Goal: Task Accomplishment & Management: Manage account settings

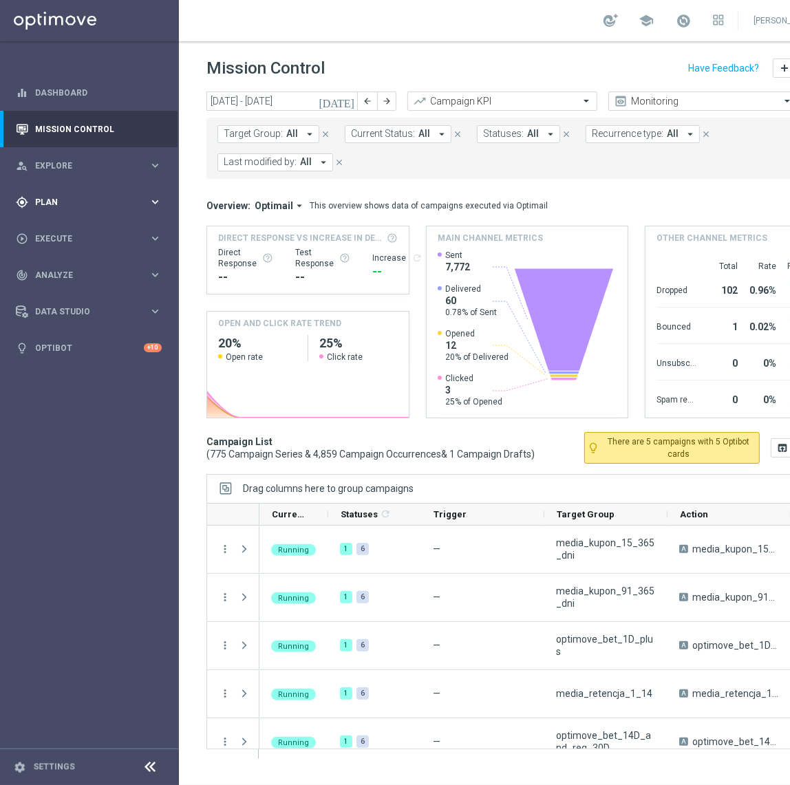
click at [116, 190] on div "gps_fixed Plan keyboard_arrow_right" at bounding box center [89, 202] width 178 height 36
click at [72, 270] on span "Templates" at bounding box center [85, 272] width 98 height 8
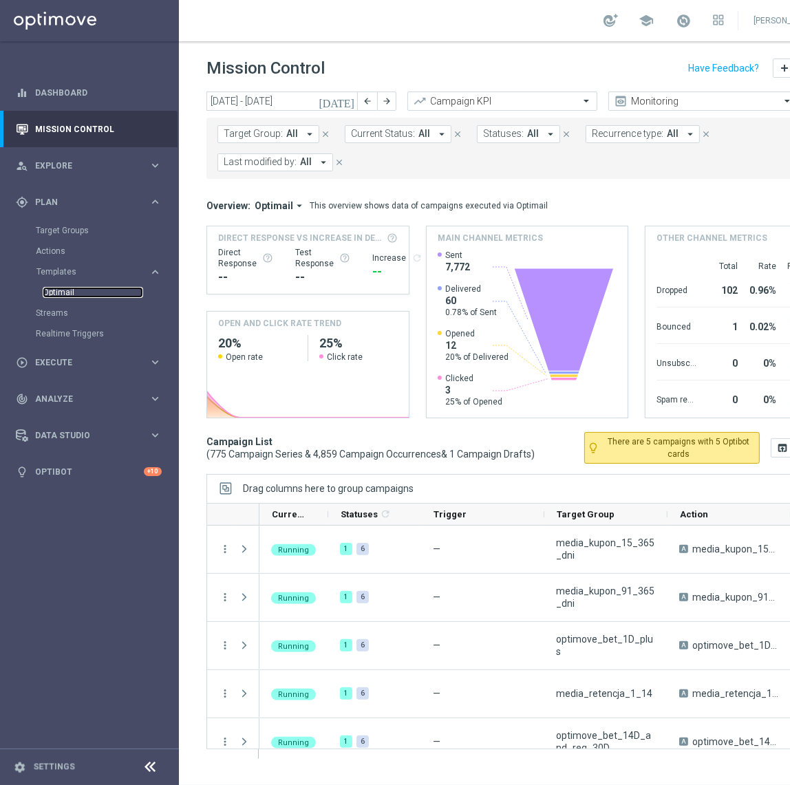
click at [71, 295] on link "Optimail" at bounding box center [93, 292] width 100 height 11
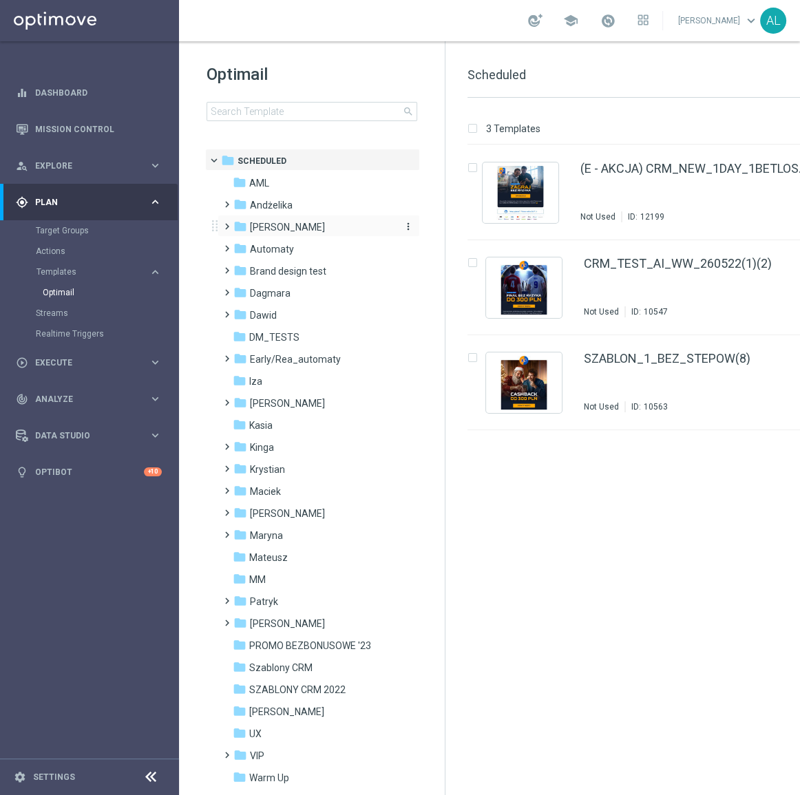
click at [268, 225] on span "Antoni L." at bounding box center [287, 227] width 75 height 12
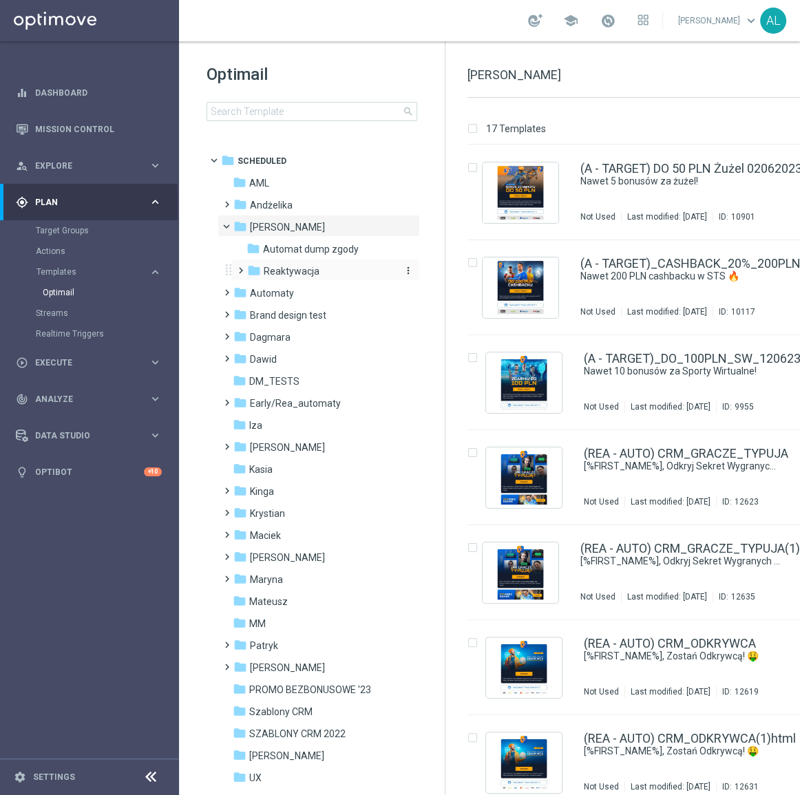
click at [282, 273] on span "Reaktywacja" at bounding box center [292, 271] width 56 height 12
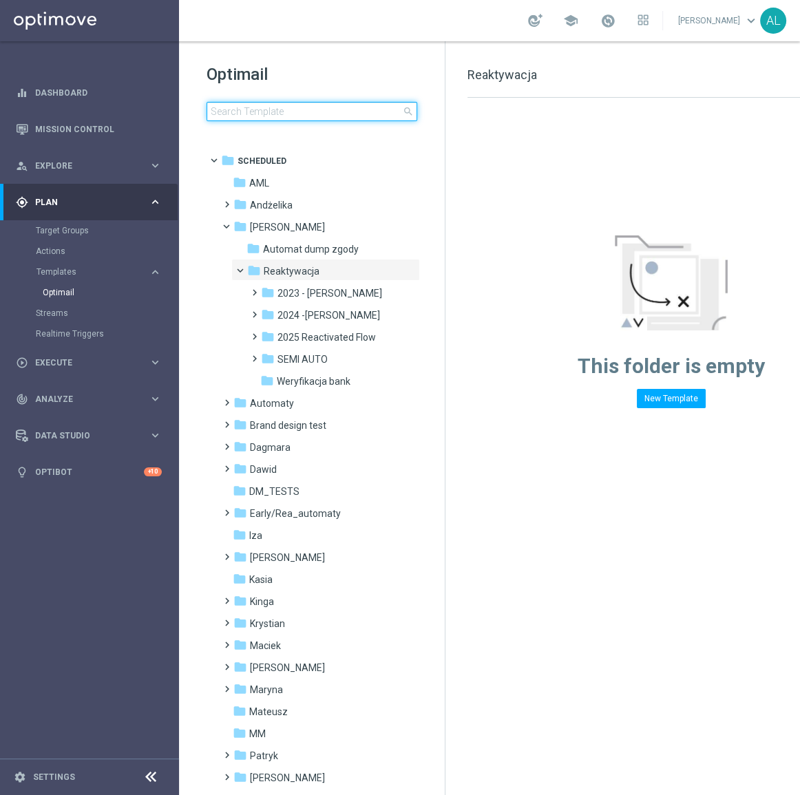
click at [299, 110] on input at bounding box center [311, 111] width 211 height 19
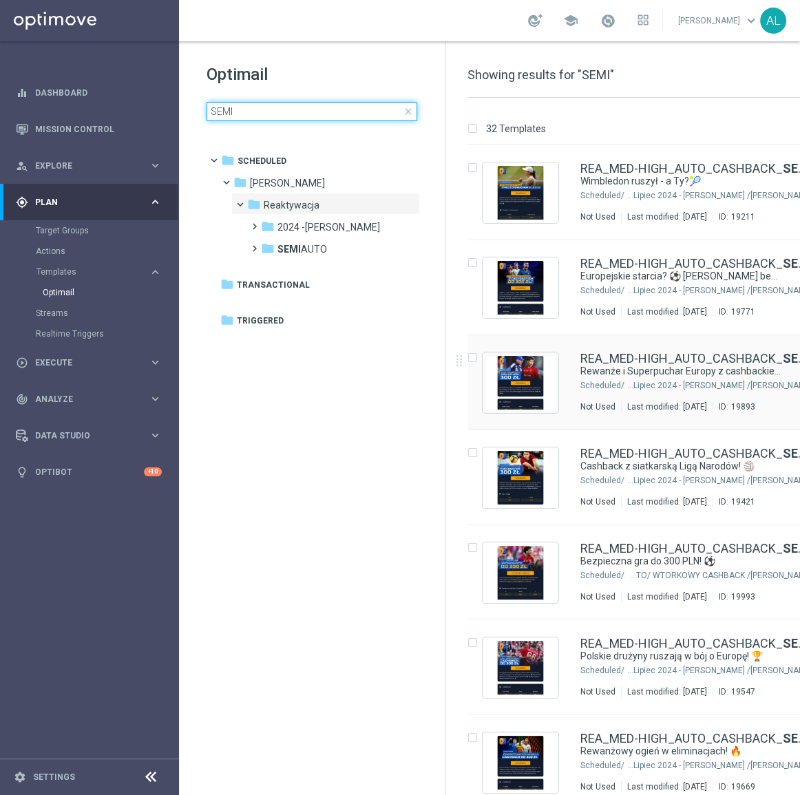
type input "SEMI"
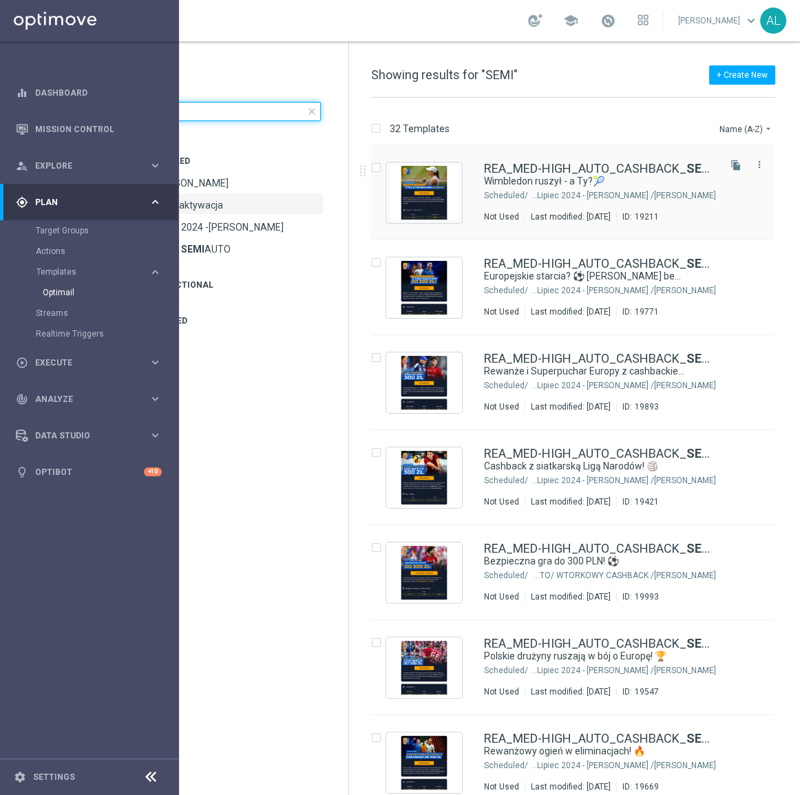
scroll to position [0, 99]
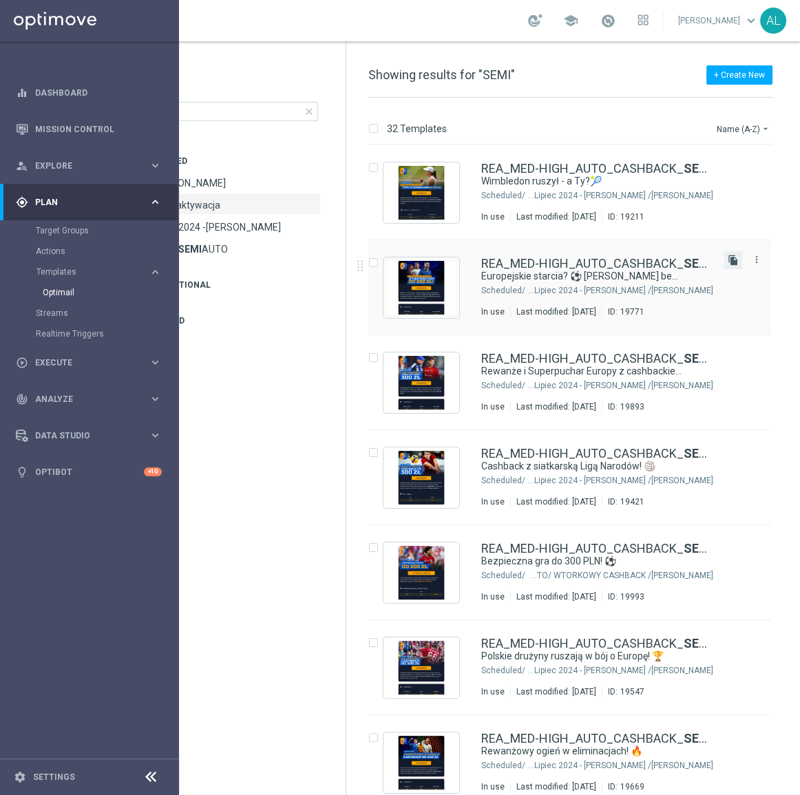
click at [729, 262] on icon "file_copy" at bounding box center [732, 260] width 11 height 11
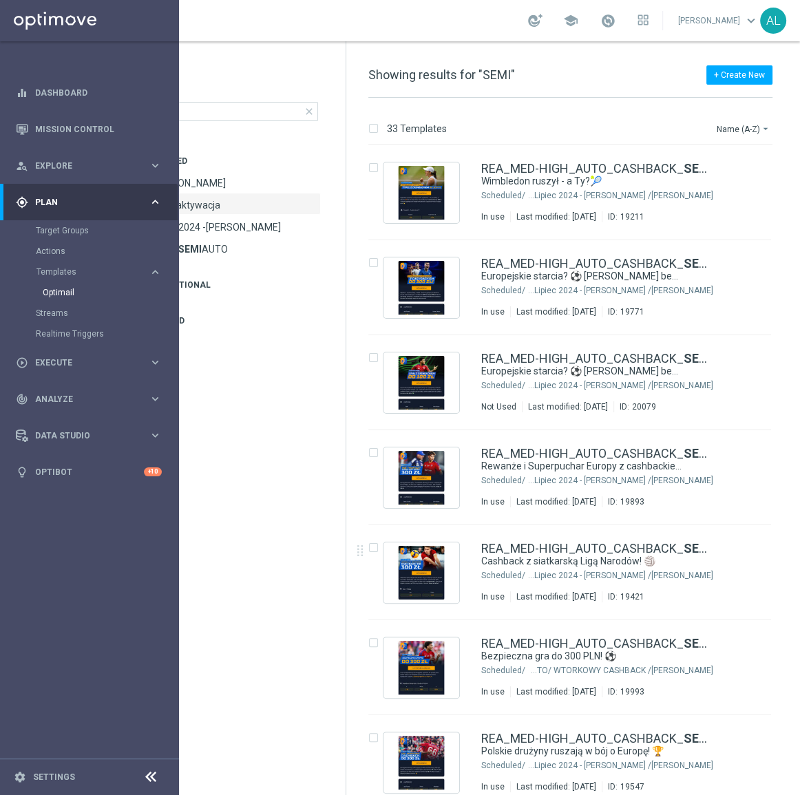
click at [452, 772] on div "+ Create New Showing results for "SEMI" 33 Templates Name (A-Z) arrow_drop_down…" at bounding box center [573, 418] width 454 height 754
click at [528, 357] on link "REA_MED-HIGH_AUTO_CASHBACK_ SEMI 50% do 300 PLN_050825(1)" at bounding box center [597, 358] width 232 height 12
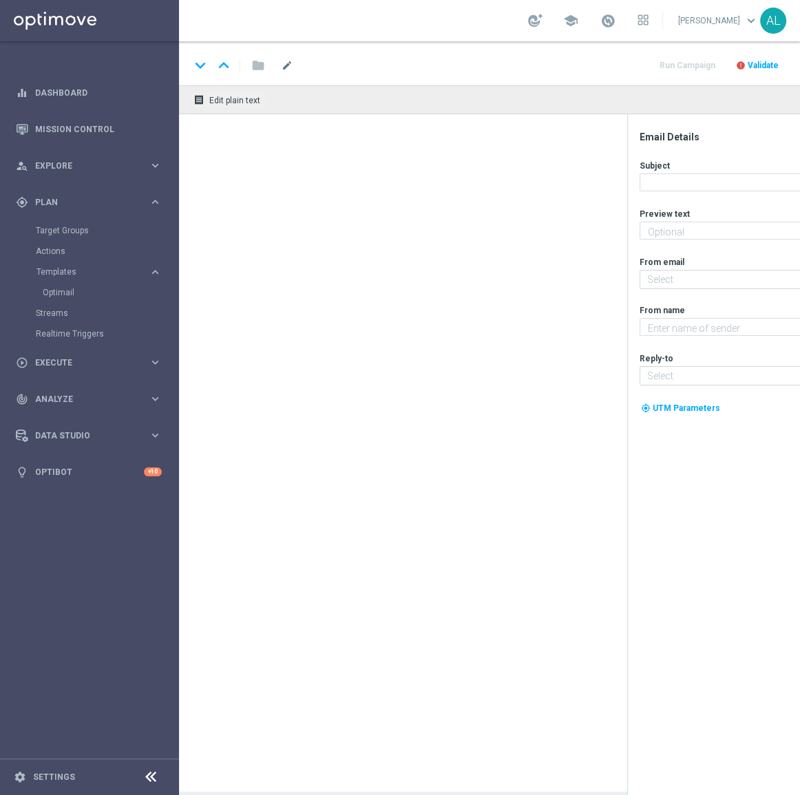
type input "REA_MED-HIGH_AUTO_CASHBACK_SEMI 50% do 300 PLN_050825(1)"
type textarea "Aktywuj cashback 50% do 300 zł! 💸"
type input "oferta@sts.pl"
type textarea "STS"
type input "kontakt@sts.pl"
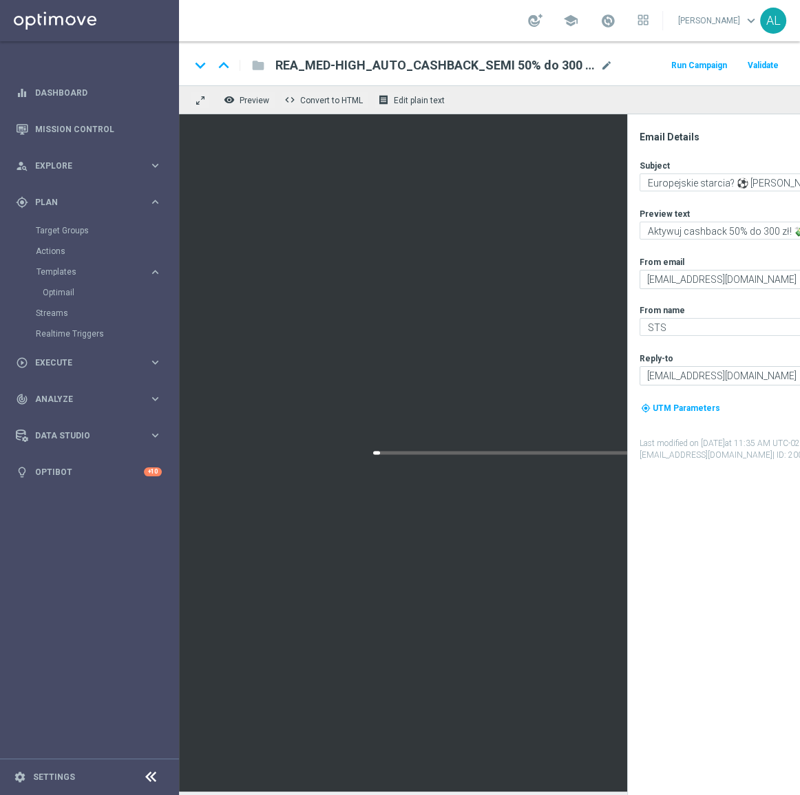
click at [612, 59] on div "keyboard_arrow_down keyboard_arrow_up folder REA_MED-HIGH_AUTO_CASHBACK_SEMI 50…" at bounding box center [567, 65] width 755 height 18
click at [609, 62] on span "mode_edit" at bounding box center [606, 65] width 12 height 12
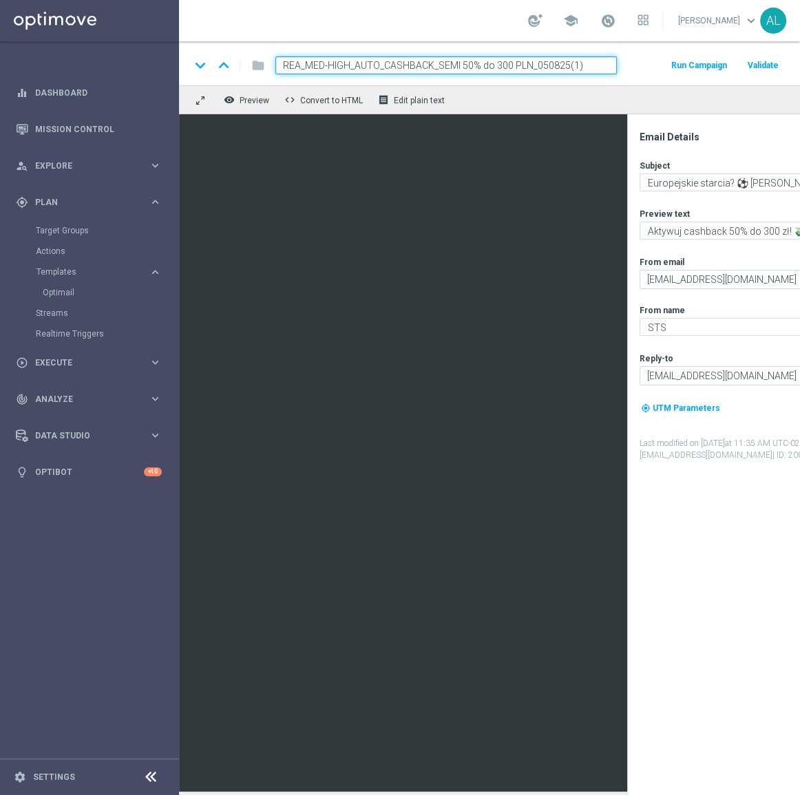
drag, startPoint x: 350, startPoint y: 65, endPoint x: 305, endPoint y: 70, distance: 45.0
click at [305, 70] on input "REA_MED-HIGH_AUTO_CASHBACK_SEMI 50% do 300 PLN_050825(1)" at bounding box center [445, 65] width 341 height 18
click at [489, 67] on input "REA_MIN-LOW_AUTO_CASHBACK_SEMI 50% do 300 PLN_050825(1)" at bounding box center [445, 65] width 341 height 18
drag, startPoint x: 531, startPoint y: 67, endPoint x: 633, endPoint y: 70, distance: 101.9
click at [632, 70] on div "keyboard_arrow_down keyboard_arrow_up folder REA_MIN-LOW_AUTO_CASHBACK_SEMI 50%…" at bounding box center [567, 65] width 755 height 18
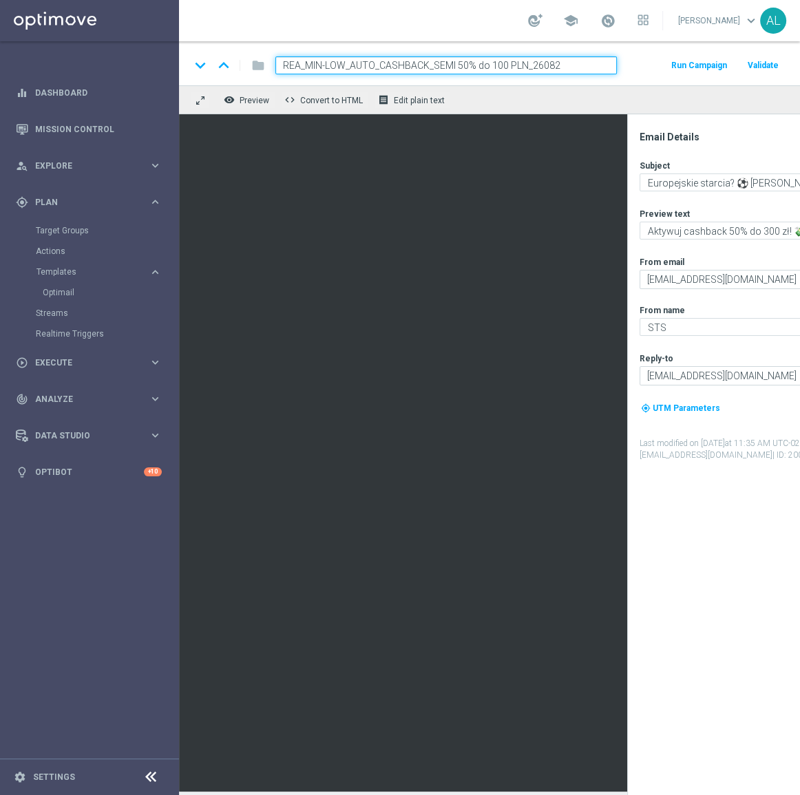
type input "REA_MIN-LOW_AUTO_CASHBACK_SEMI 50% do 100 PLN_260825"
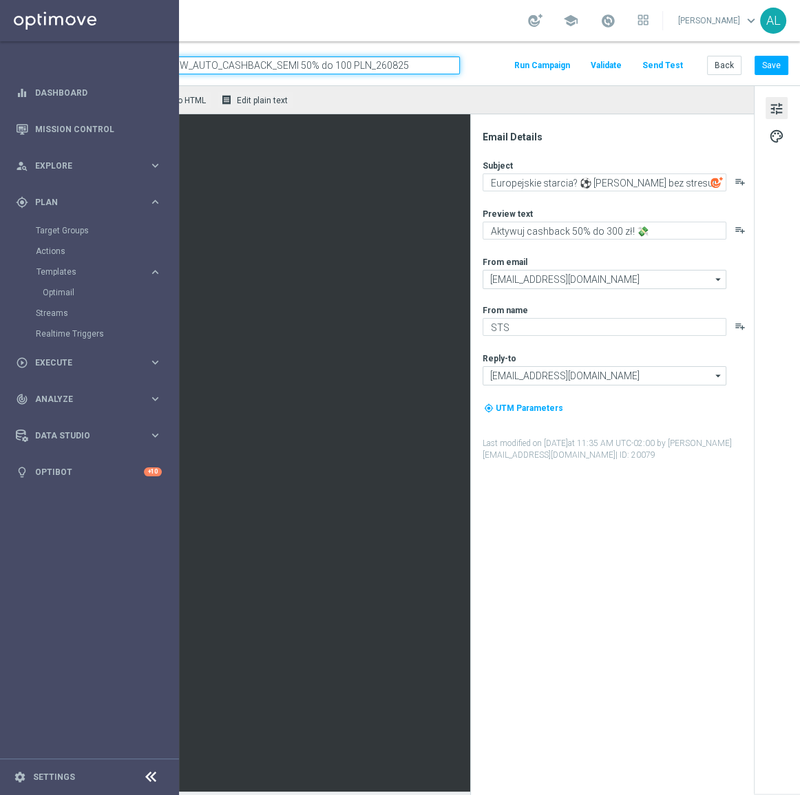
scroll to position [0, 166]
click at [767, 62] on button "Save" at bounding box center [771, 65] width 34 height 19
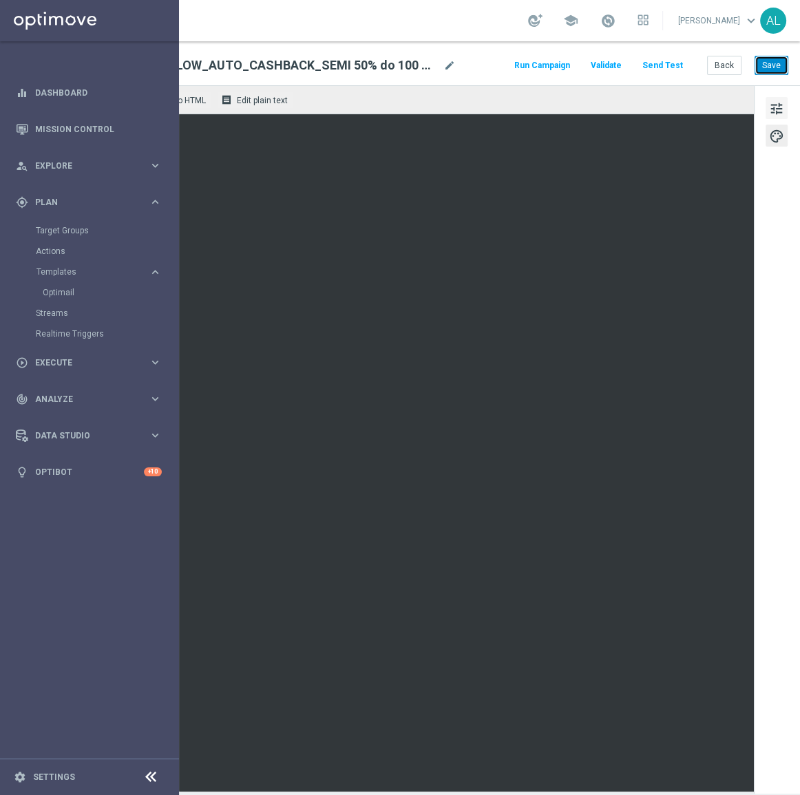
drag, startPoint x: 763, startPoint y: 65, endPoint x: 764, endPoint y: 100, distance: 35.1
click at [763, 65] on button "Save" at bounding box center [771, 65] width 34 height 19
click at [769, 107] on span "tune" at bounding box center [776, 109] width 15 height 18
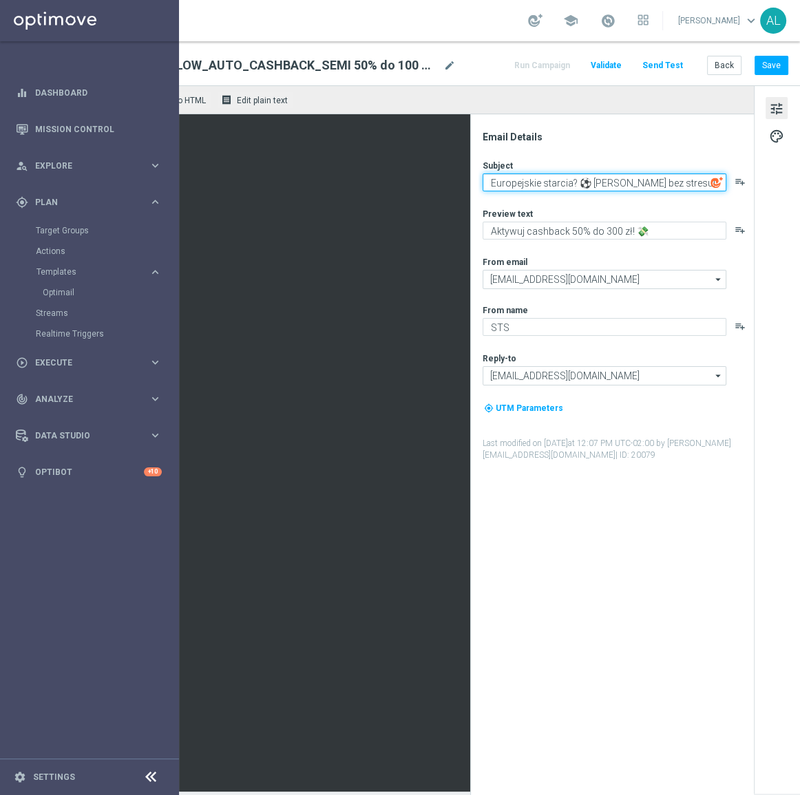
drag, startPoint x: 659, startPoint y: 182, endPoint x: 485, endPoint y: 185, distance: 173.5
click at [485, 185] on textarea "Europejskie starcia? ⚽ Graj bez stresu!" at bounding box center [604, 182] width 244 height 18
paste textarea "Ostatnia runda eliminacji – wszystko albo nic!"
click at [487, 185] on textarea "EOstatnia runda eliminacji – wszystko albo nic!" at bounding box center [604, 182] width 244 height 18
click at [591, 186] on textarea "Ostatnia runda eliminacji – wszystko albo nic!" at bounding box center [604, 182] width 244 height 18
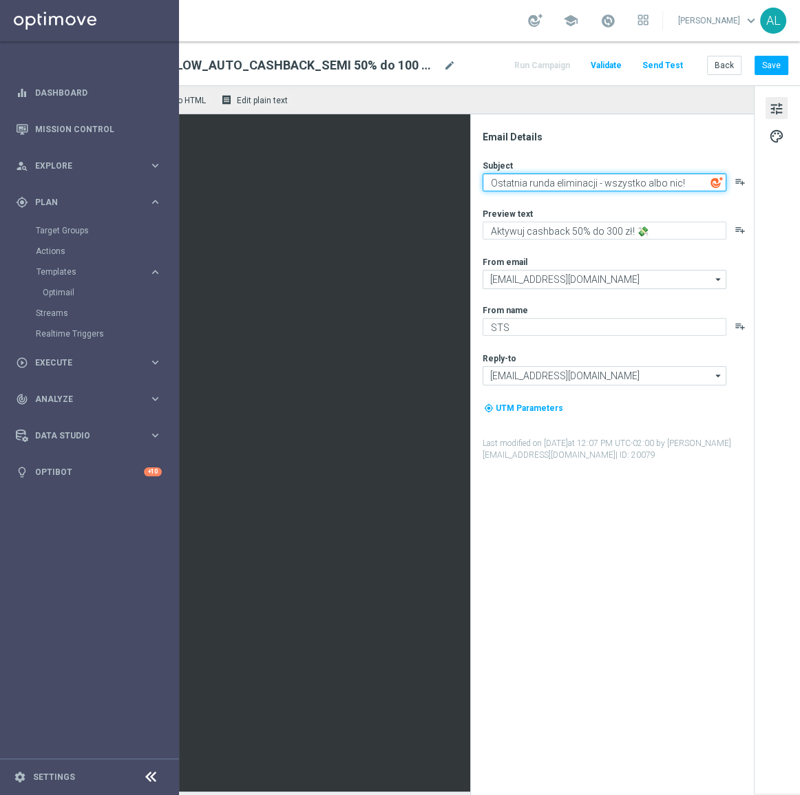
click at [688, 183] on textarea "Ostatnia runda eliminacji - wszystko albo nic!" at bounding box center [604, 182] width 244 height 18
paste textarea "⚽"
type textarea "Ostatnia runda eliminacji - wszystko albo nic! ⚽"
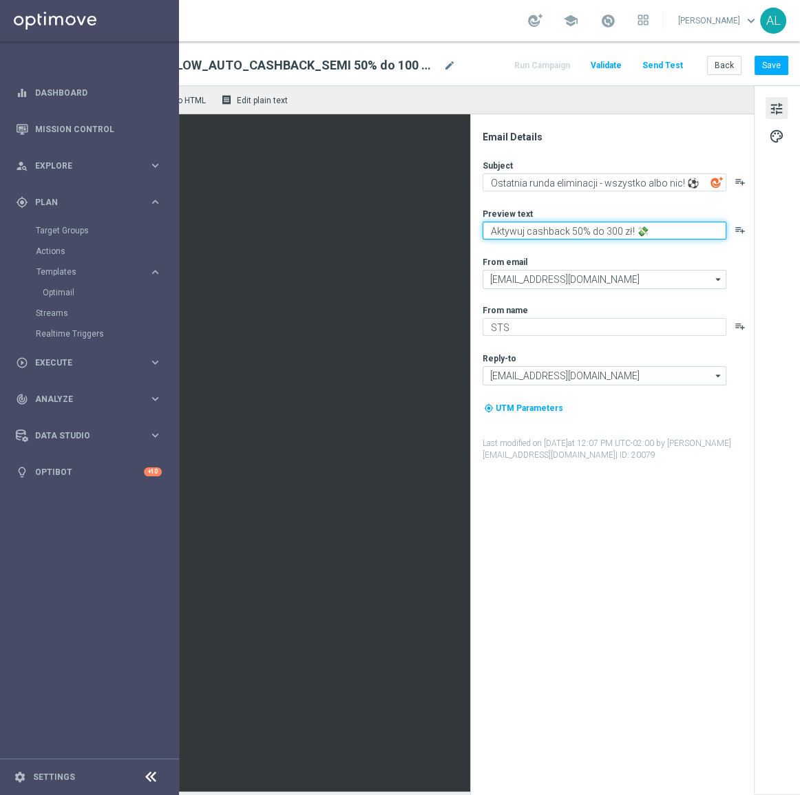
click at [659, 226] on textarea "Aktywuj cashback 50% do 300 zł! 💸" at bounding box center [604, 231] width 244 height 18
click at [644, 230] on textarea "Aktywuj cashback 50% do 300 zł! 💸" at bounding box center [604, 231] width 244 height 18
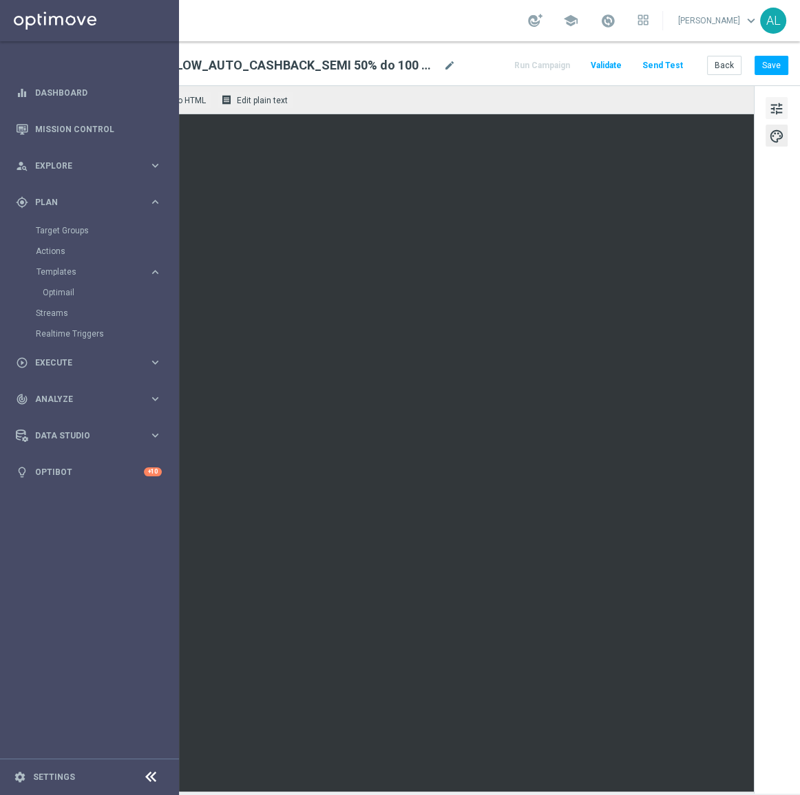
click at [769, 107] on span "tune" at bounding box center [776, 109] width 15 height 18
click at [763, 60] on button "Save" at bounding box center [771, 65] width 34 height 19
click at [763, 67] on button "Save" at bounding box center [771, 65] width 34 height 19
click at [773, 107] on span "tune" at bounding box center [776, 109] width 15 height 18
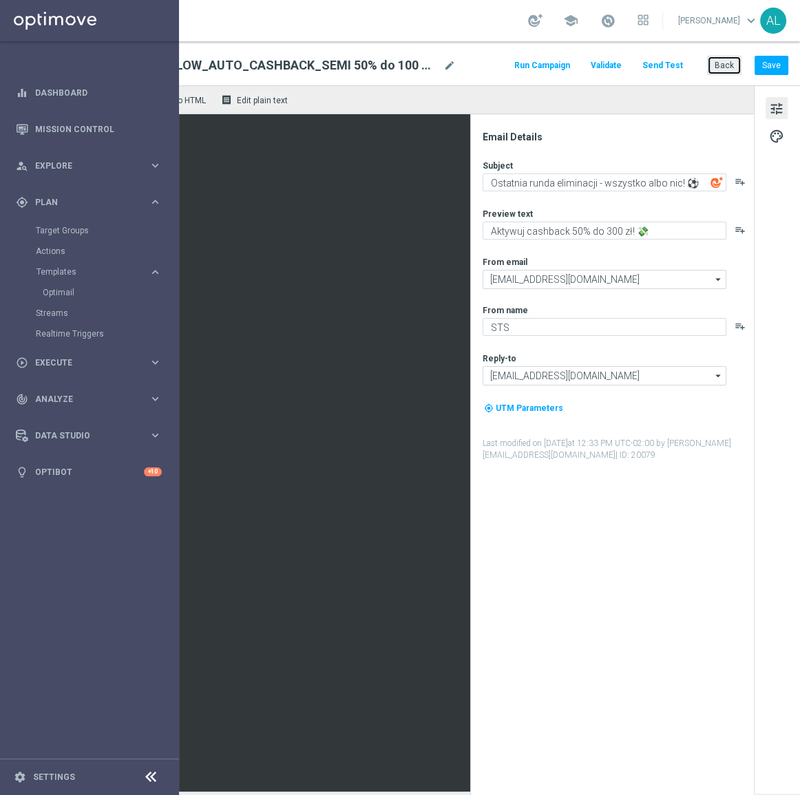
click at [713, 65] on button "Back" at bounding box center [724, 65] width 34 height 19
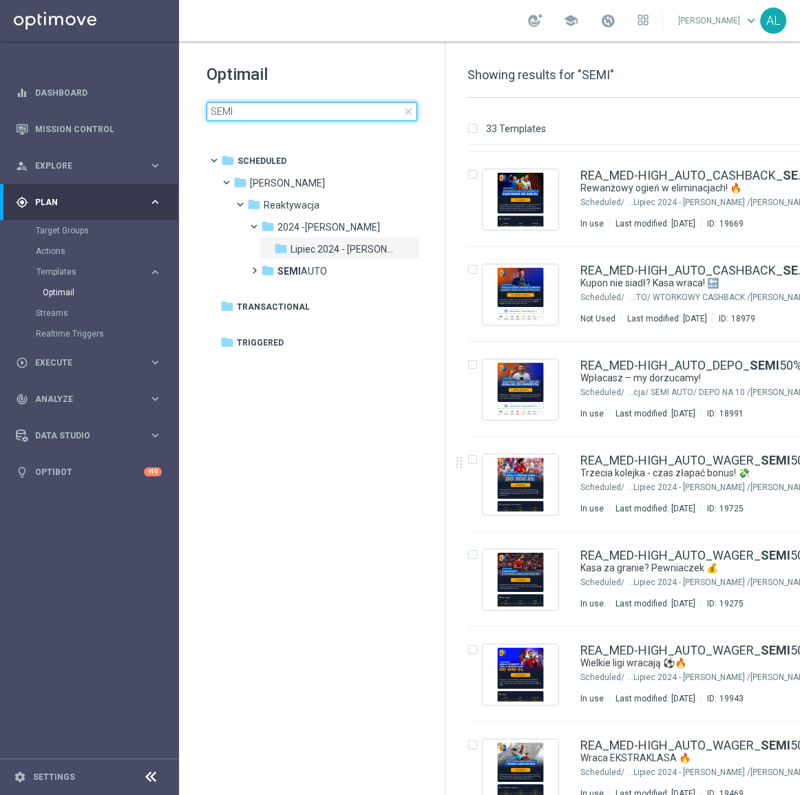
click at [259, 109] on input "SEMI" at bounding box center [311, 111] width 211 height 19
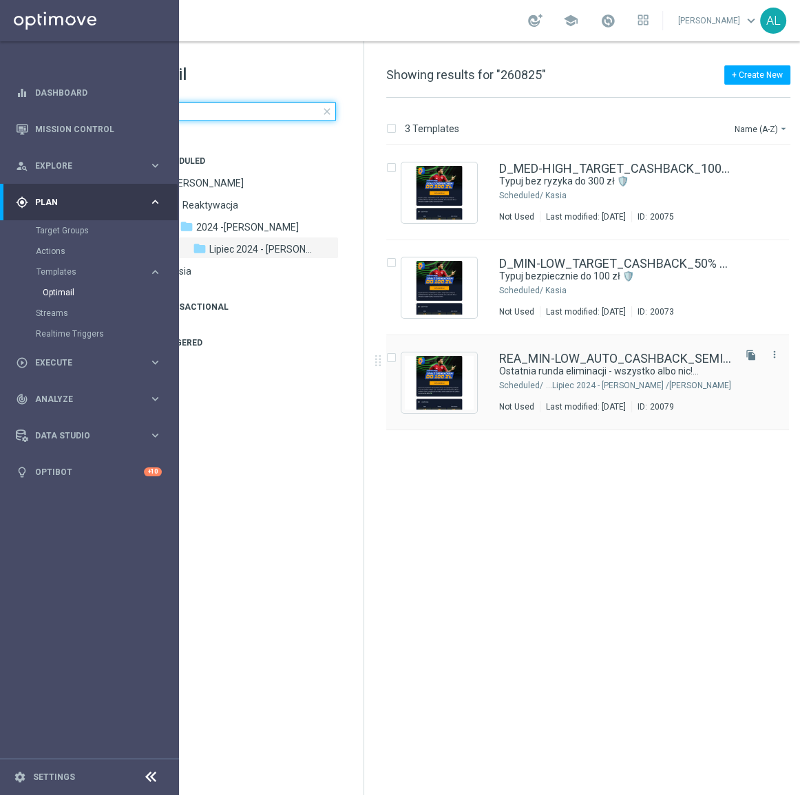
scroll to position [0, 99]
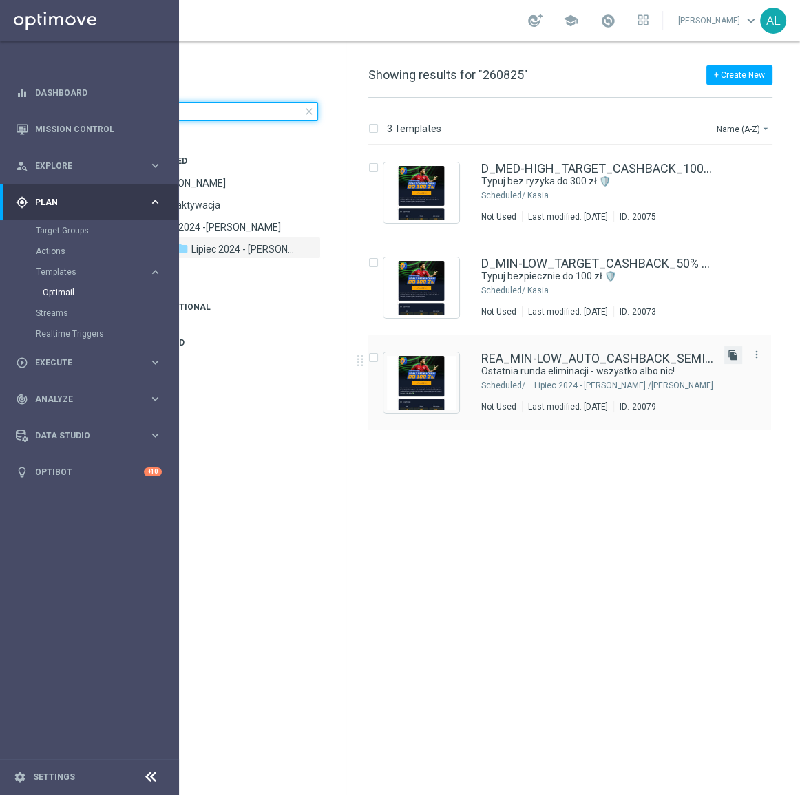
type input "260825"
click at [733, 352] on icon "file_copy" at bounding box center [732, 355] width 11 height 11
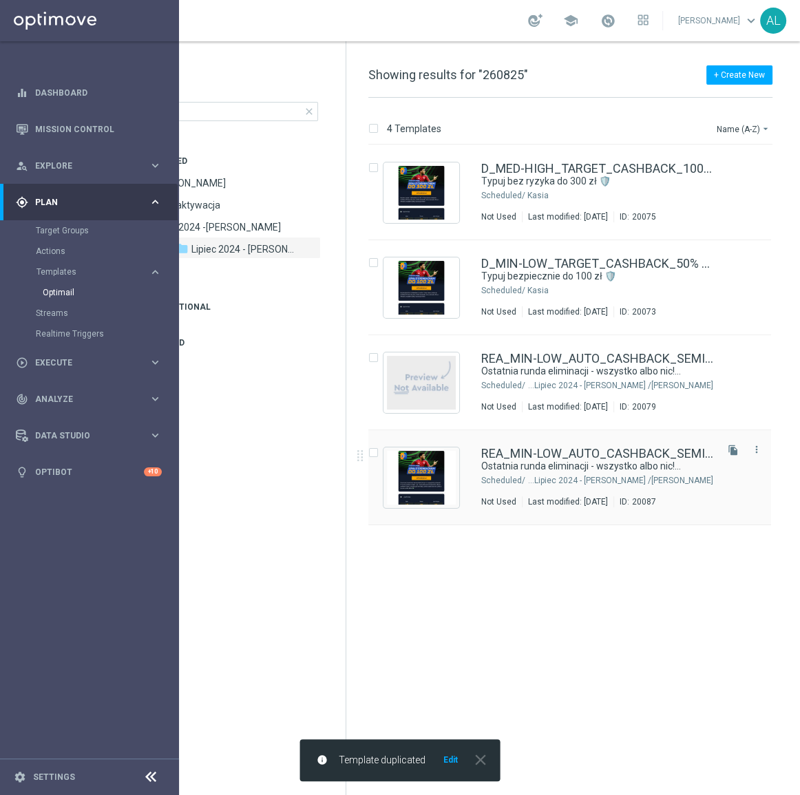
click at [551, 474] on div "REA_MIN-LOW_AUTO_CASHBACK_SEMI 50% do 100 PLN_ 260825 (1) Ostatnia runda elimin…" at bounding box center [597, 477] width 232 height 60
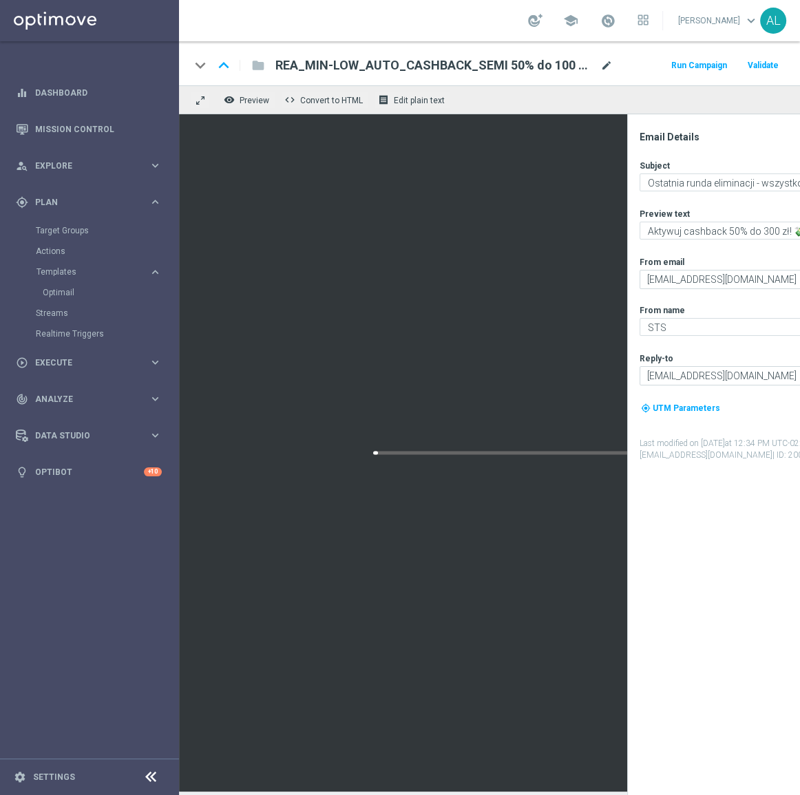
click at [601, 62] on span "mode_edit" at bounding box center [606, 65] width 12 height 12
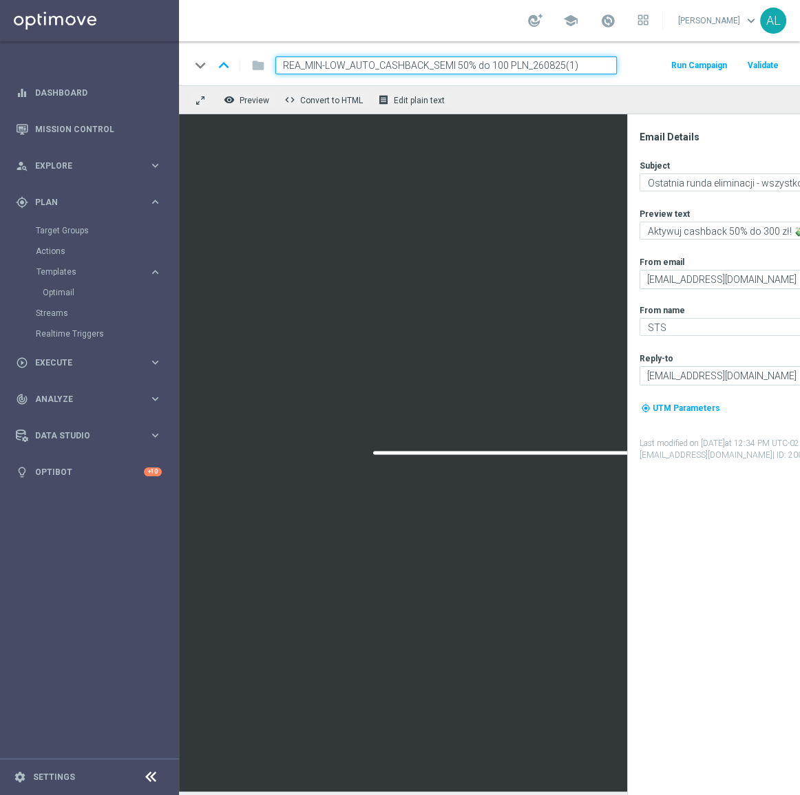
drag, startPoint x: 562, startPoint y: 65, endPoint x: 588, endPoint y: 65, distance: 25.5
click at [585, 65] on input "REA_MIN-LOW_AUTO_CASHBACK_SEMI 50% do 100 PLN_260825(1)" at bounding box center [445, 65] width 341 height 18
click at [490, 63] on input "REA_MIN-LOW_AUTO_CASHBACK_SEMI 50% do 100 PLN_260825" at bounding box center [445, 65] width 341 height 18
drag, startPoint x: 343, startPoint y: 58, endPoint x: 306, endPoint y: 61, distance: 38.0
click at [306, 61] on input "REA_MIN-LOW_AUTO_CASHBACK_SEMI 50% do 300 PLN_260825" at bounding box center [445, 65] width 341 height 18
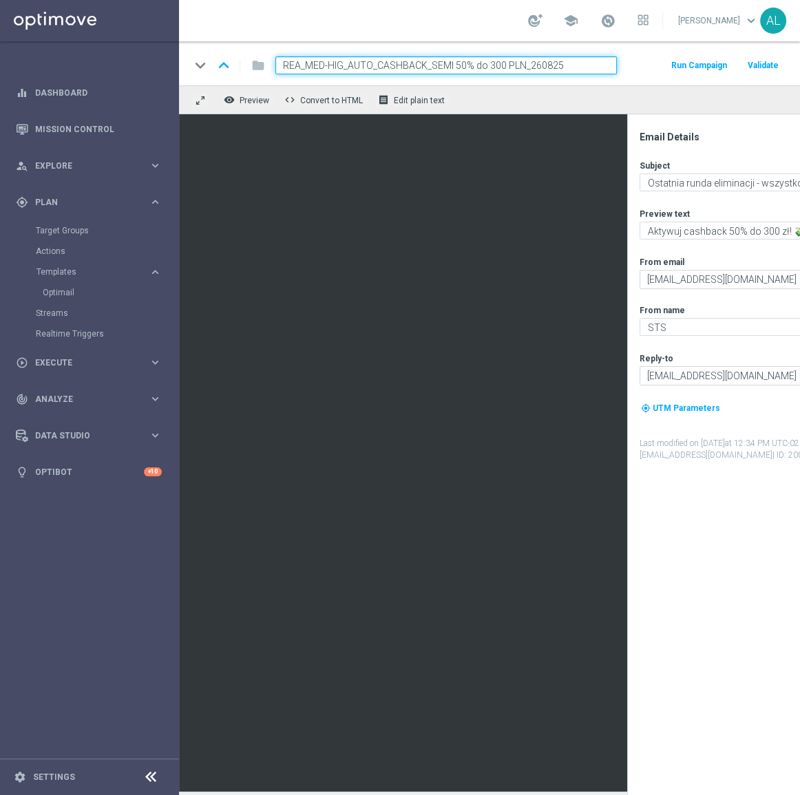
type input "REA_MED-HIGH_AUTO_CASHBACK_SEMI 50% do 300 PLN_260825"
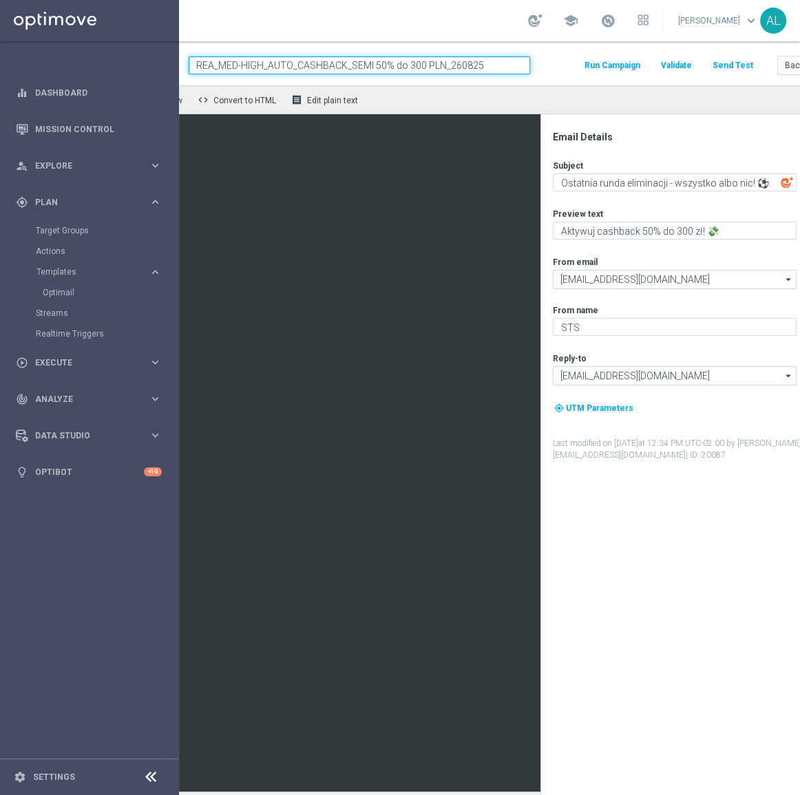
scroll to position [0, 166]
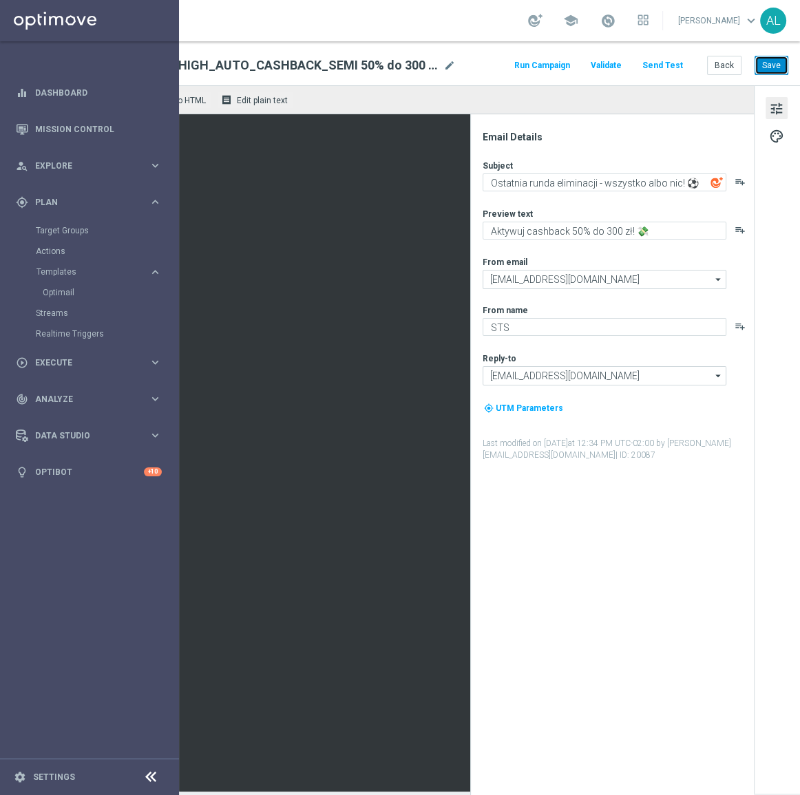
click at [760, 65] on button "Save" at bounding box center [771, 65] width 34 height 19
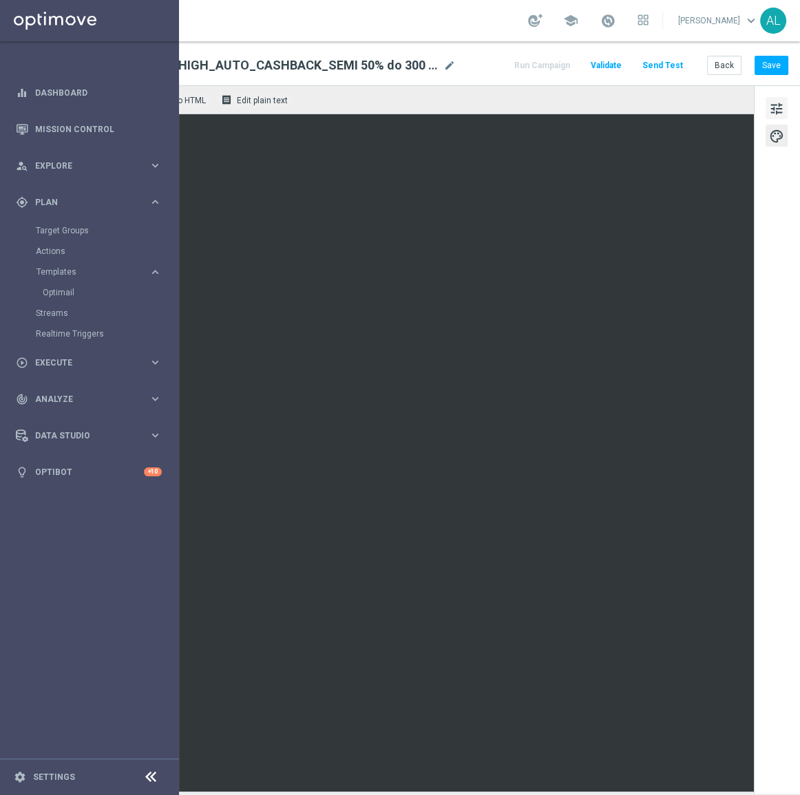
click at [777, 98] on button "tune" at bounding box center [776, 108] width 22 height 22
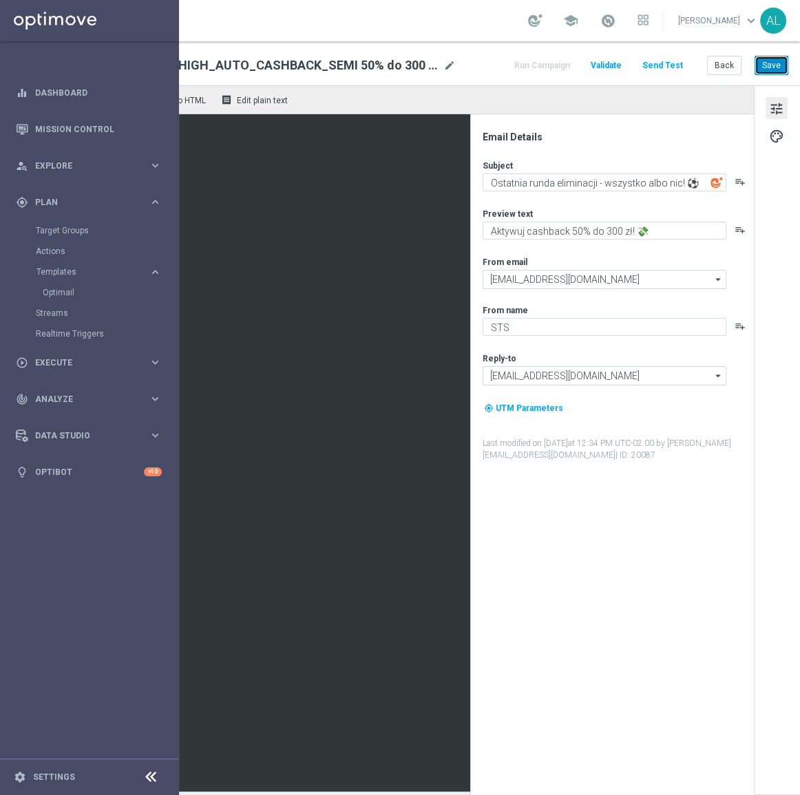
click at [761, 66] on button "Save" at bounding box center [771, 65] width 34 height 19
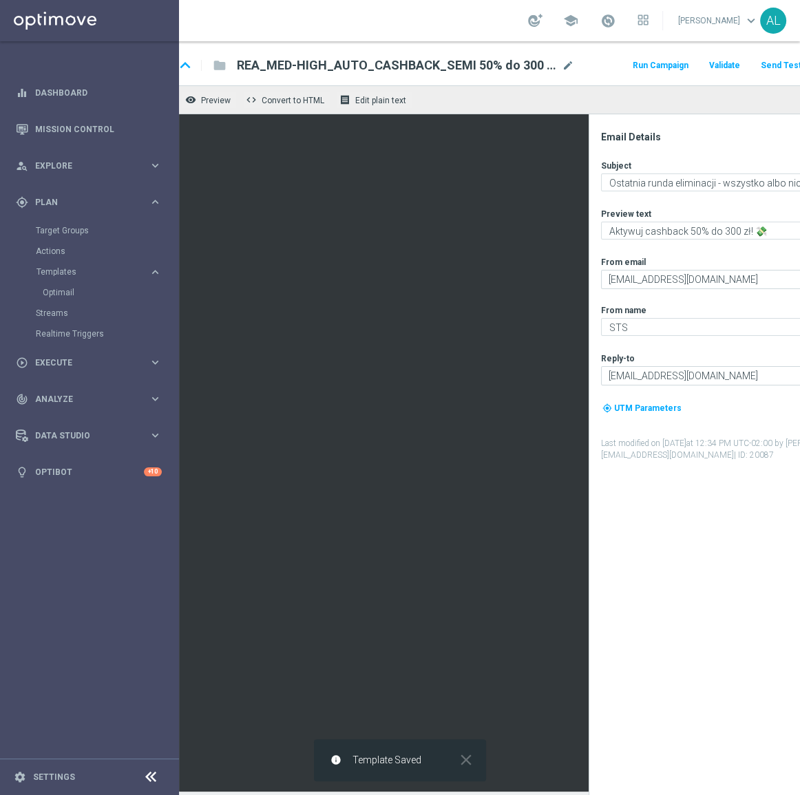
scroll to position [0, 0]
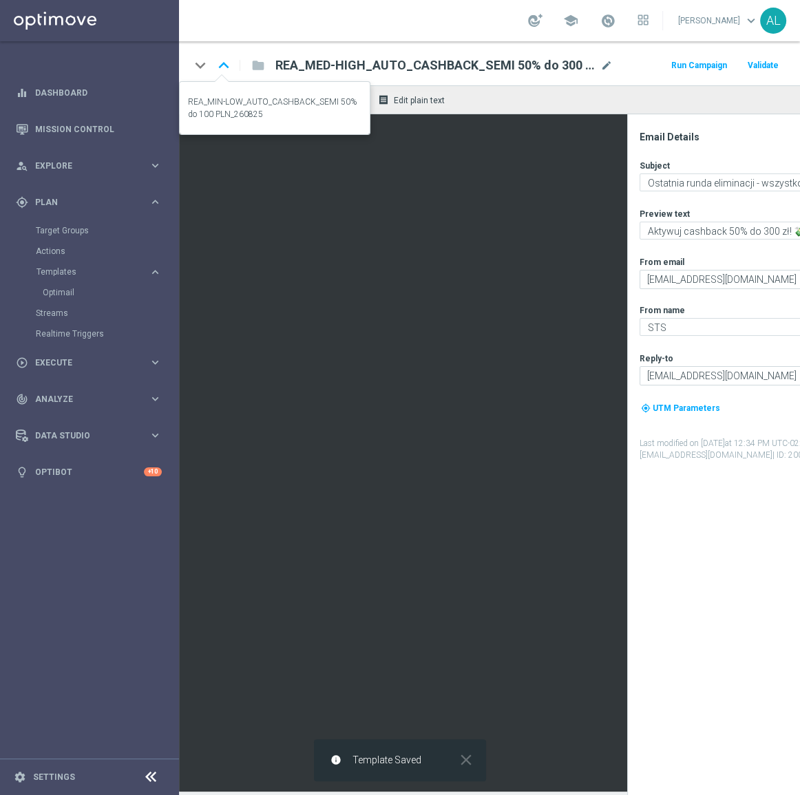
click at [221, 68] on icon "keyboard_arrow_up" at bounding box center [223, 65] width 21 height 21
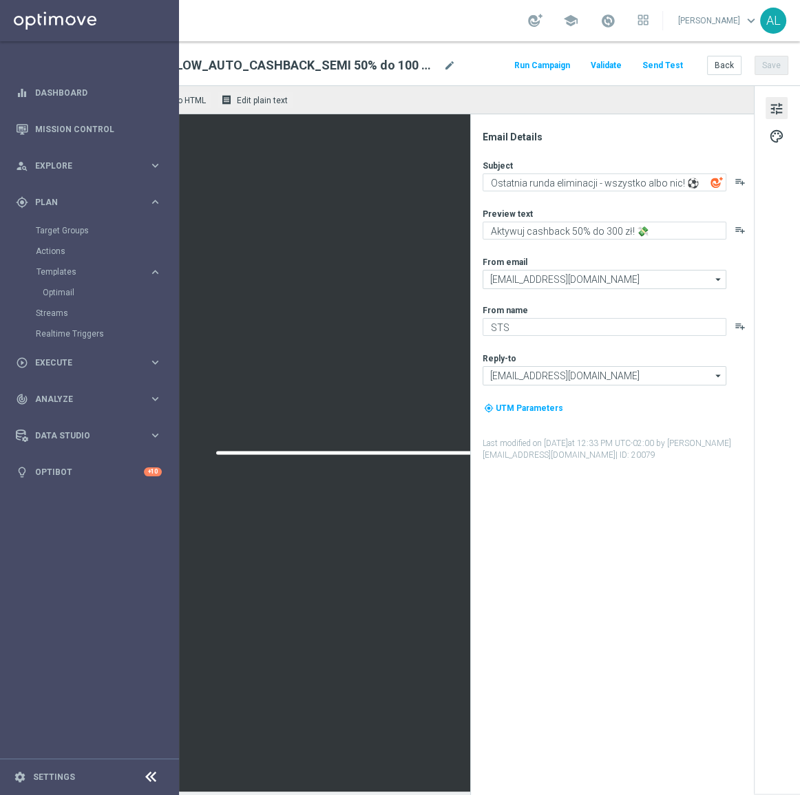
scroll to position [0, 166]
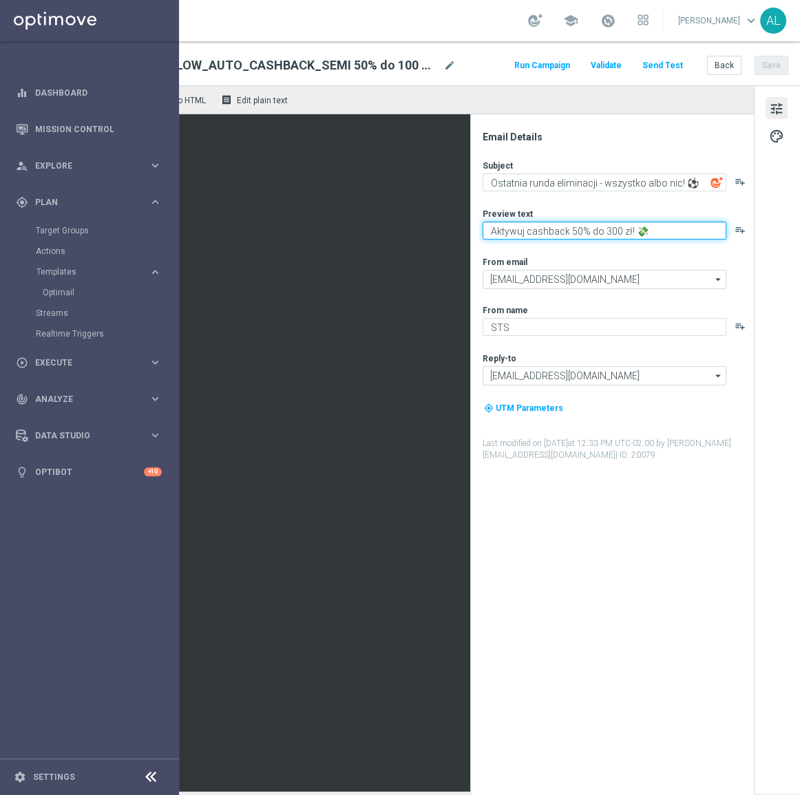
click at [595, 229] on textarea "Aktywuj cashback 50% do 300 zł! 💸" at bounding box center [604, 231] width 244 height 18
click at [487, 235] on textarea "Aktywuj cashback 50% do 100 zł! 💸" at bounding box center [604, 231] width 244 height 18
click at [555, 237] on textarea "Typuj z cashback 50% do 100 zł! 💸" at bounding box center [604, 231] width 244 height 18
click at [543, 231] on textarea "Typuj z cashbaciem 50% do 100 zł! 💸" at bounding box center [604, 231] width 244 height 18
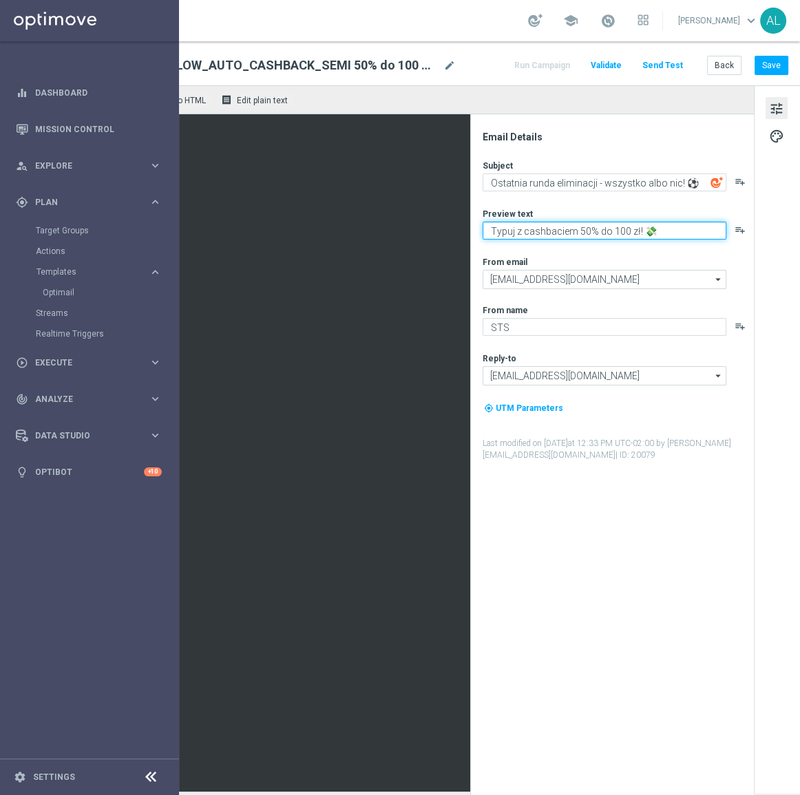
click at [549, 231] on textarea "Typuj z cashbaciem 50% do 100 zł! 💸" at bounding box center [604, 231] width 244 height 18
click at [767, 69] on button "Save" at bounding box center [771, 65] width 34 height 19
click at [552, 234] on textarea "Typuj z cashbackiem 50% do 100 zł! 💸" at bounding box center [604, 231] width 244 height 18
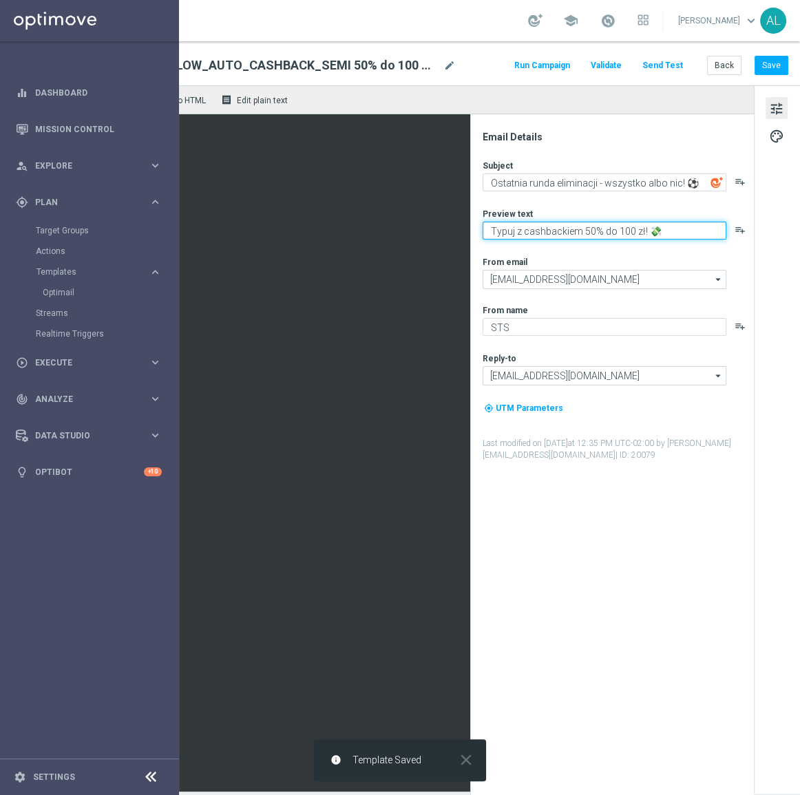
scroll to position [0, 0]
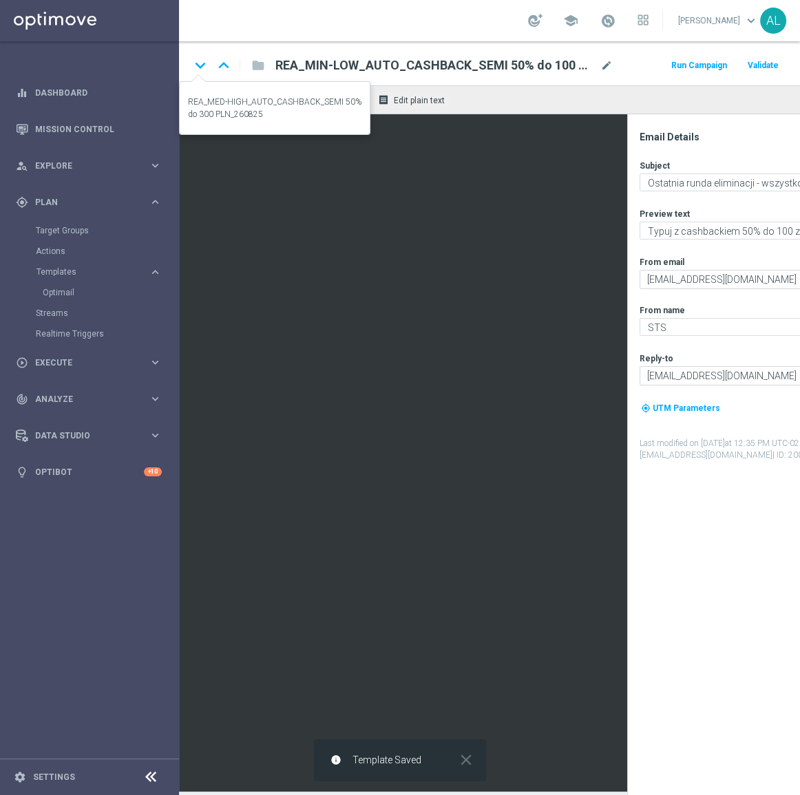
click at [198, 62] on icon "keyboard_arrow_down" at bounding box center [200, 65] width 21 height 21
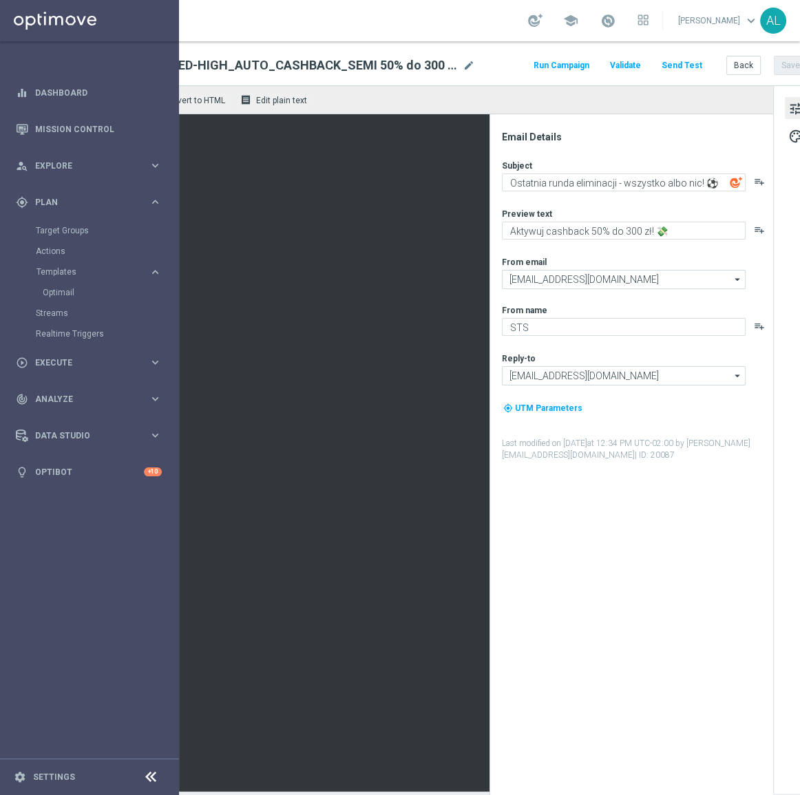
scroll to position [0, 166]
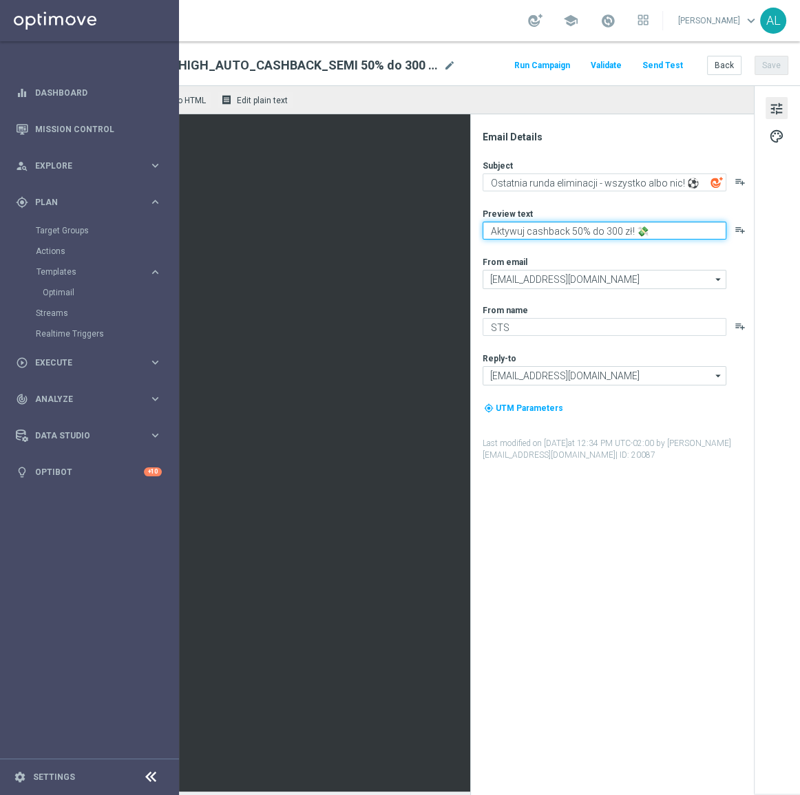
click at [527, 229] on textarea "Aktywuj cashback 50% do 300 zł! 💸" at bounding box center [604, 231] width 244 height 18
paste textarea "Typuj z cashbackiem 50% do 1"
click at [606, 230] on textarea "Typuj z cashbackiem 50% do 100 zł! 💸" at bounding box center [604, 231] width 244 height 18
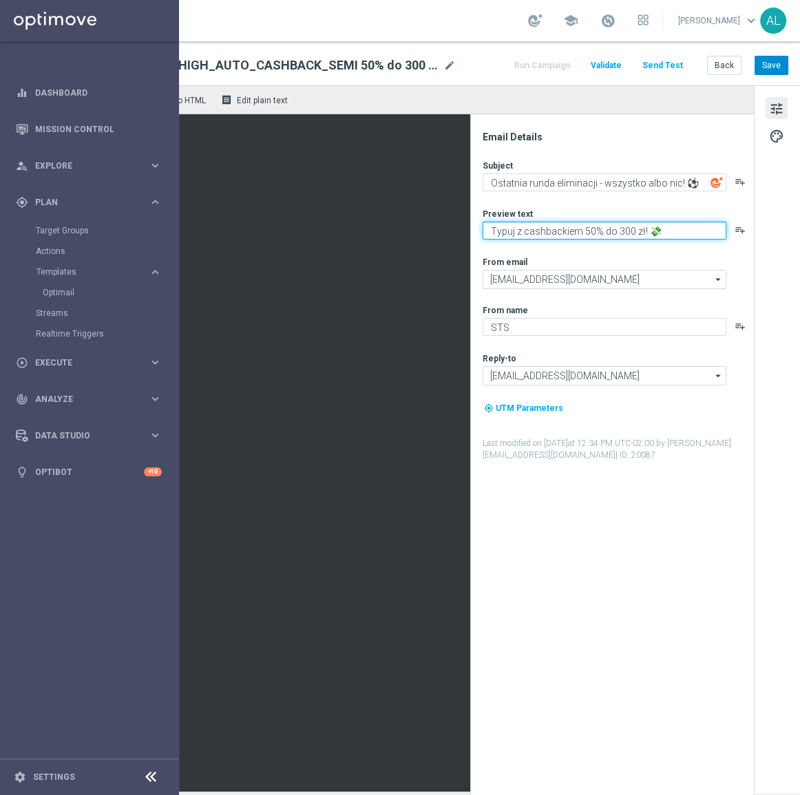
type textarea "Typuj z cashbackiem 50% do 300 zł! 💸"
click at [770, 70] on button "Save" at bounding box center [771, 65] width 34 height 19
click at [769, 61] on button "Save" at bounding box center [771, 65] width 34 height 19
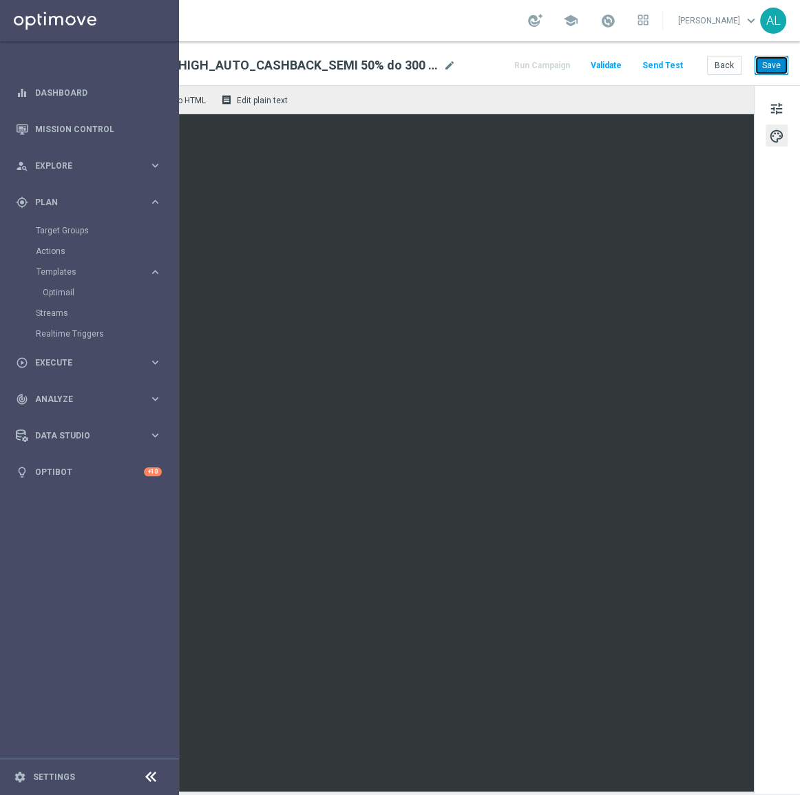
click at [757, 69] on button "Save" at bounding box center [771, 65] width 34 height 19
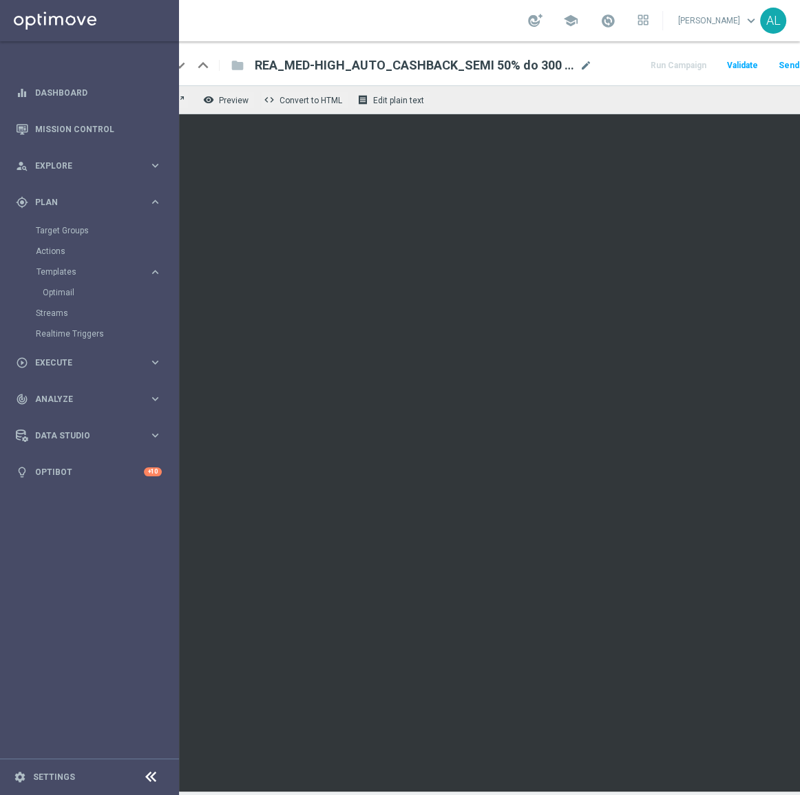
scroll to position [0, 0]
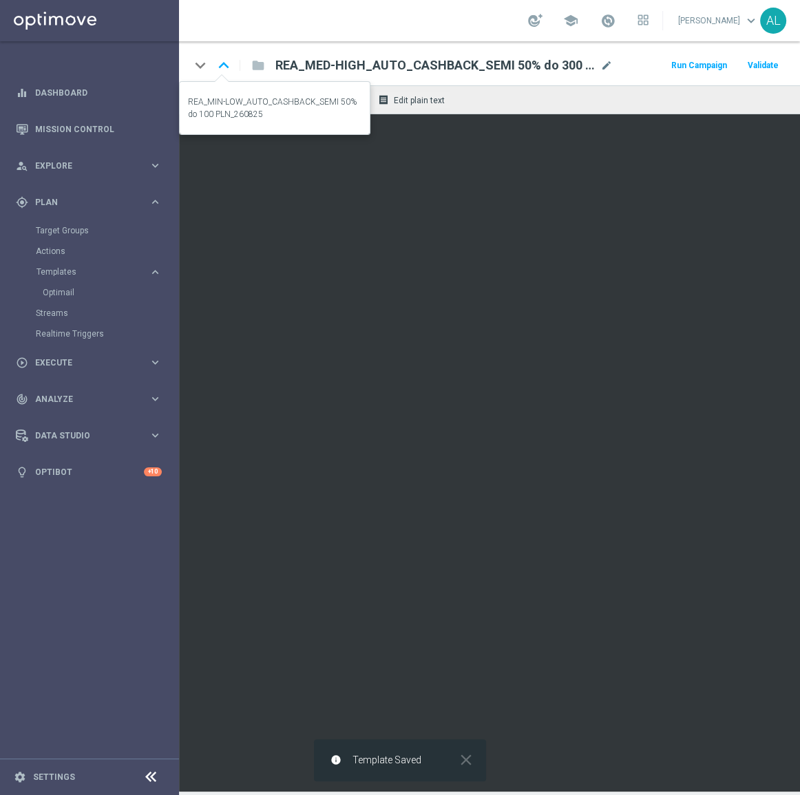
click at [225, 69] on icon "keyboard_arrow_up" at bounding box center [223, 65] width 21 height 21
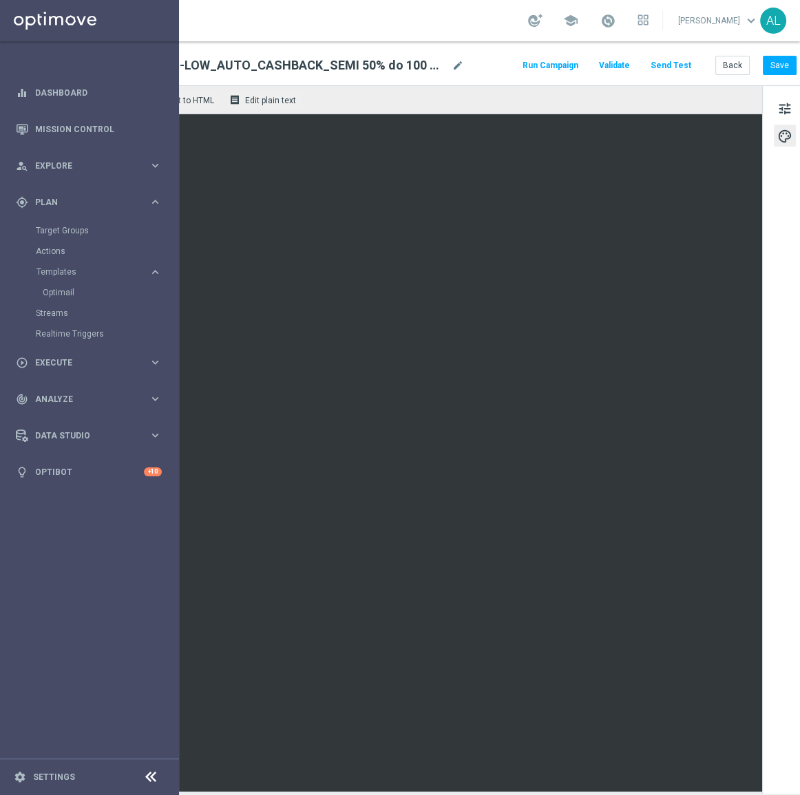
scroll to position [0, 166]
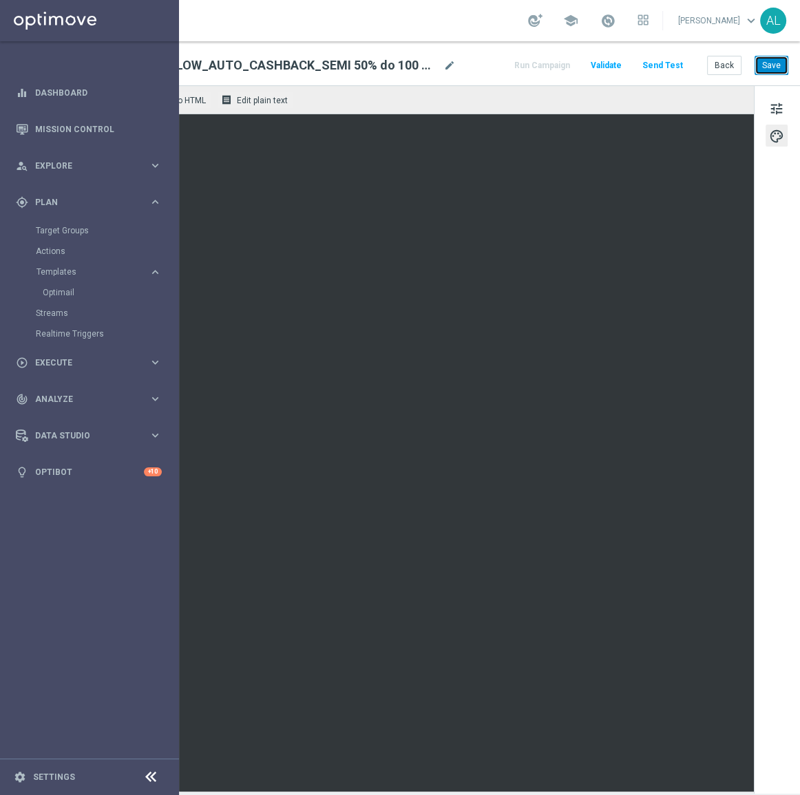
click at [754, 71] on button "Save" at bounding box center [771, 65] width 34 height 19
click at [768, 67] on button "Save" at bounding box center [771, 65] width 34 height 19
click at [653, 64] on button "Send Test" at bounding box center [662, 65] width 45 height 19
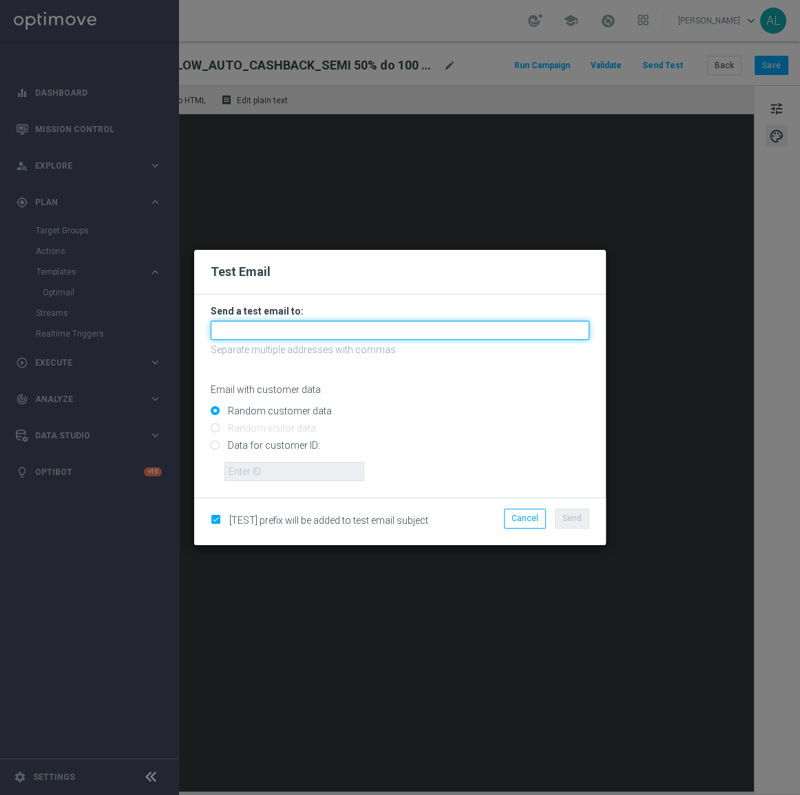
click at [381, 330] on input "text" at bounding box center [400, 330] width 379 height 19
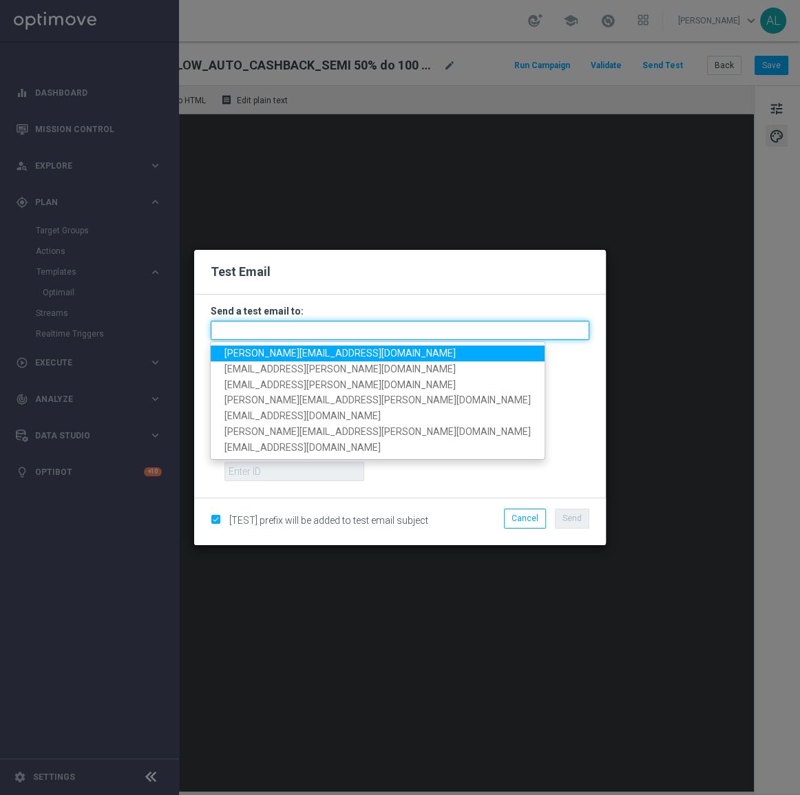
paste input "antoni.litwinek@sts.pl,krystian.potoczny@sts.pl,andzelika.binek@sts.pl,katarzyn…"
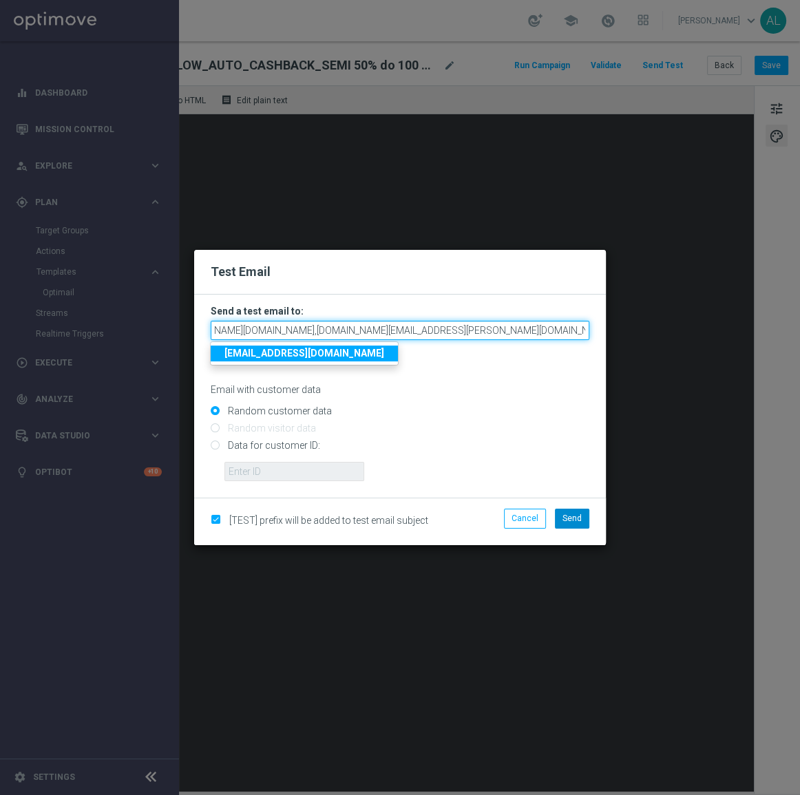
type input "antoni.litwinek@sts.pl,krystian.potoczny@sts.pl,andzelika.binek@sts.pl,katarzyn…"
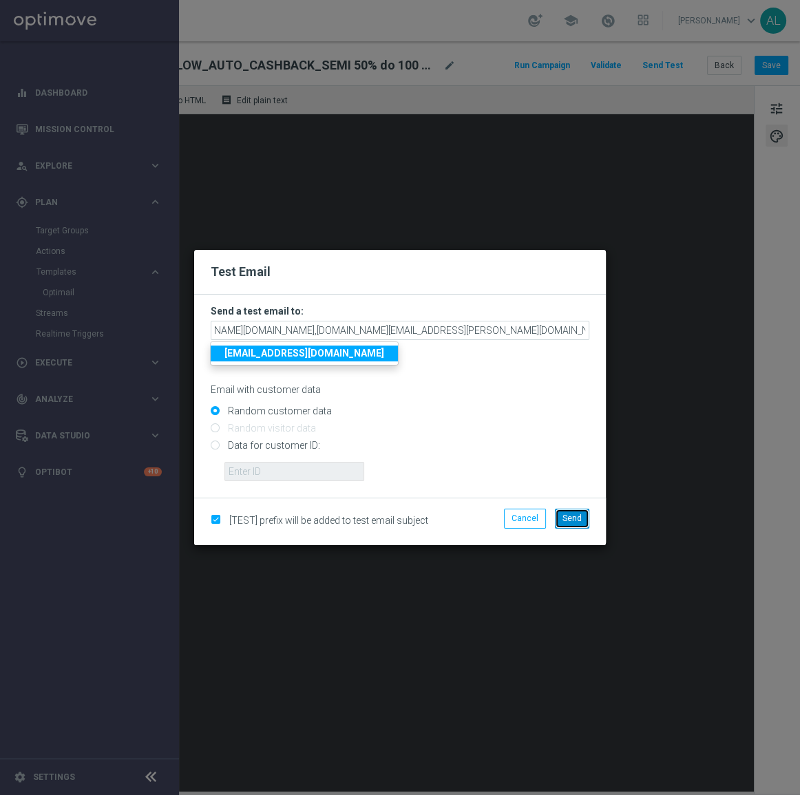
click at [568, 522] on button "Send" at bounding box center [572, 518] width 34 height 19
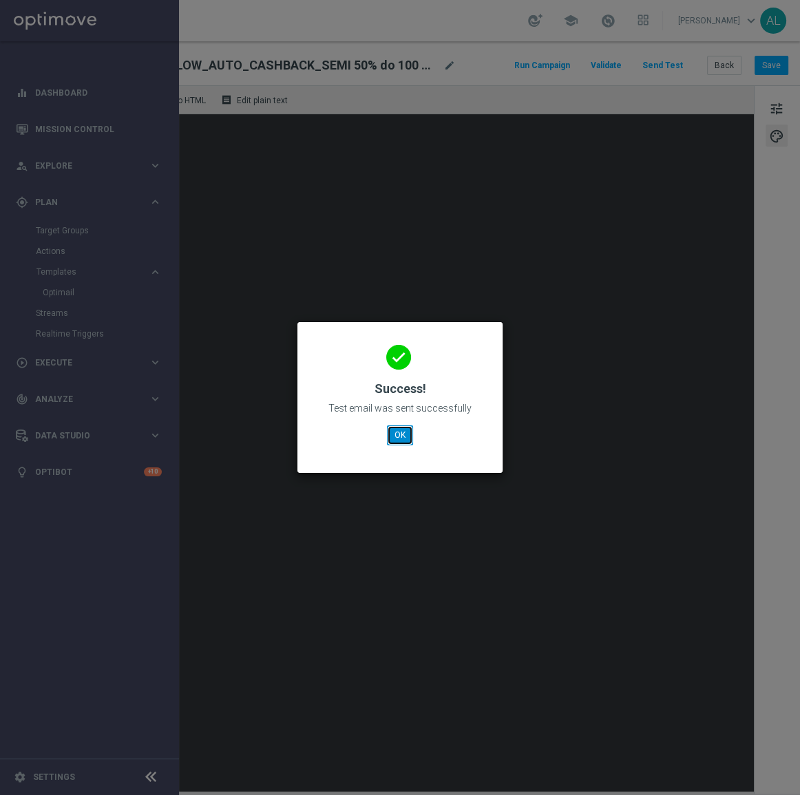
click at [399, 438] on button "OK" at bounding box center [400, 434] width 26 height 19
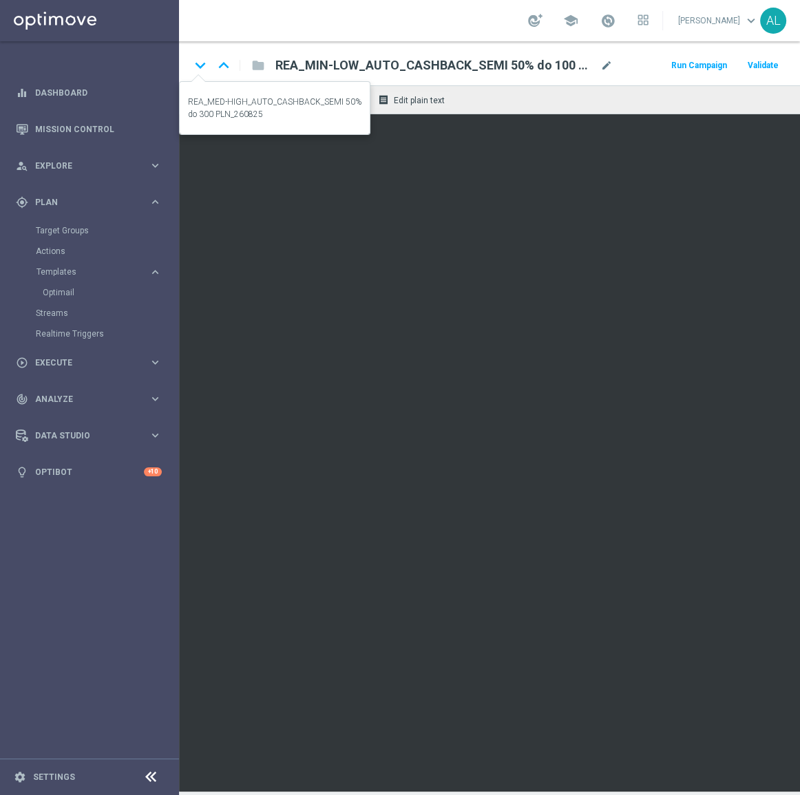
click at [200, 68] on icon "keyboard_arrow_down" at bounding box center [200, 65] width 21 height 21
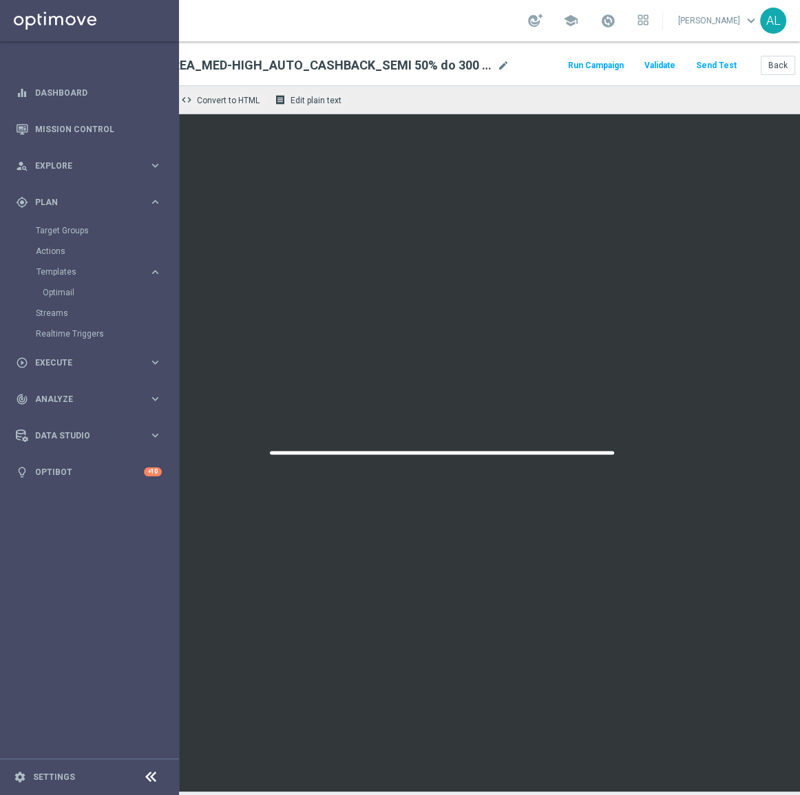
scroll to position [0, 166]
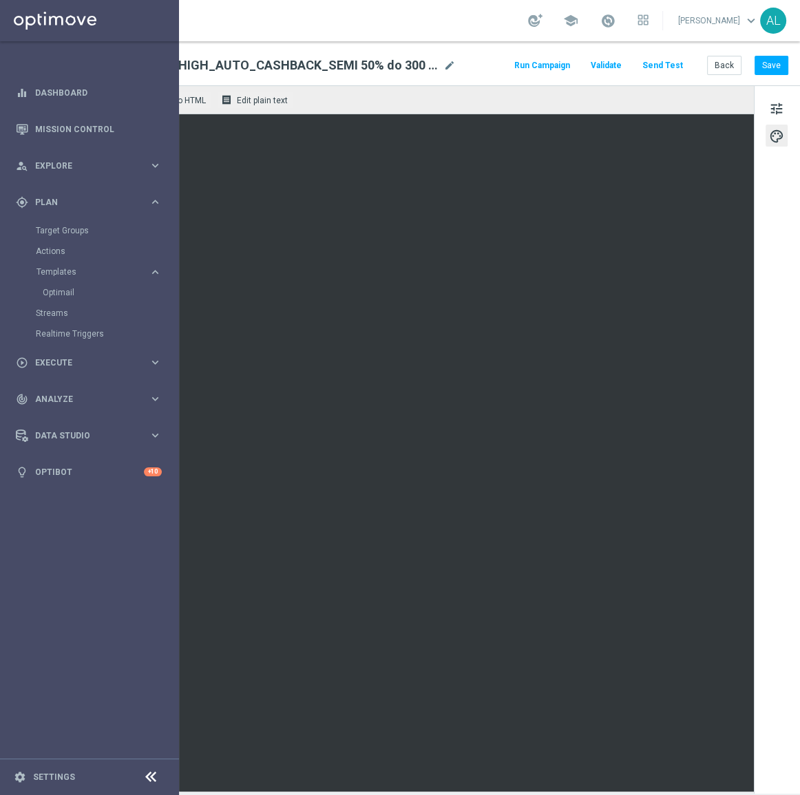
click at [663, 67] on button "Send Test" at bounding box center [662, 65] width 45 height 19
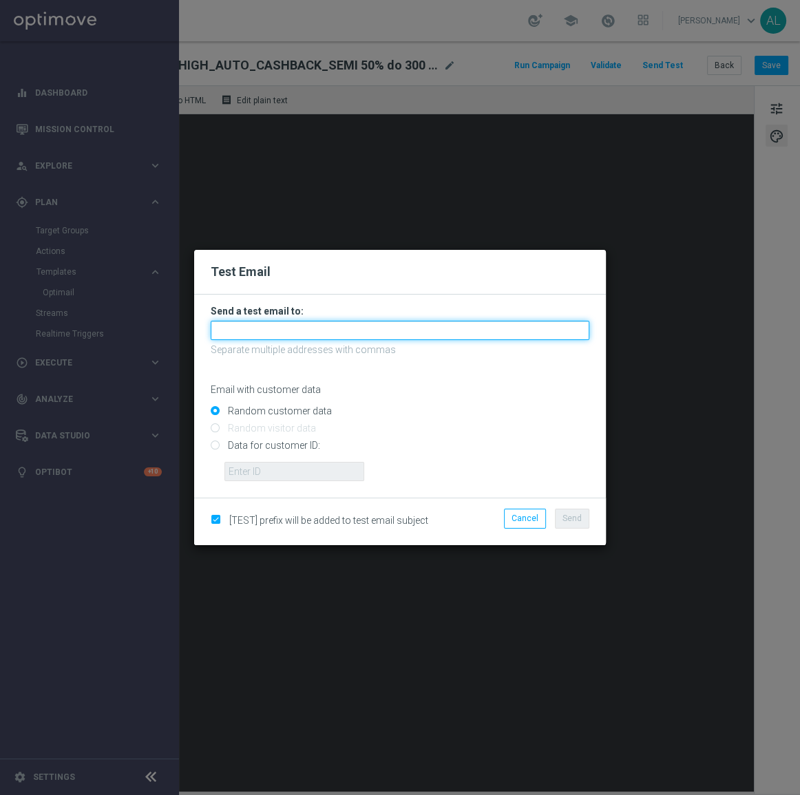
click at [379, 337] on input "text" at bounding box center [400, 330] width 379 height 19
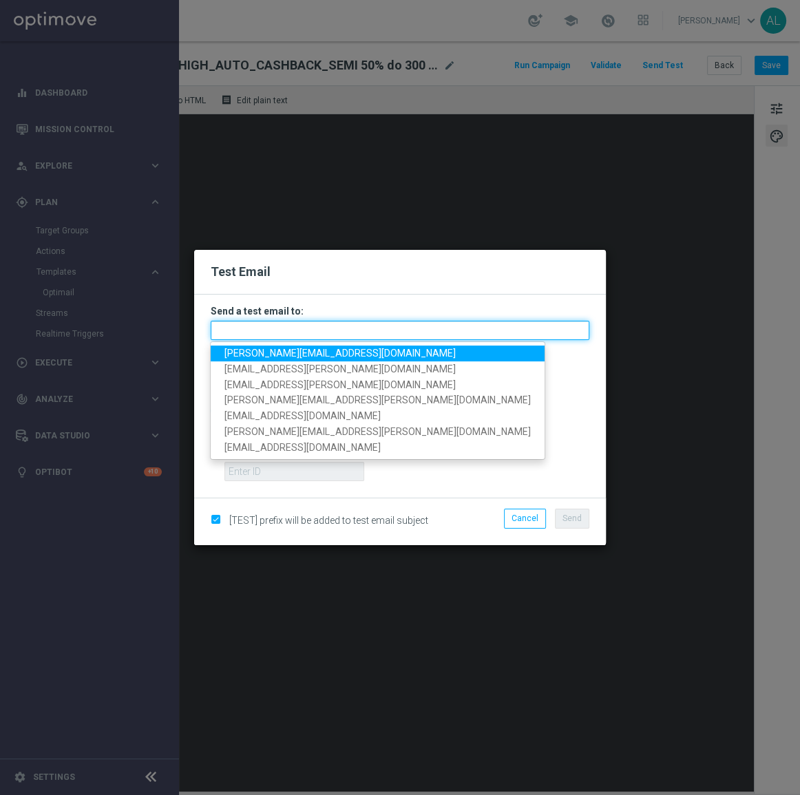
paste input "antoni.litwinek@sts.pl,krystian.potoczny@sts.pl,andzelika.binek@sts.pl,katarzyn…"
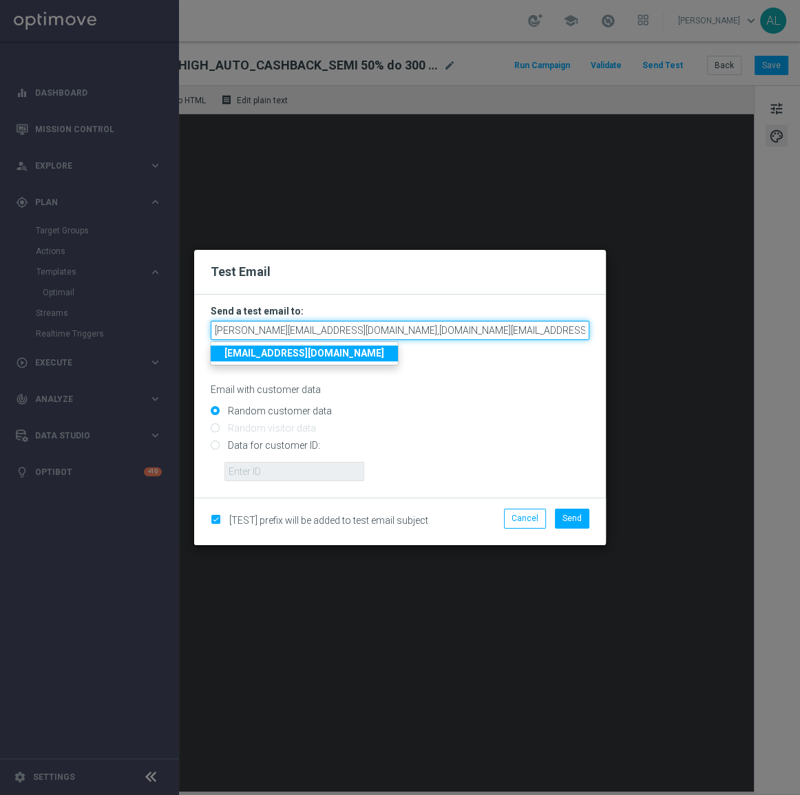
scroll to position [0, 418]
type input "antoni.litwinek@sts.pl,krystian.potoczny@sts.pl,andzelika.binek@sts.pl,katarzyn…"
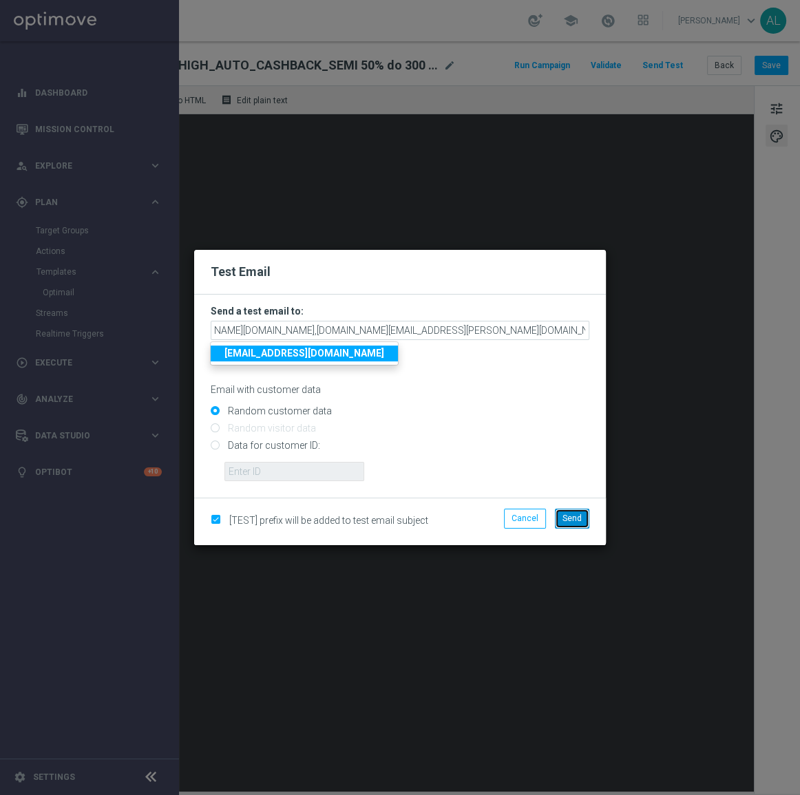
click at [571, 513] on span "Send" at bounding box center [571, 518] width 19 height 10
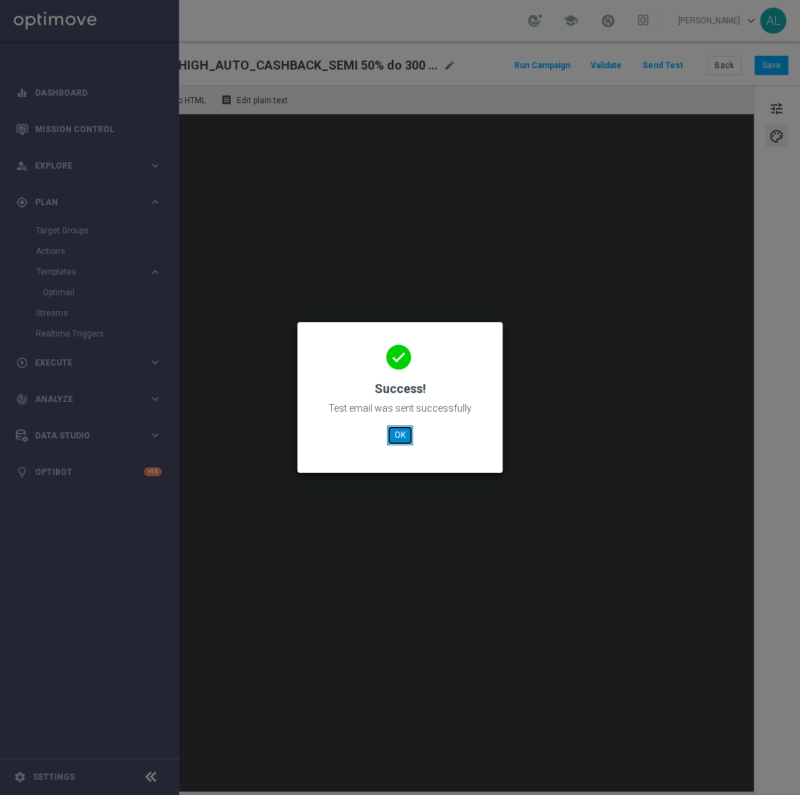
click at [405, 434] on button "OK" at bounding box center [400, 434] width 26 height 19
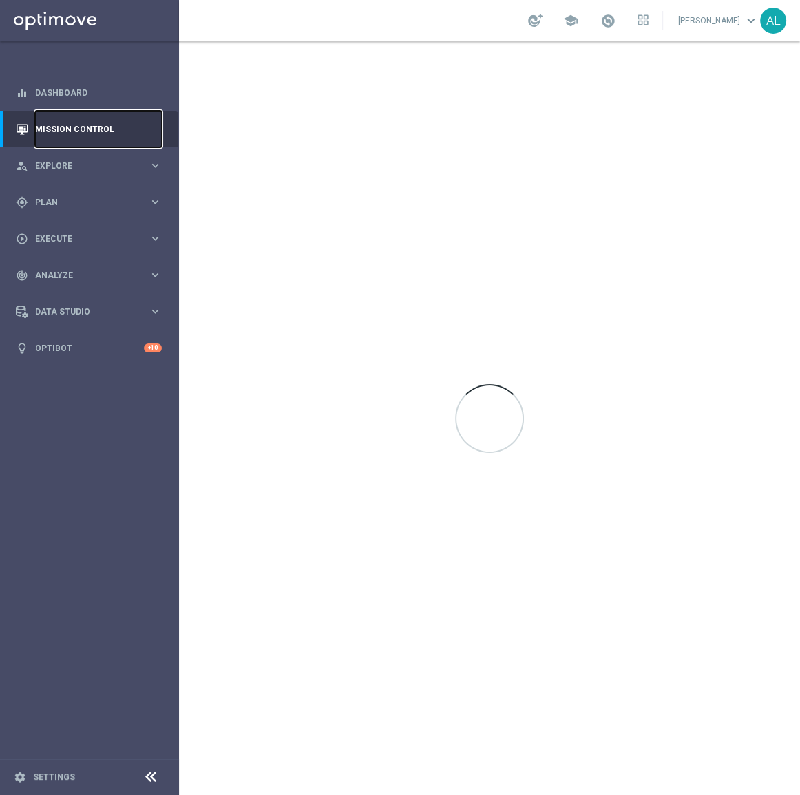
click at [107, 136] on link "Mission Control" at bounding box center [98, 129] width 127 height 36
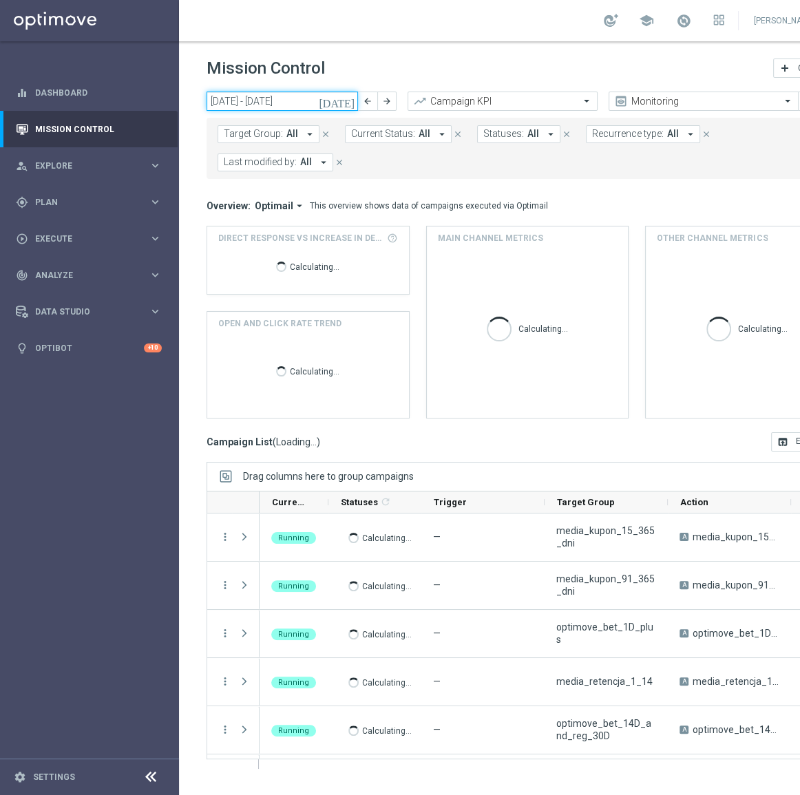
click at [278, 102] on input "25 Aug 2025 - 31 Aug 2025" at bounding box center [281, 101] width 151 height 19
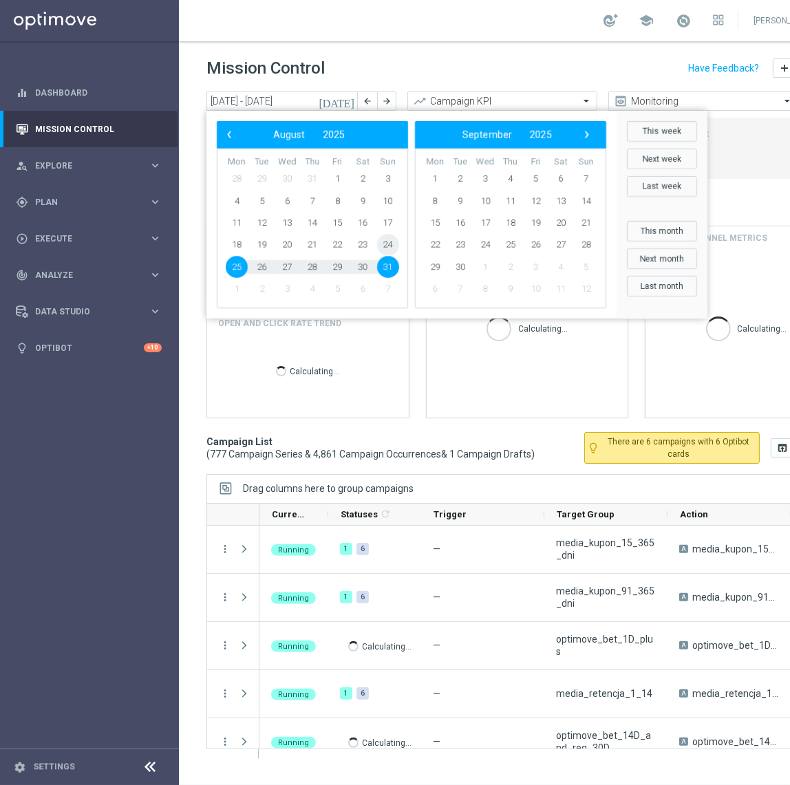
click at [387, 244] on span "24" at bounding box center [388, 245] width 22 height 22
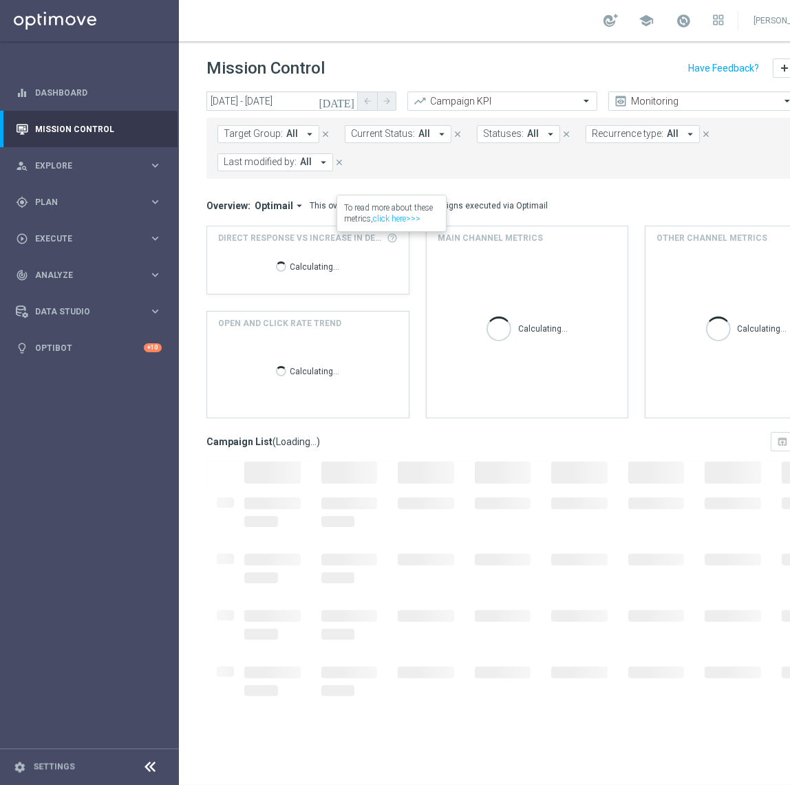
click at [635, 131] on span "Recurrence type:" at bounding box center [628, 134] width 72 height 12
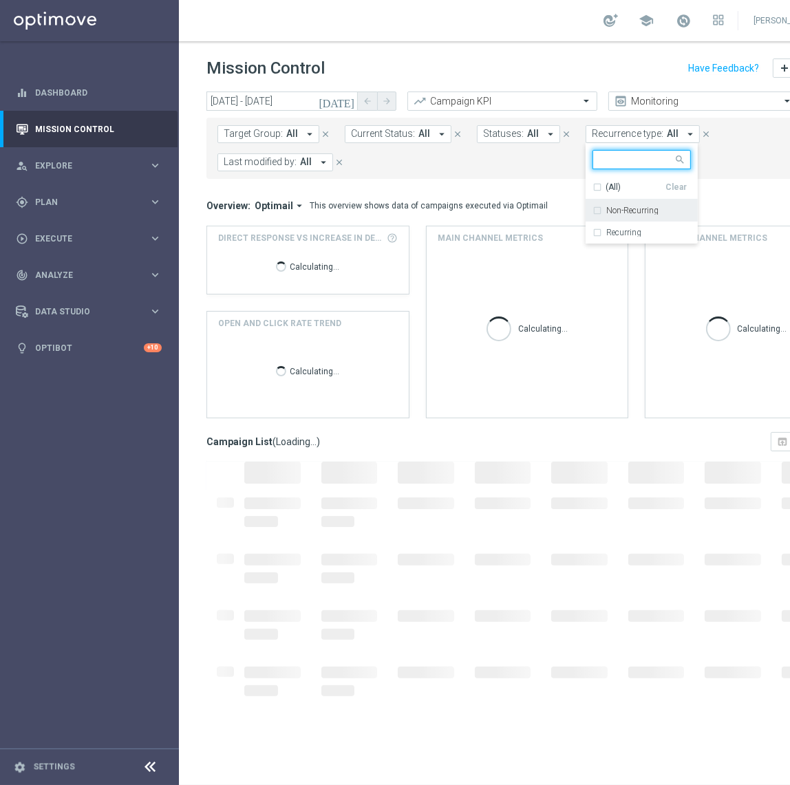
click at [619, 211] on label "Non-Recurring" at bounding box center [632, 210] width 52 height 8
click at [432, 158] on form "Target Group: All arrow_drop_down close Current Status: All arrow_drop_down clo…" at bounding box center [496, 148] width 558 height 46
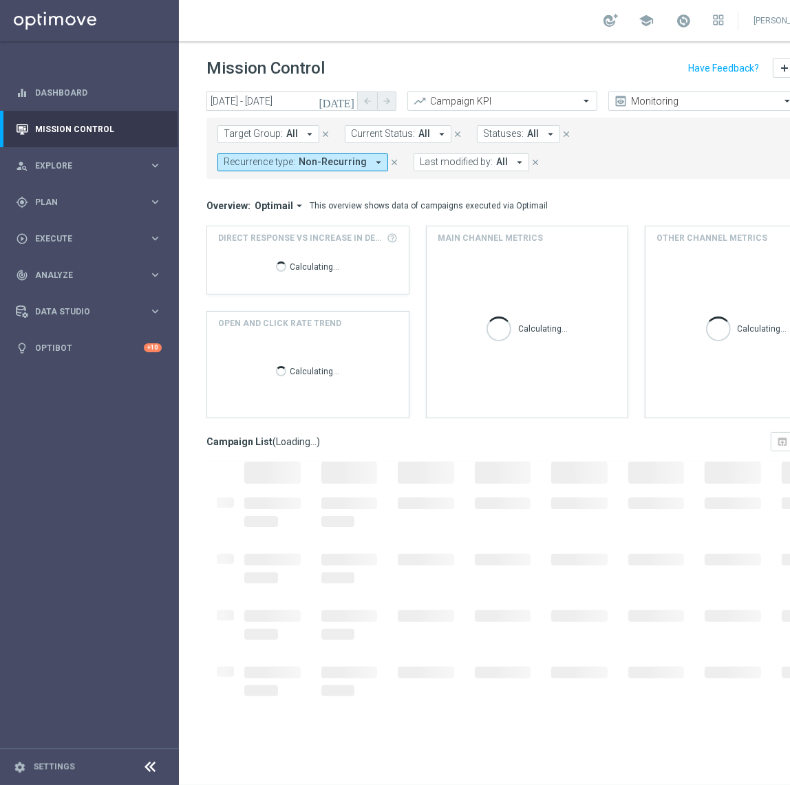
click at [230, 171] on div "Target Group: All arrow_drop_down close Current Status: All arrow_drop_down clo…" at bounding box center [526, 148] width 641 height 61
click at [420, 167] on span "Last modified by:" at bounding box center [456, 162] width 73 height 12
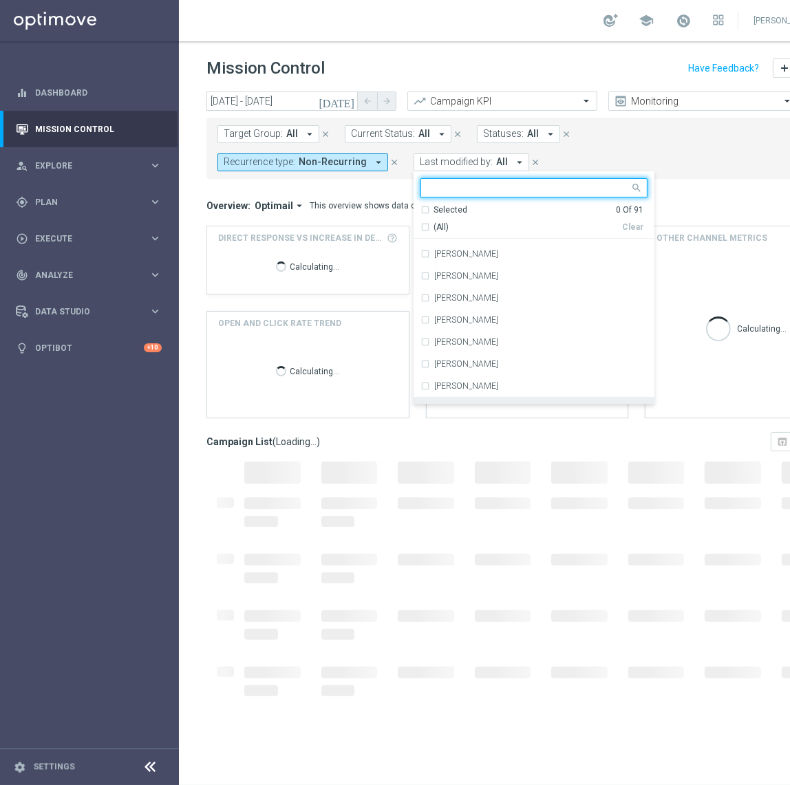
scroll to position [62, 0]
click at [434, 341] on div "[PERSON_NAME]" at bounding box center [540, 342] width 213 height 8
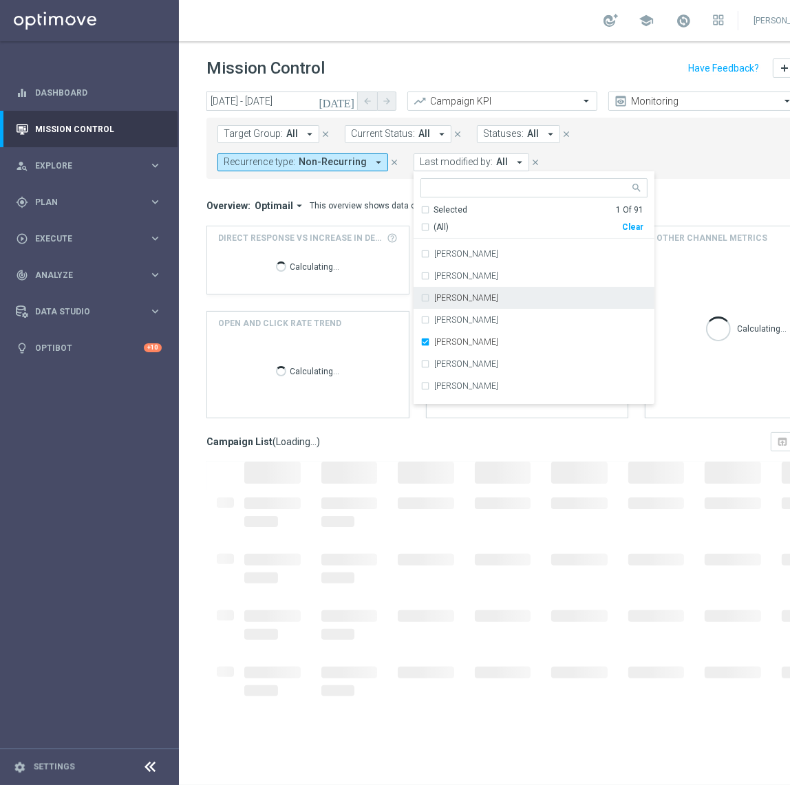
click at [544, 178] on div "today 24 Aug 2025 - 24 Aug 2025 arrow_back arrow_forward Campaign KPI trending_…" at bounding box center [527, 432] width 696 height 681
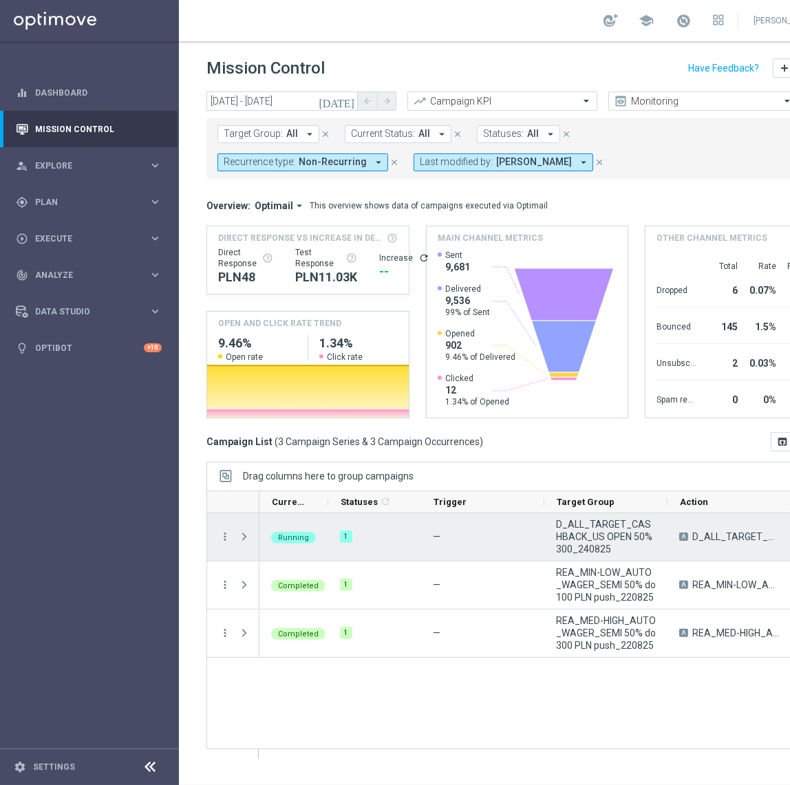
click at [584, 528] on span "D_ALL_TARGET_CASHBACK_US OPEN 50% 300_240825" at bounding box center [606, 536] width 100 height 37
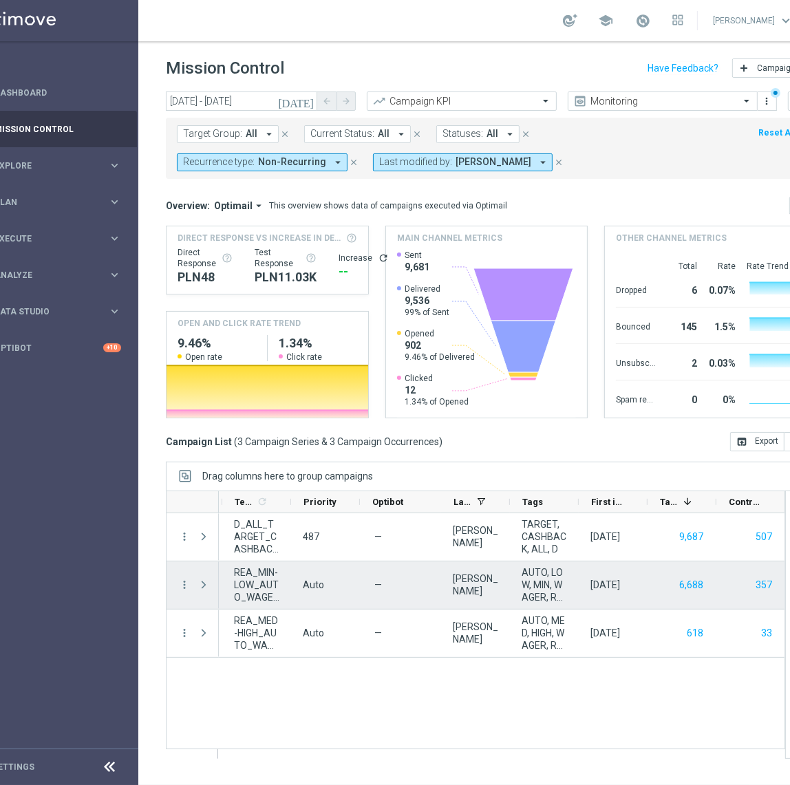
scroll to position [0, 85]
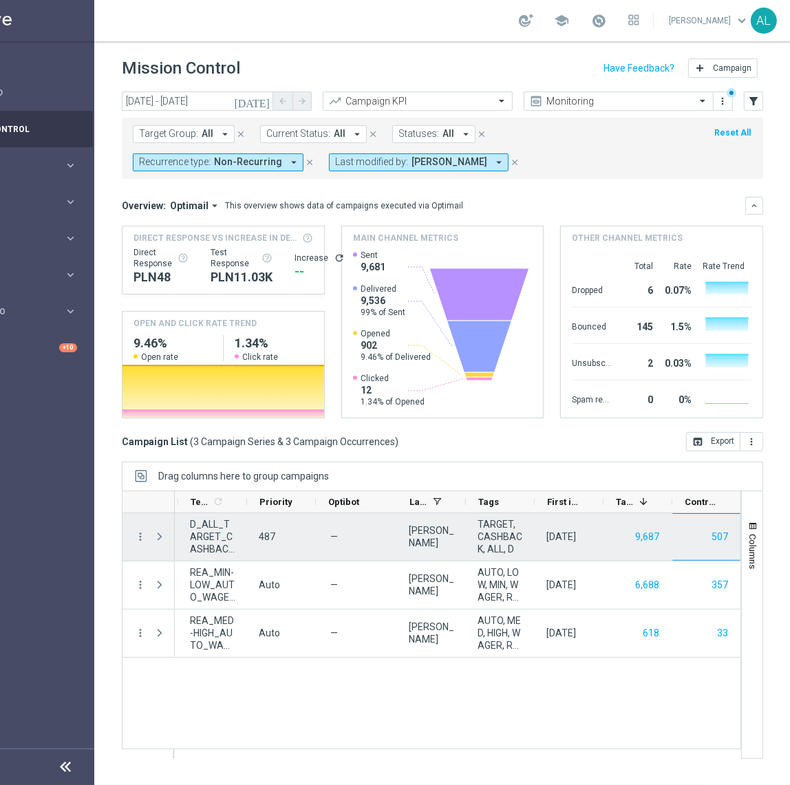
drag, startPoint x: 615, startPoint y: 542, endPoint x: 737, endPoint y: 532, distance: 122.9
click at [696, 536] on div "D_ALL_TARGET_CASHBACK_US OPEN 50% 300_240825 A D_ALL_TARGET_CASHBACK_US OPEN 50…" at bounding box center [159, 537] width 1163 height 48
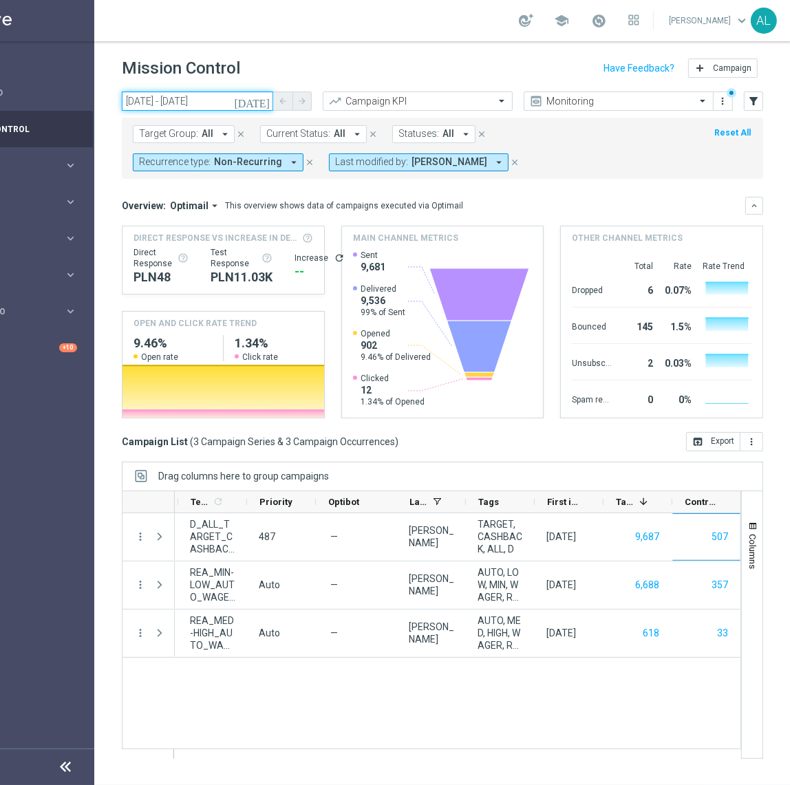
click at [195, 95] on input "24 Aug 2025 - 24 Aug 2025" at bounding box center [197, 101] width 151 height 19
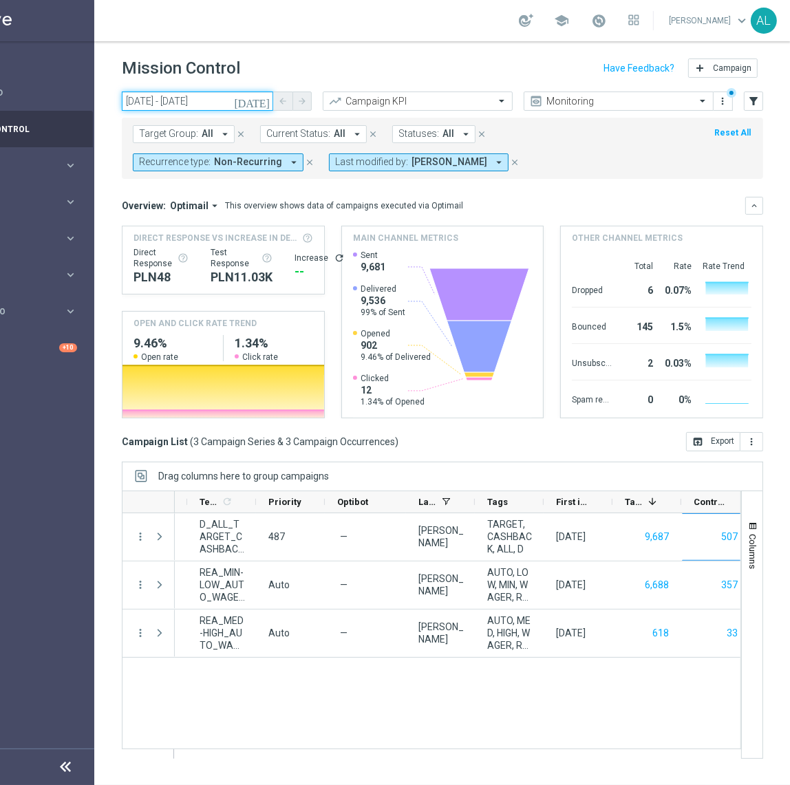
click at [215, 103] on input "24 Aug 2025 - 24 Aug 2025" at bounding box center [197, 101] width 151 height 19
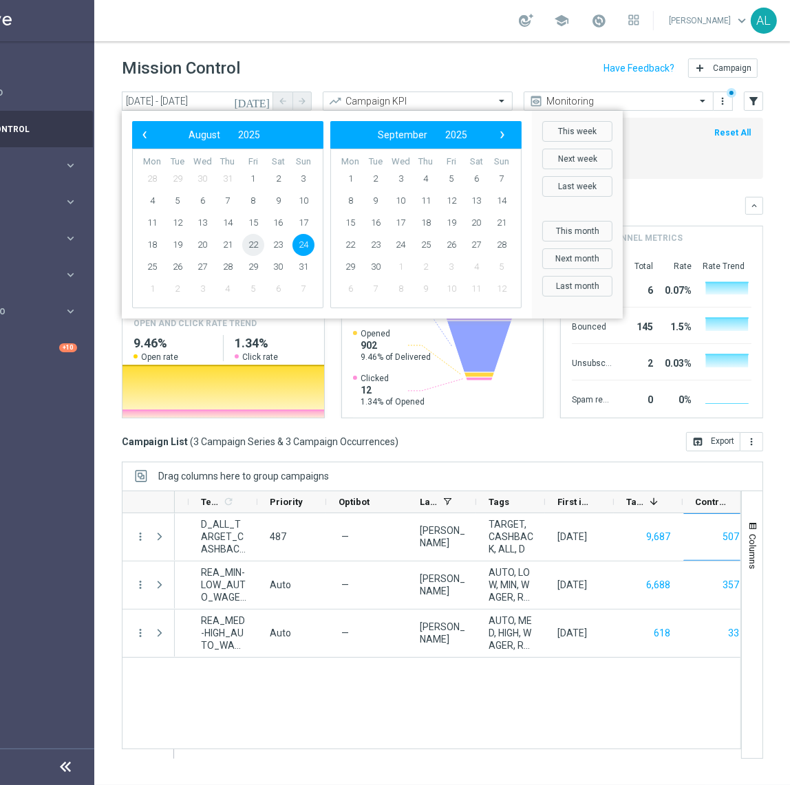
click at [257, 240] on span "22" at bounding box center [253, 245] width 22 height 22
type input "22 Aug 2025 - 22 Aug 2025"
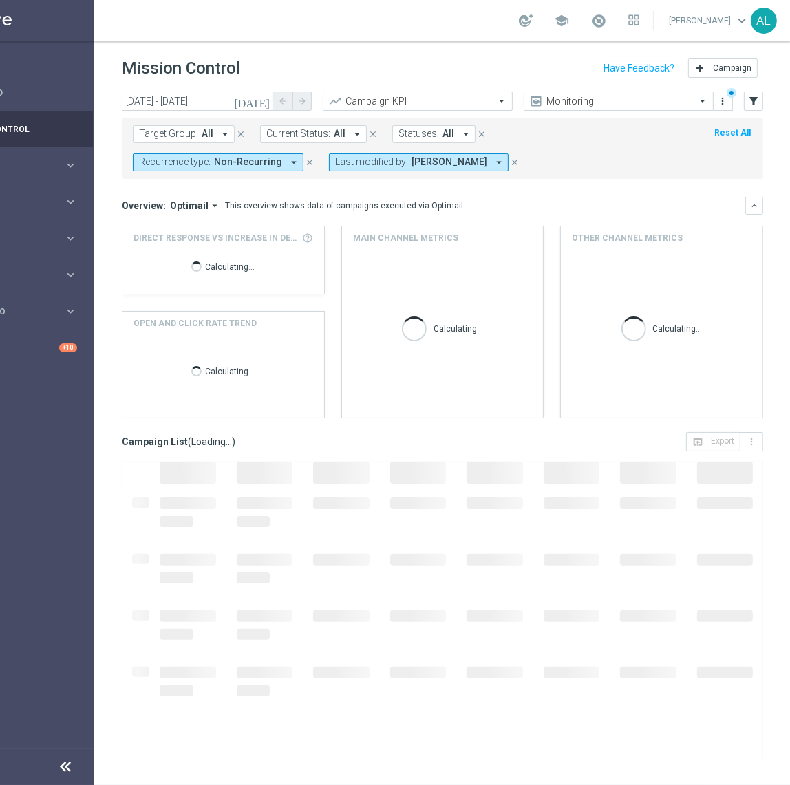
click at [282, 156] on span "Non-Recurring" at bounding box center [248, 162] width 68 height 12
click at [238, 228] on div "Non-Recurring" at bounding box center [189, 239] width 98 height 22
click at [189, 257] on label "Recurring" at bounding box center [170, 261] width 35 height 8
click at [670, 164] on form "Target Group: All arrow_drop_down close Current Status: All arrow_drop_down clo…" at bounding box center [412, 148] width 558 height 46
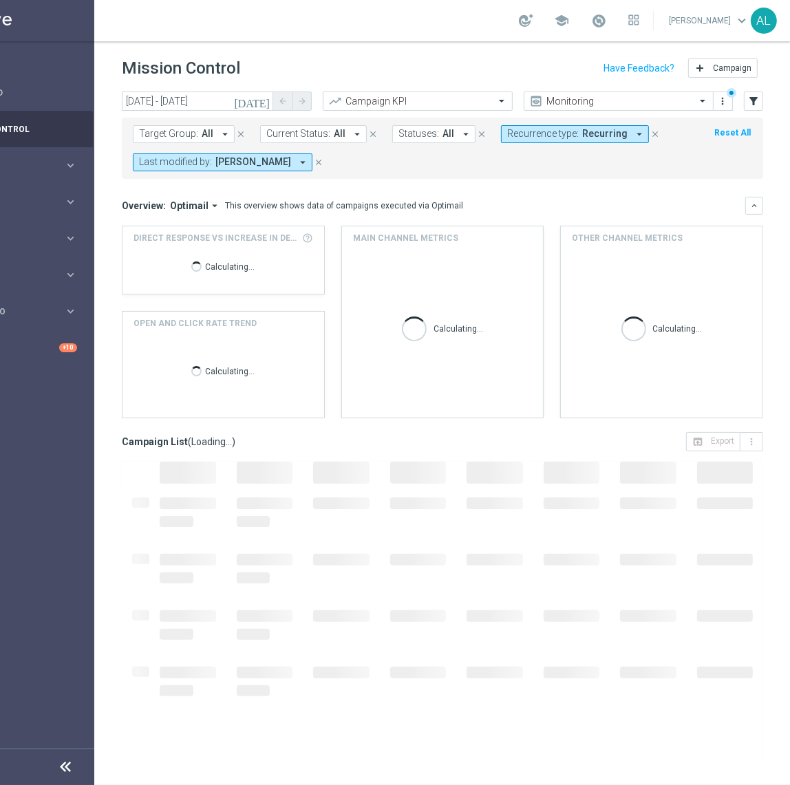
click at [167, 131] on span "Target Group:" at bounding box center [168, 134] width 59 height 12
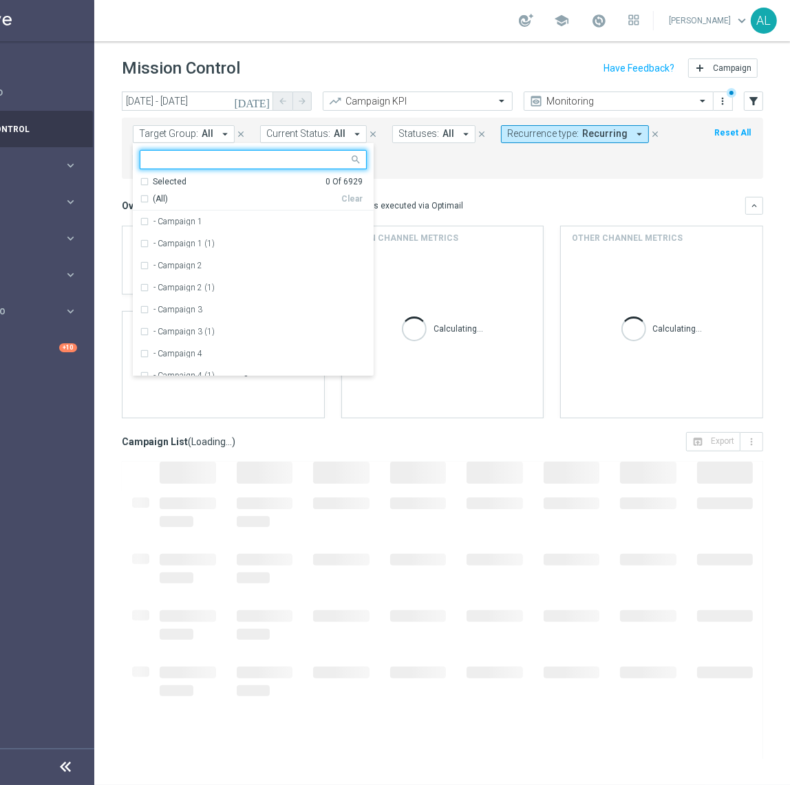
click at [234, 162] on input "text" at bounding box center [248, 160] width 202 height 12
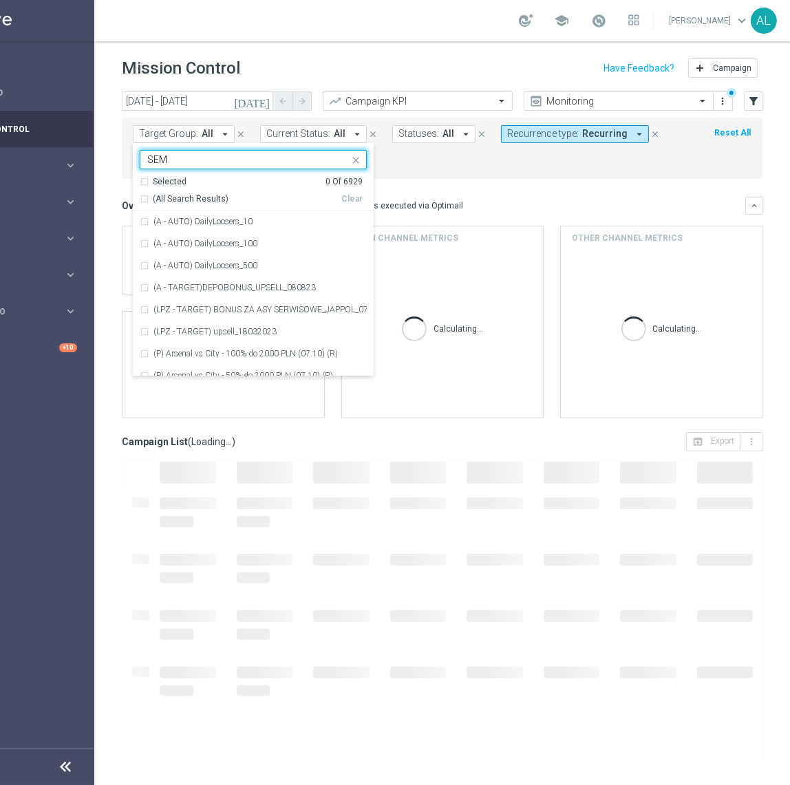
type input "SEMI"
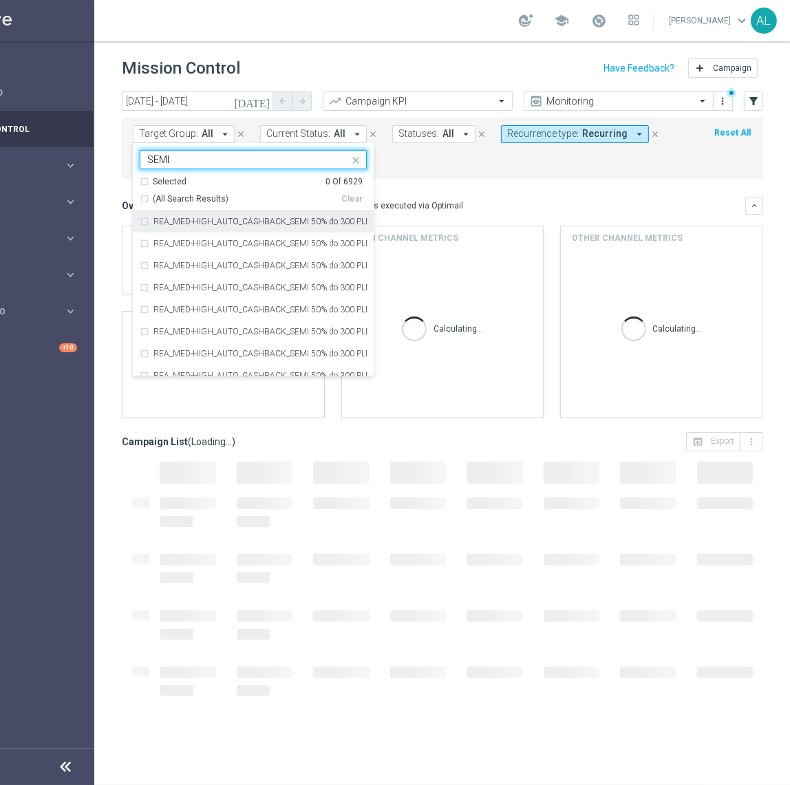
click at [213, 202] on span "(All Search Results)" at bounding box center [191, 199] width 76 height 12
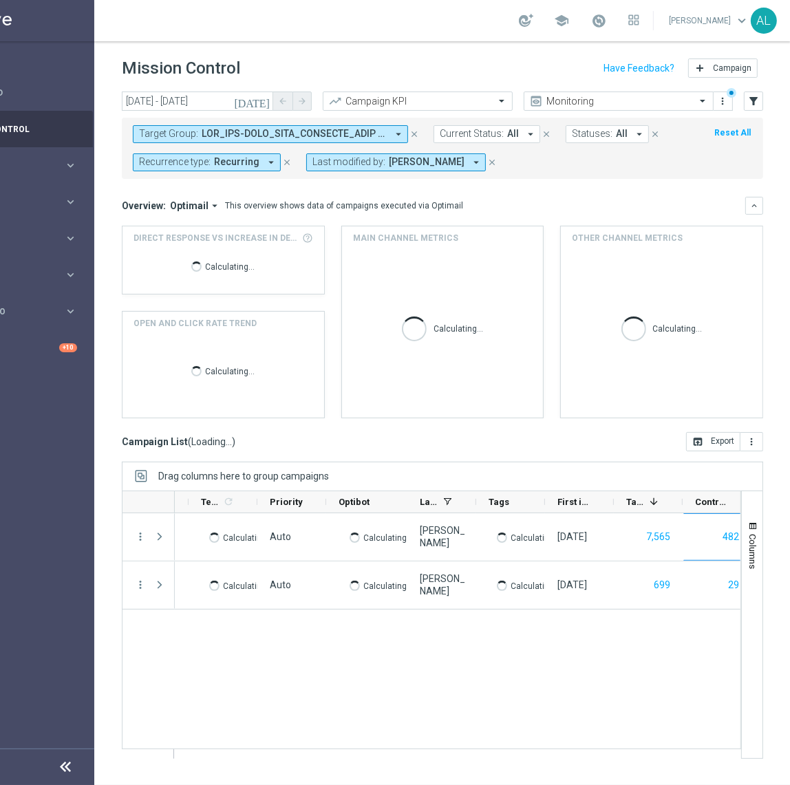
click at [485, 198] on div "Overview: Optimail arrow_drop_down This overview shows data of campaigns execut…" at bounding box center [442, 206] width 641 height 18
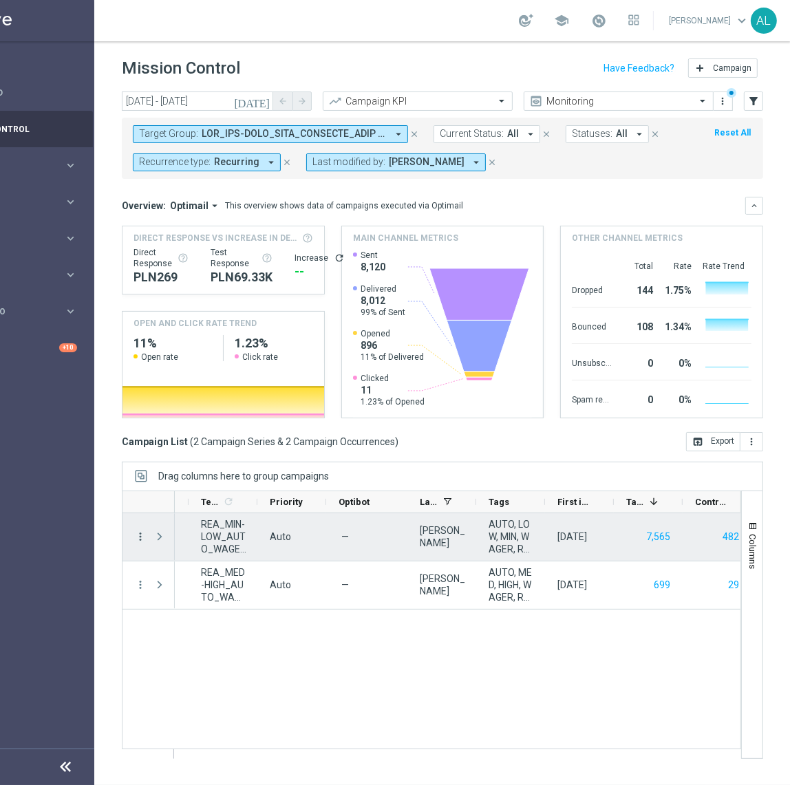
click at [136, 537] on icon "more_vert" at bounding box center [140, 537] width 12 height 12
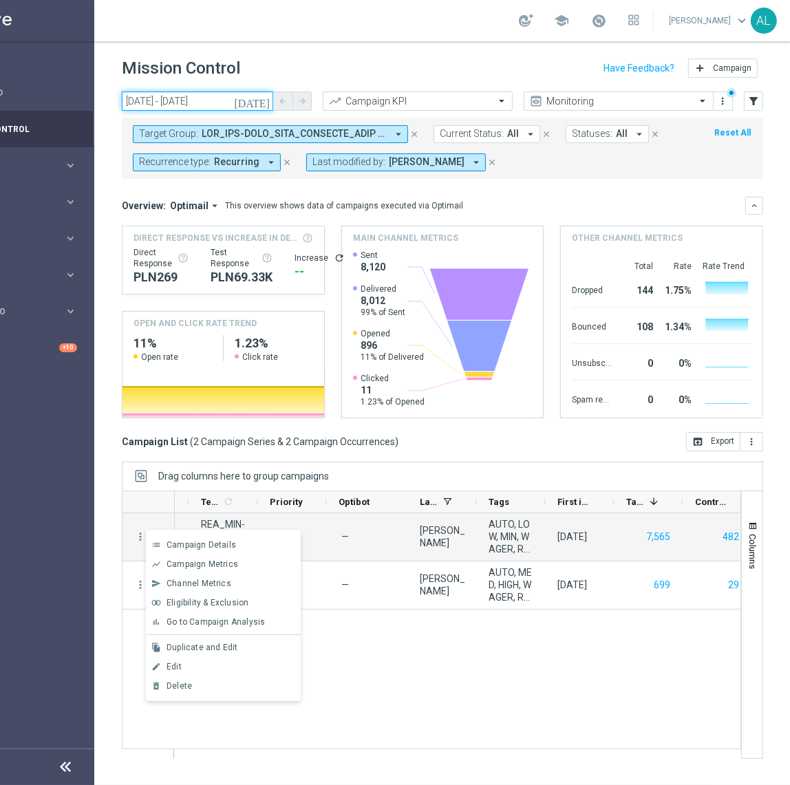
click at [189, 100] on input "22 Aug 2025 - 22 Aug 2025" at bounding box center [197, 101] width 151 height 19
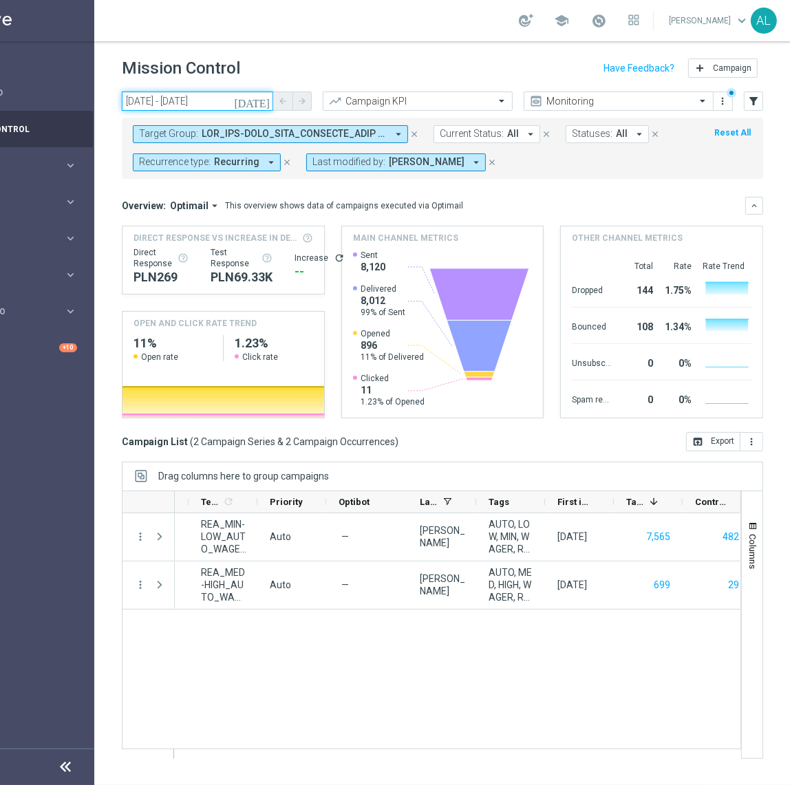
click at [202, 104] on input "22 Aug 2025 - 22 Aug 2025" at bounding box center [197, 101] width 151 height 19
click at [233, 105] on input "22 Aug 2025 - 22 Aug 2025" at bounding box center [197, 101] width 151 height 19
click at [261, 106] on icon "[DATE]" at bounding box center [252, 101] width 37 height 12
click at [264, 102] on icon "[DATE]" at bounding box center [252, 101] width 37 height 12
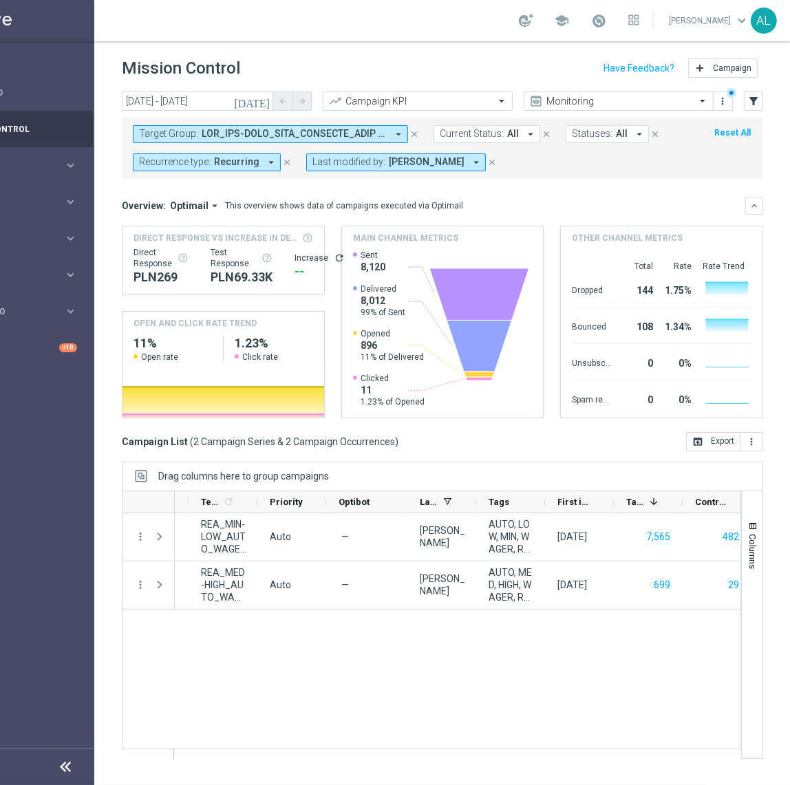
click at [260, 41] on header "Mission Control add Campaign" at bounding box center [442, 66] width 696 height 50
click at [264, 98] on icon "[DATE]" at bounding box center [252, 101] width 37 height 12
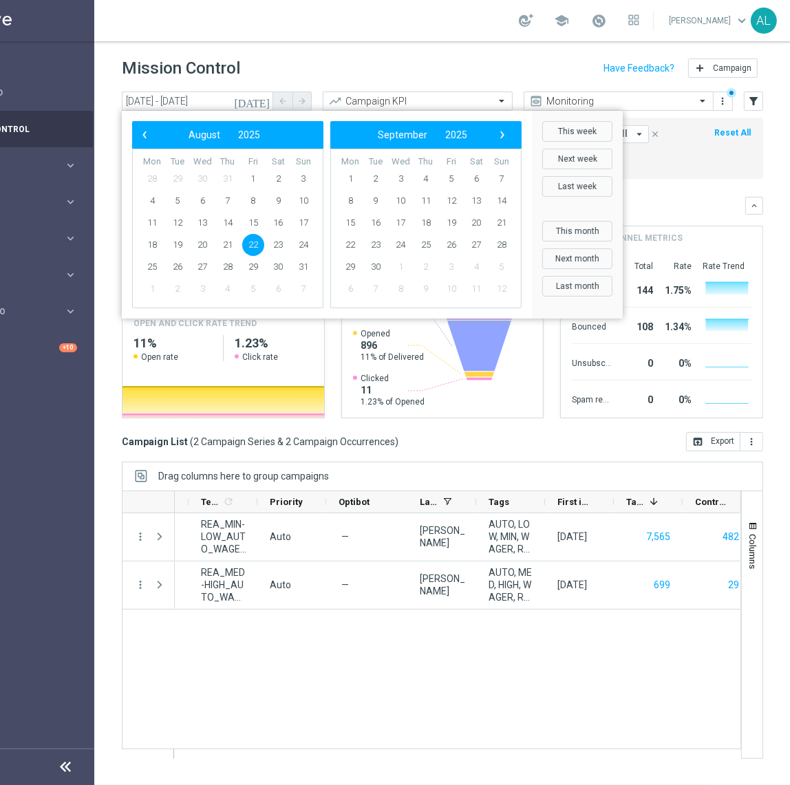
click at [253, 247] on span "22" at bounding box center [253, 245] width 22 height 22
click at [302, 246] on span "24" at bounding box center [304, 245] width 22 height 22
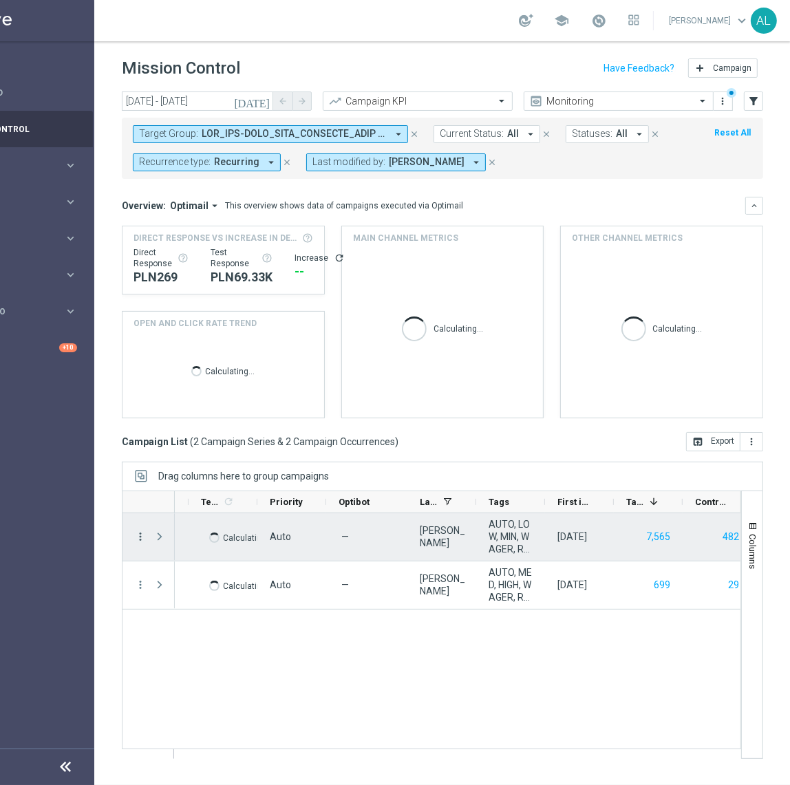
click at [141, 540] on icon "more_vert" at bounding box center [140, 537] width 12 height 12
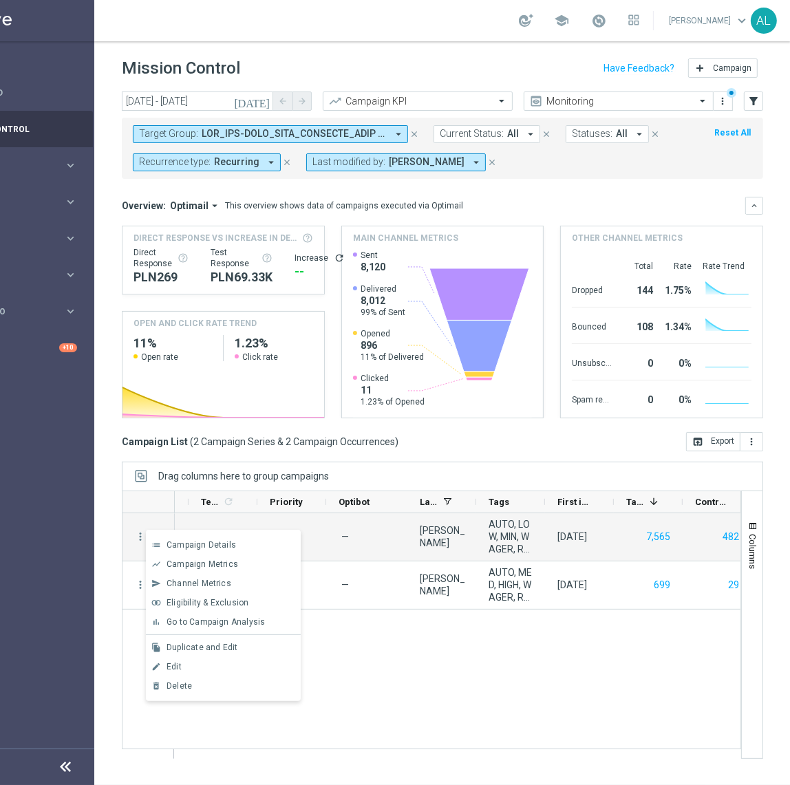
click at [179, 565] on span "Campaign Metrics" at bounding box center [203, 565] width 72 height 10
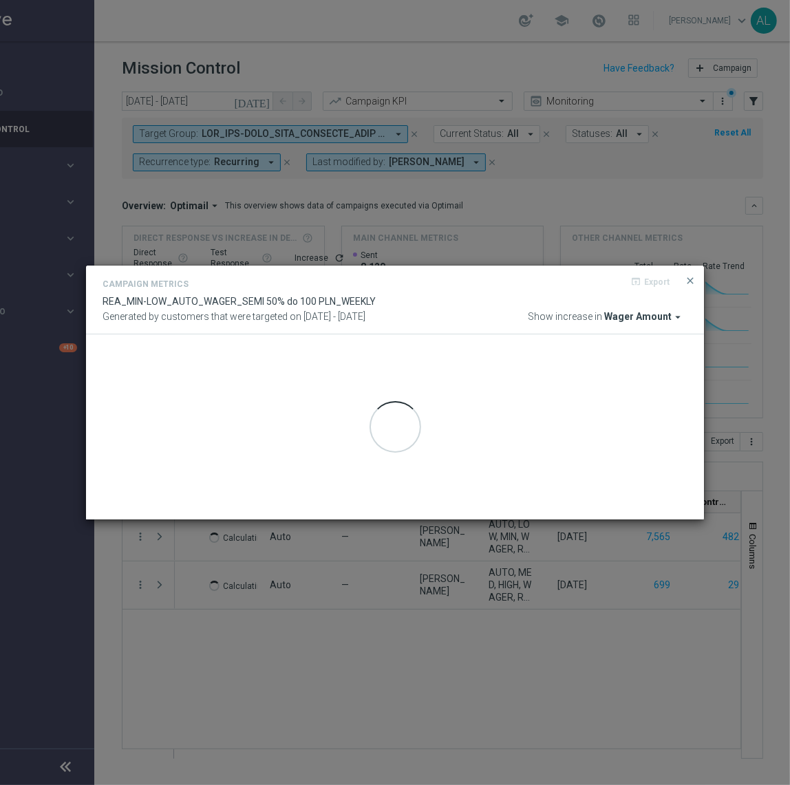
scroll to position [0, 76]
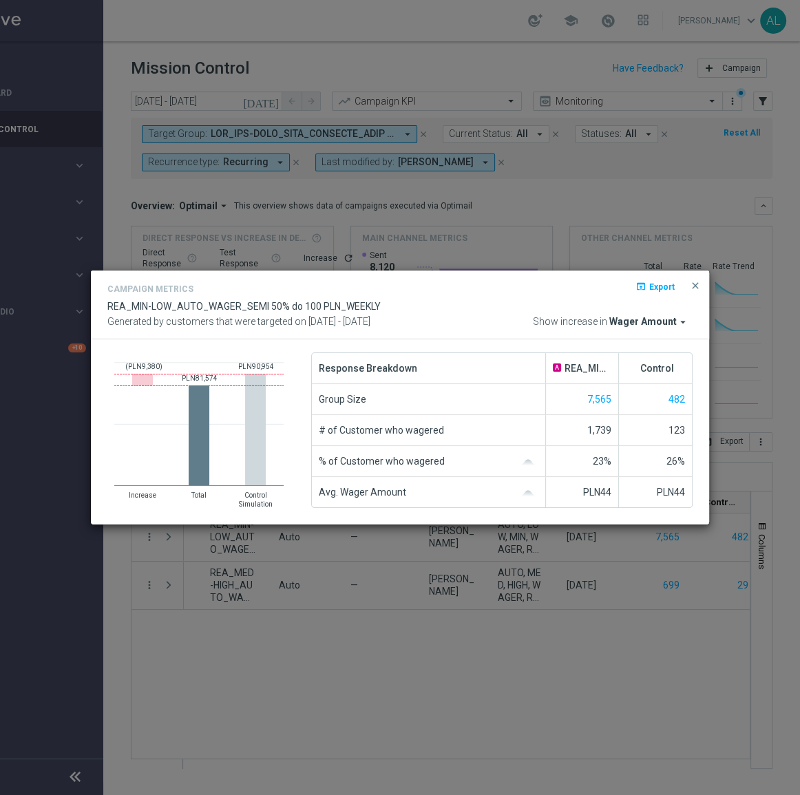
click at [635, 319] on span "Wager Amount" at bounding box center [642, 322] width 67 height 12
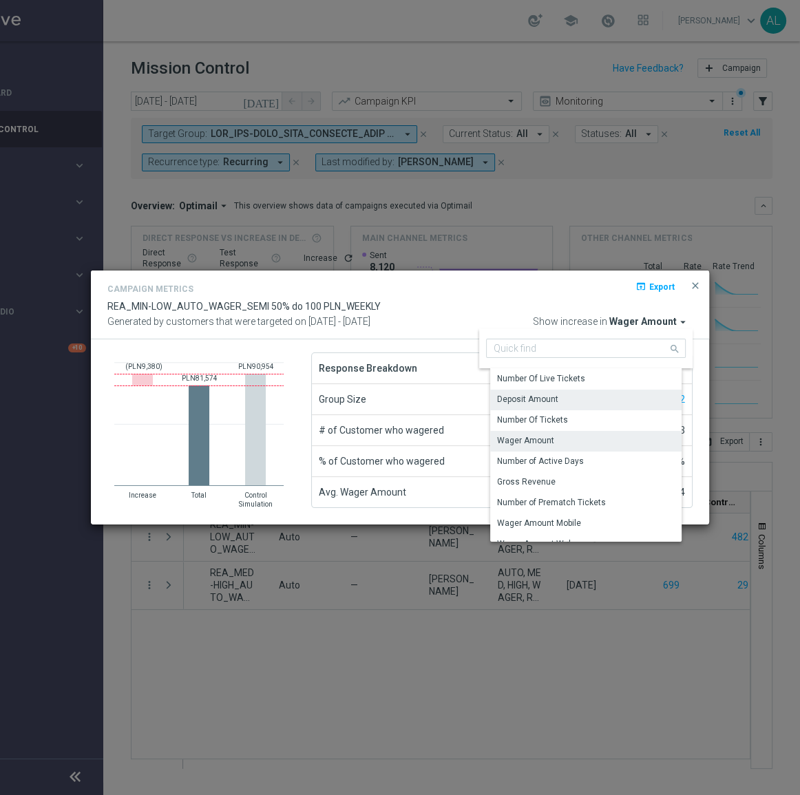
click at [571, 407] on div "Deposit Amount" at bounding box center [591, 399] width 202 height 19
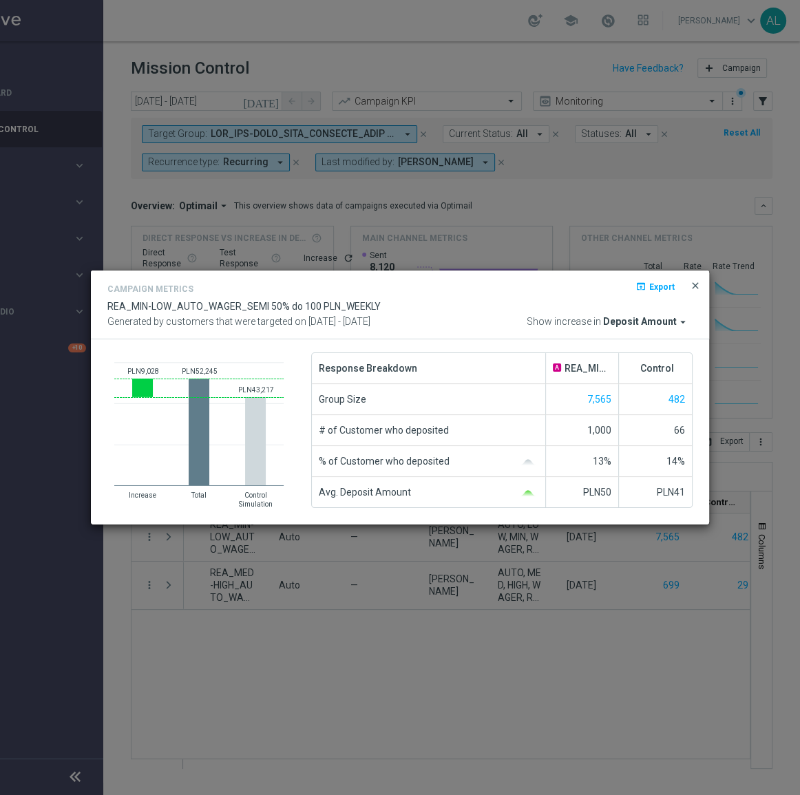
click at [696, 282] on span "close" at bounding box center [695, 285] width 11 height 11
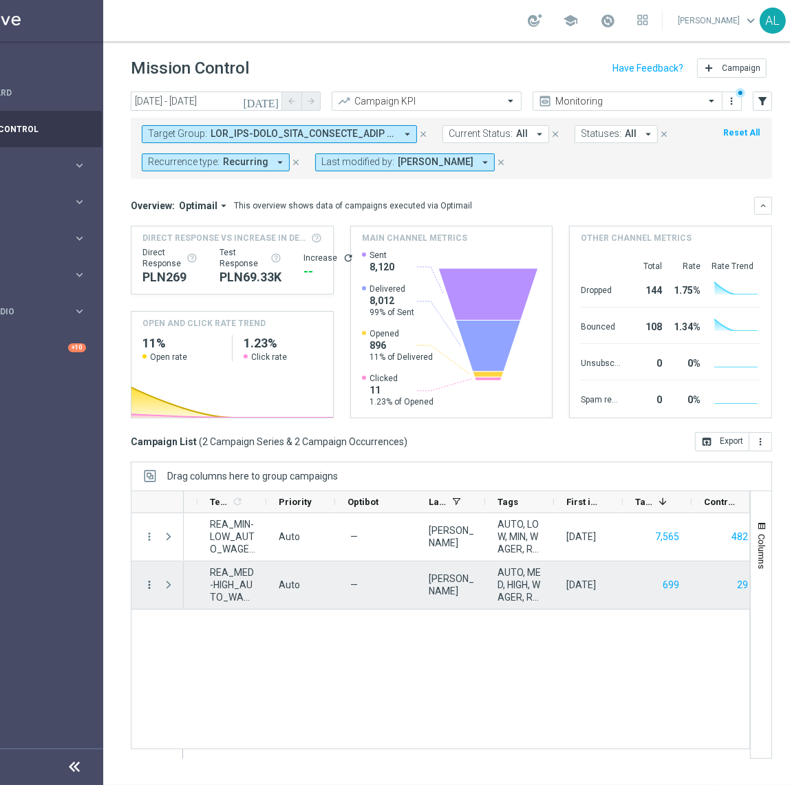
click at [145, 585] on icon "more_vert" at bounding box center [149, 585] width 12 height 12
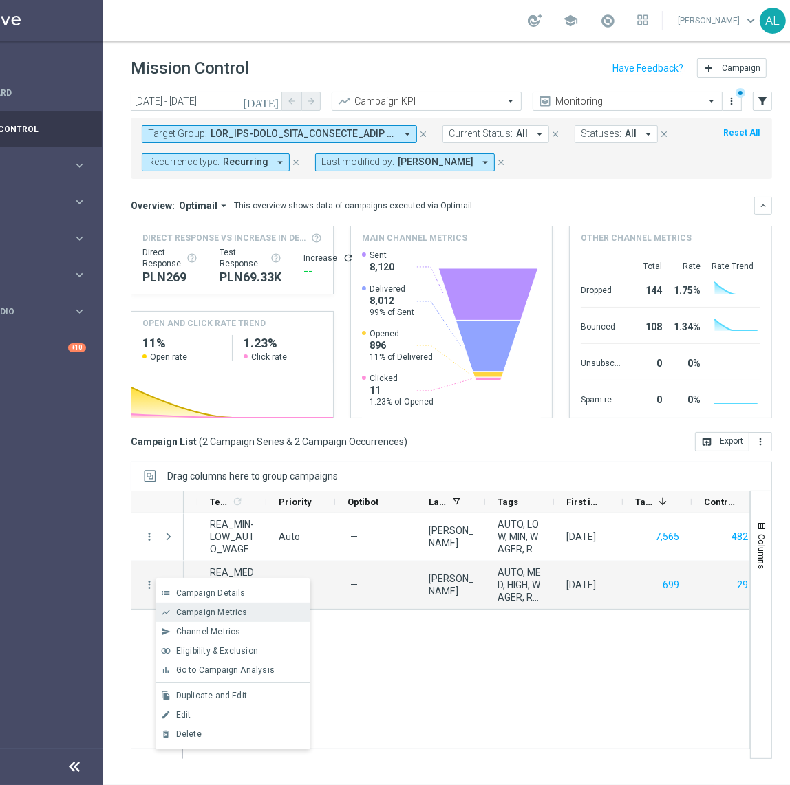
click at [220, 610] on span "Campaign Metrics" at bounding box center [212, 613] width 72 height 10
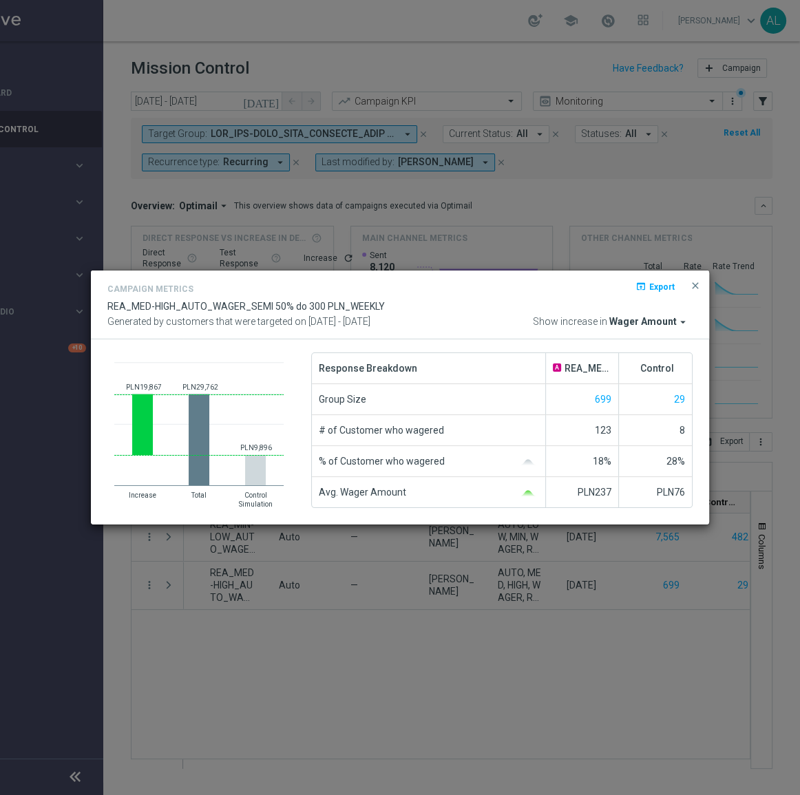
click at [659, 318] on span "Wager Amount" at bounding box center [642, 322] width 67 height 12
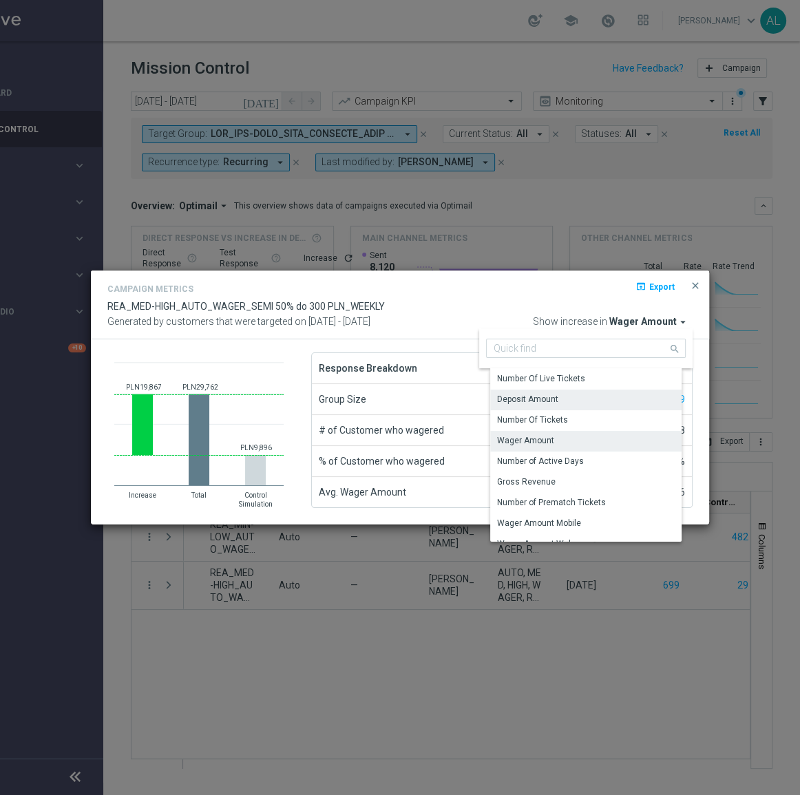
click at [595, 396] on div "Deposit Amount" at bounding box center [591, 399] width 202 height 19
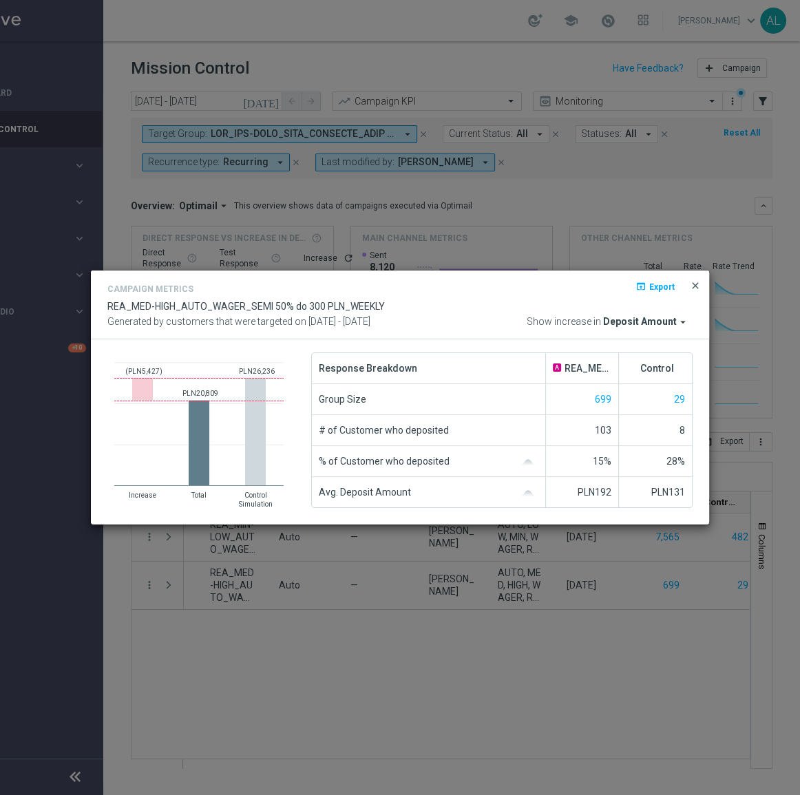
click at [691, 285] on span "close" at bounding box center [695, 285] width 11 height 11
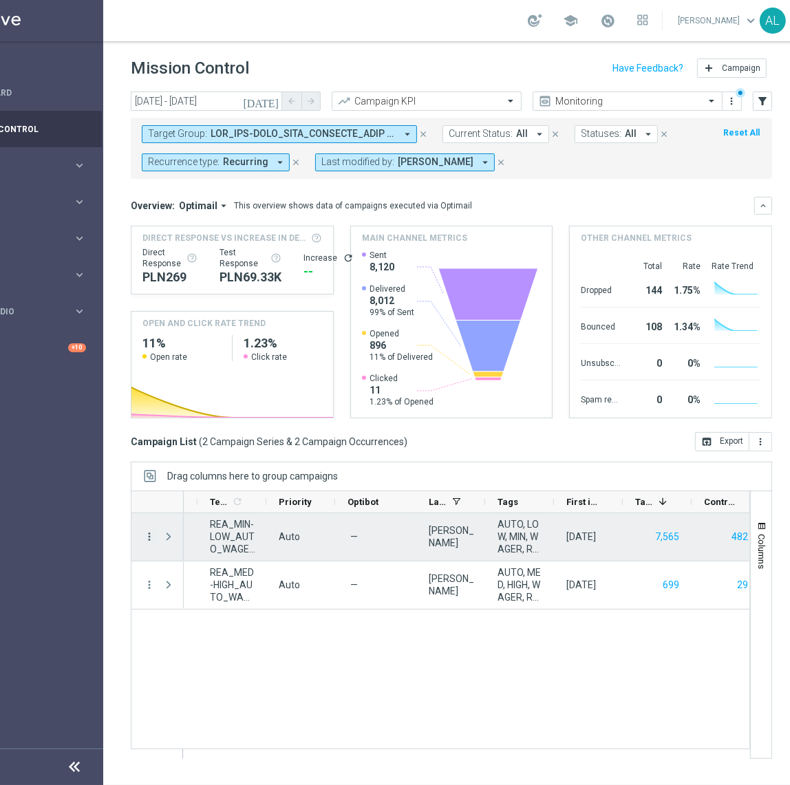
click at [147, 539] on icon "more_vert" at bounding box center [149, 537] width 12 height 12
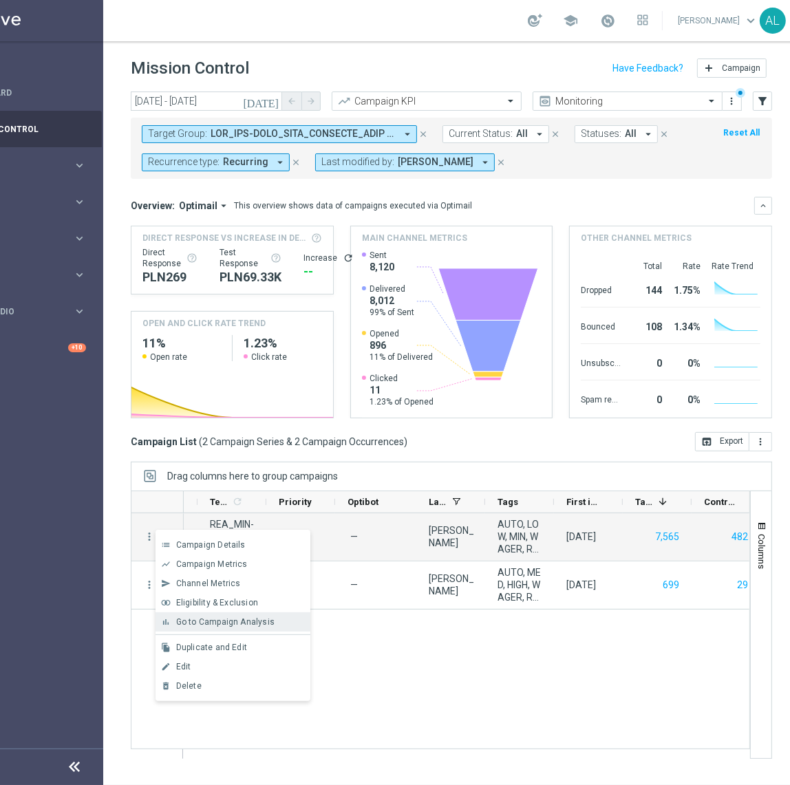
click at [221, 620] on span "Go to Campaign Analysis" at bounding box center [225, 622] width 98 height 10
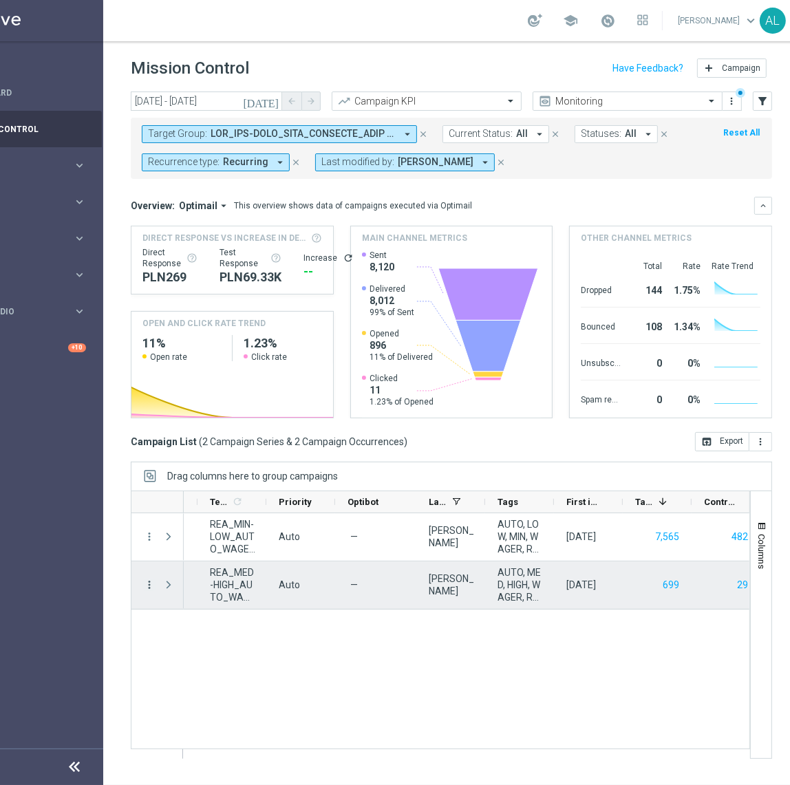
click at [146, 591] on div "more_vert" at bounding box center [143, 585] width 25 height 47
click at [149, 579] on icon "more_vert" at bounding box center [149, 585] width 12 height 12
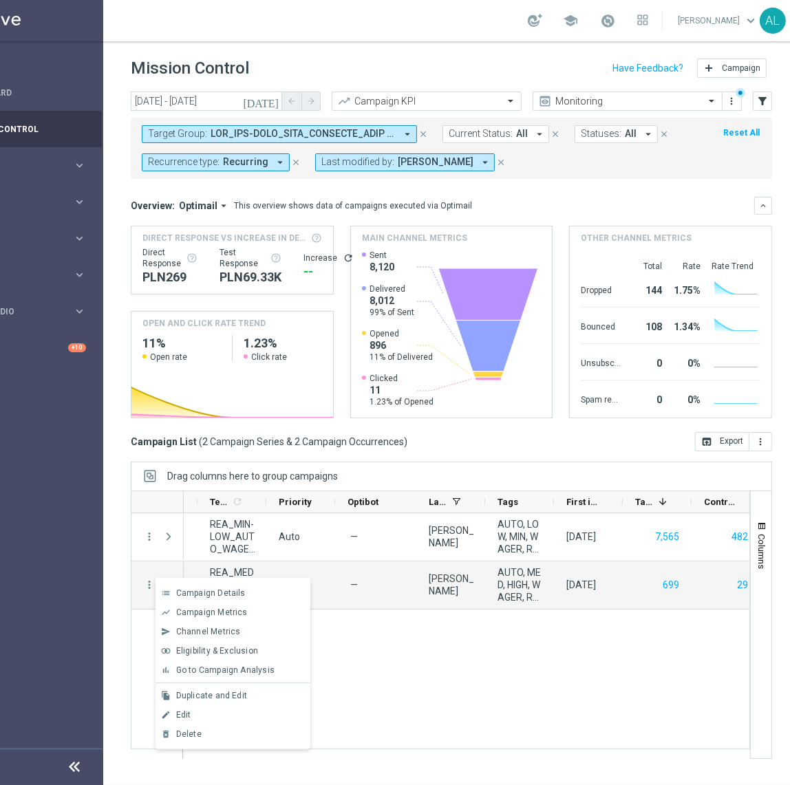
click at [215, 674] on span "Go to Campaign Analysis" at bounding box center [225, 671] width 98 height 10
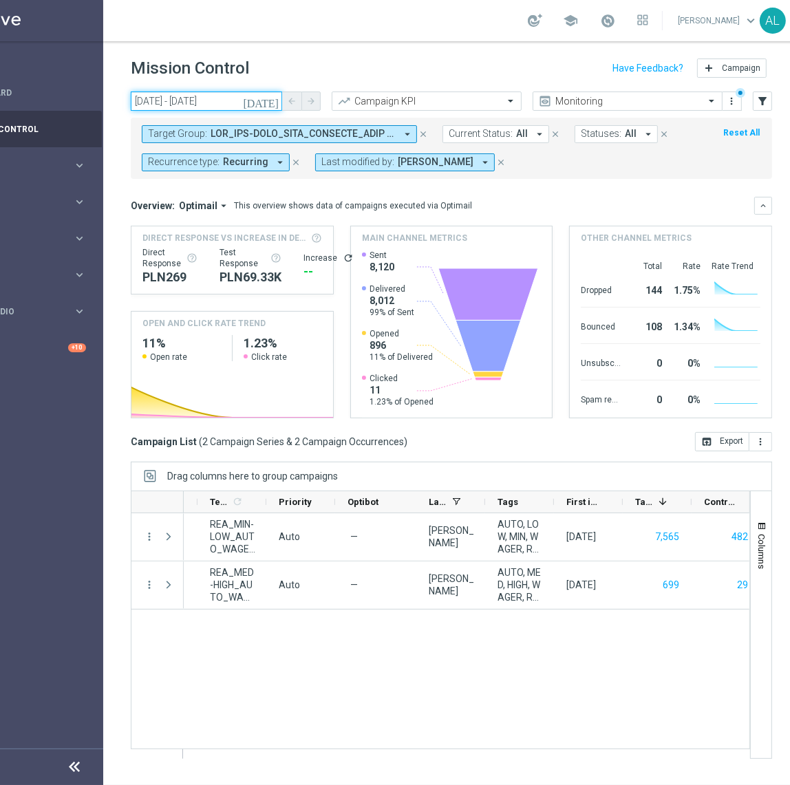
click at [176, 98] on input "22 Aug 2025 - 24 Aug 2025" at bounding box center [206, 101] width 151 height 19
click at [178, 100] on input "22 Aug 2025 - 24 Aug 2025" at bounding box center [206, 101] width 151 height 19
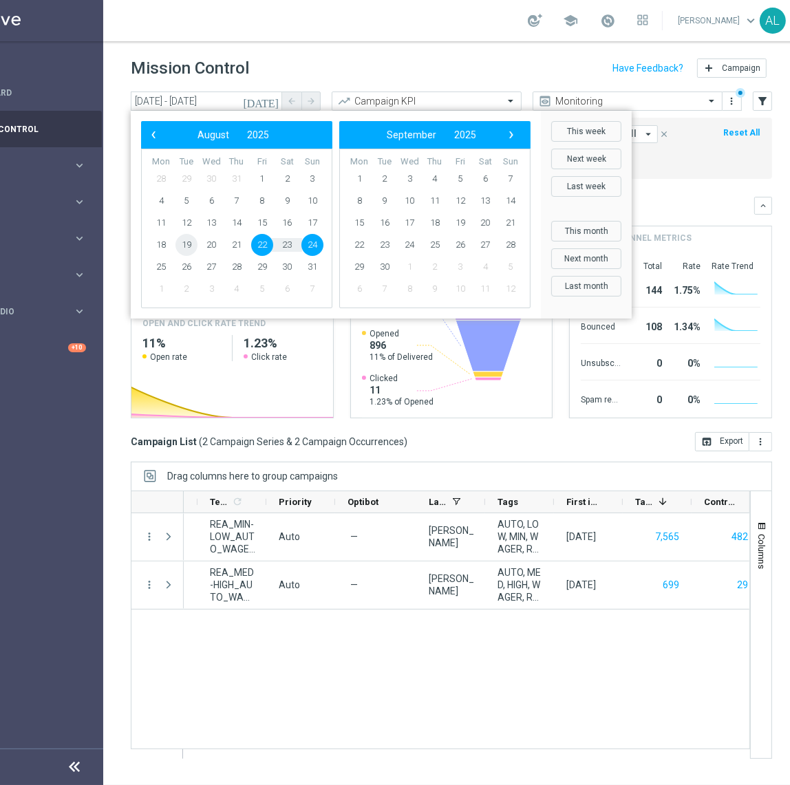
click at [184, 246] on span "19" at bounding box center [187, 245] width 22 height 22
click at [234, 242] on span "21" at bounding box center [237, 245] width 22 height 22
type input "[DATE] - [DATE]"
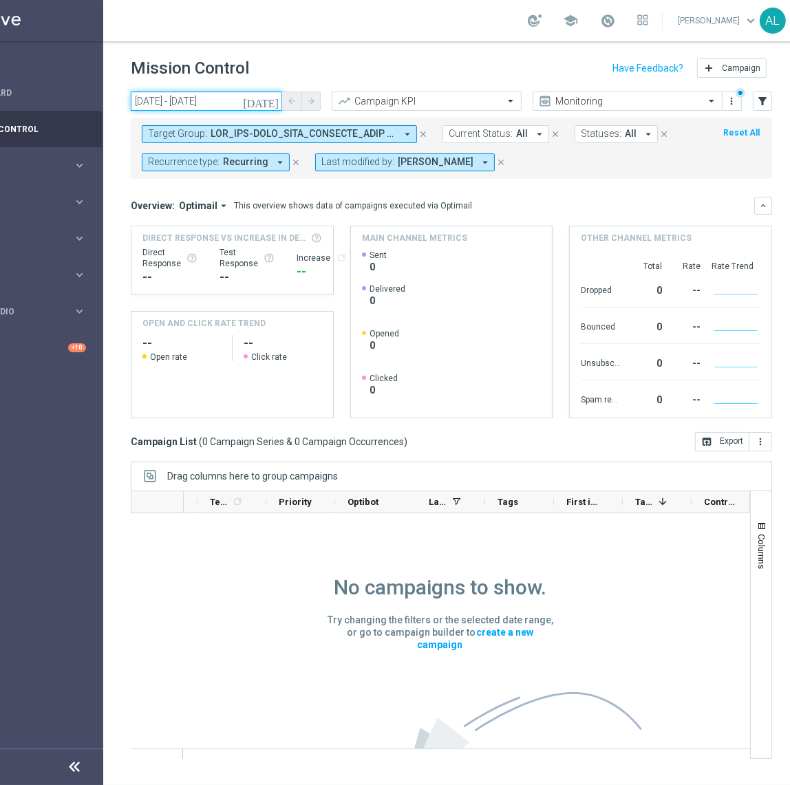
click at [195, 103] on input "[DATE] - [DATE]" at bounding box center [206, 101] width 151 height 19
click at [204, 97] on input "[DATE] - [DATE]" at bounding box center [206, 101] width 151 height 19
click at [241, 103] on input "[DATE] - [DATE]" at bounding box center [206, 101] width 151 height 19
click at [374, 164] on span "Last modified by:" at bounding box center [357, 162] width 73 height 12
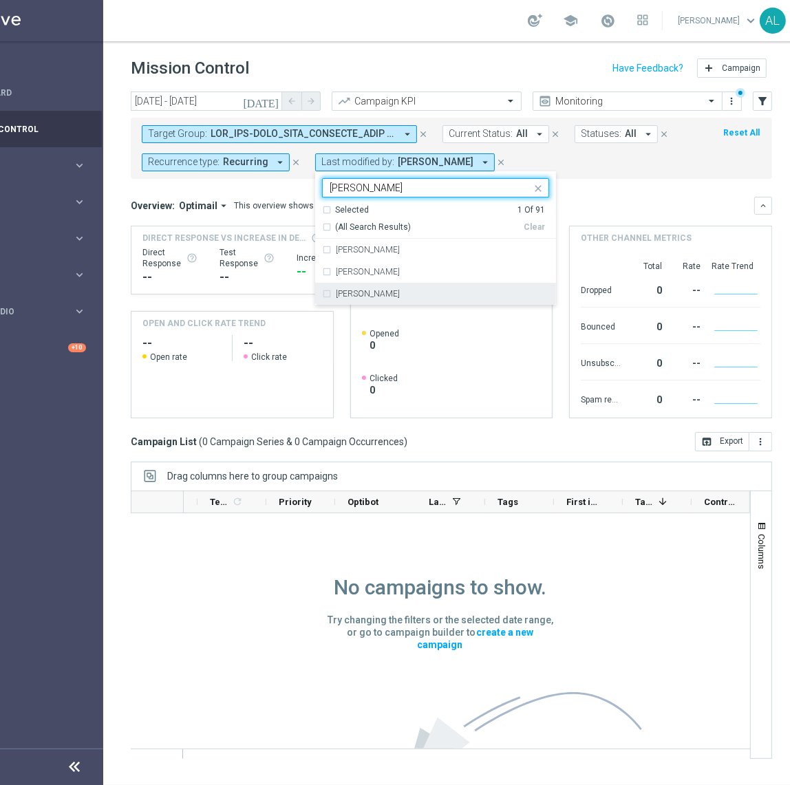
click at [349, 287] on div "Patryk Przybolewski" at bounding box center [435, 294] width 227 height 22
type input "Patry"
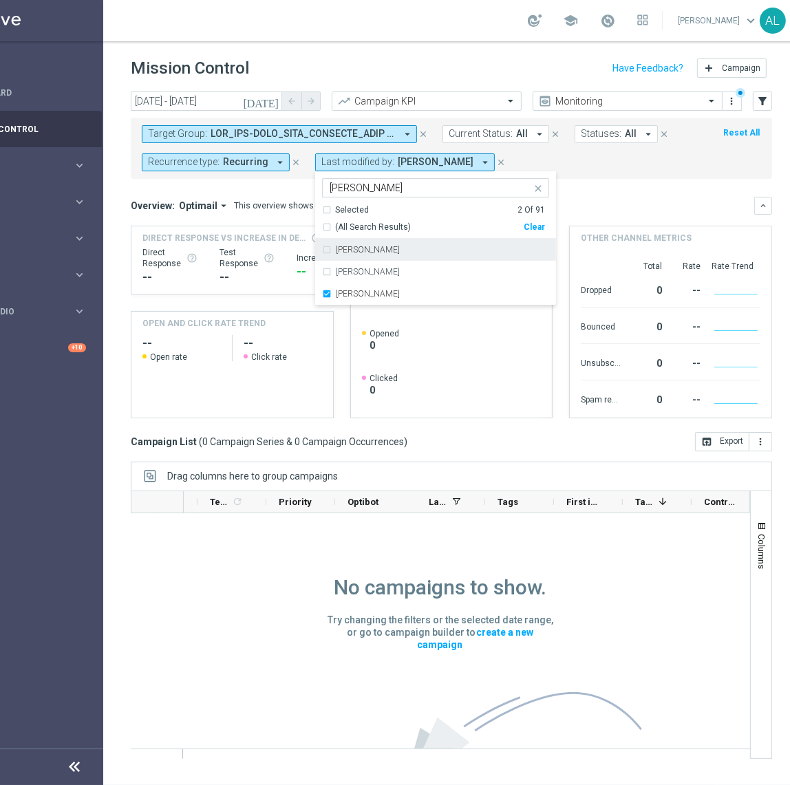
click at [640, 189] on mini-dashboard "Overview: Optimail arrow_drop_down This overview shows data of campaigns execut…" at bounding box center [451, 305] width 641 height 253
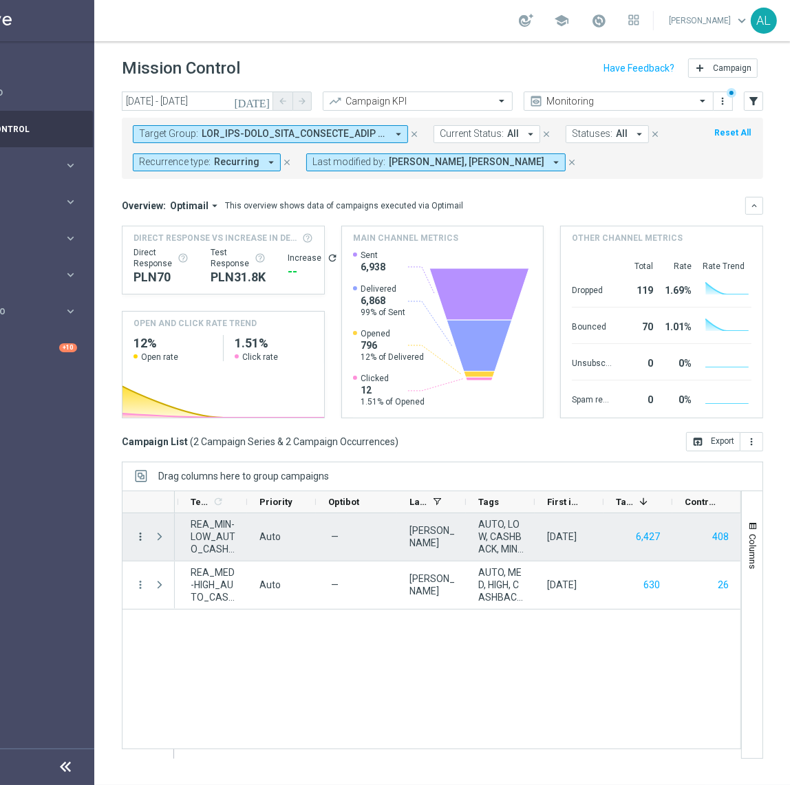
scroll to position [0, 597]
click at [132, 539] on div "more_vert" at bounding box center [135, 536] width 25 height 47
click at [140, 535] on icon "more_vert" at bounding box center [140, 537] width 12 height 12
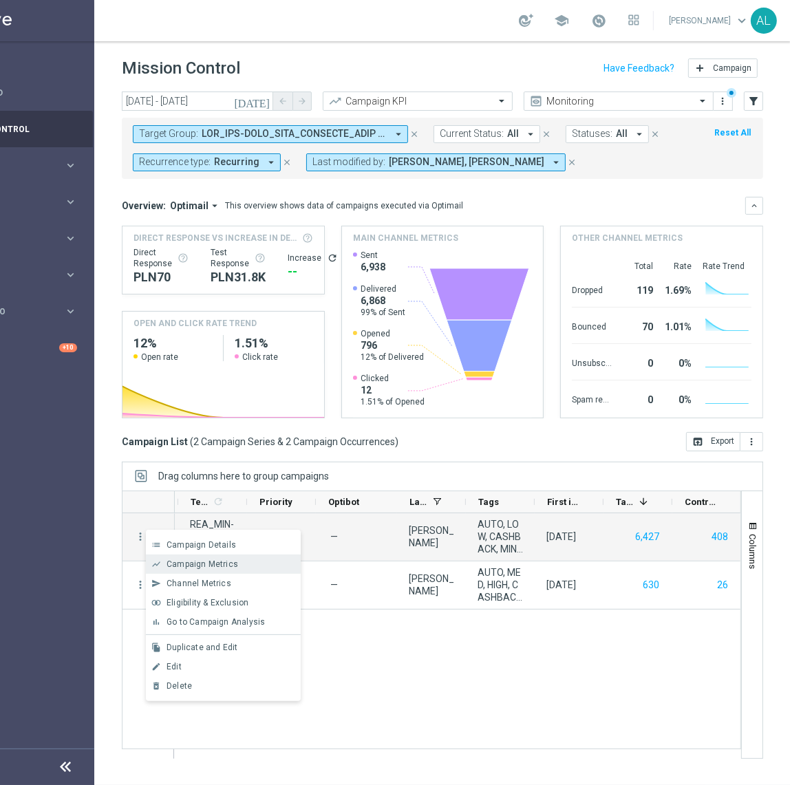
click at [216, 560] on span "Campaign Metrics" at bounding box center [203, 565] width 72 height 10
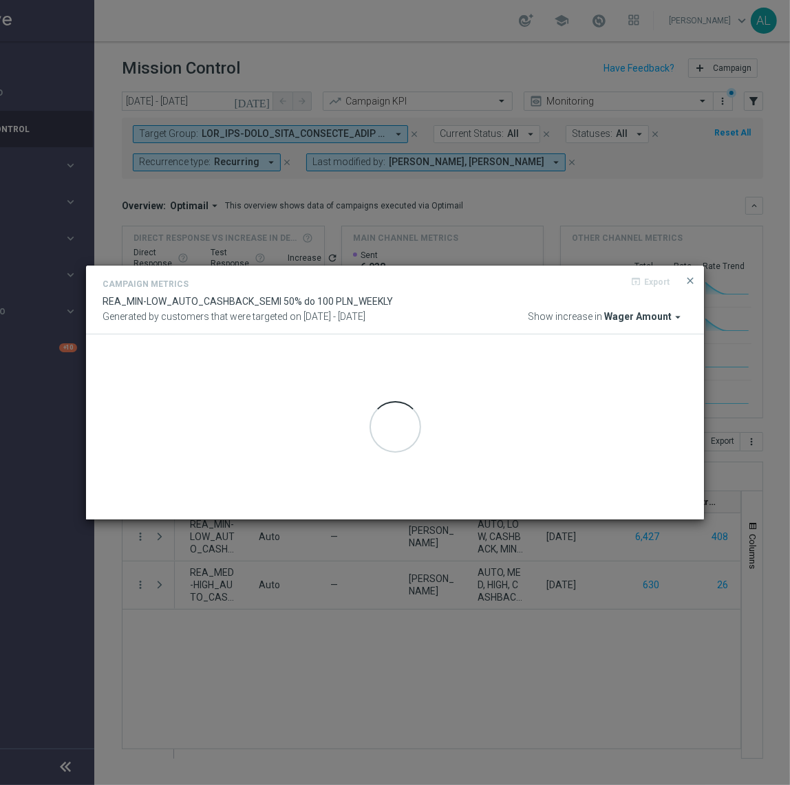
scroll to position [0, 76]
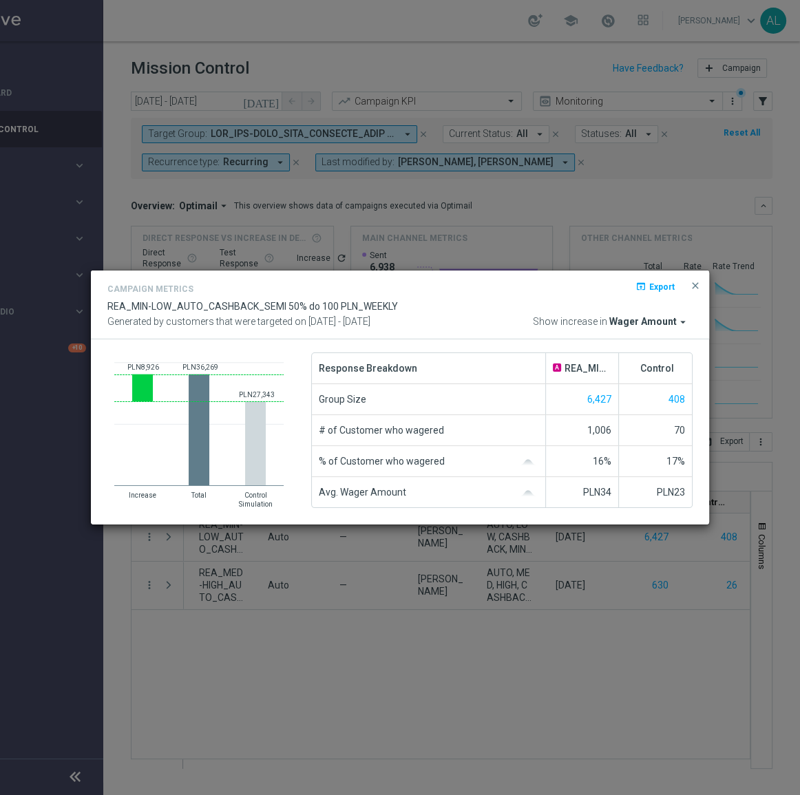
click at [665, 323] on span "Wager Amount" at bounding box center [642, 322] width 67 height 12
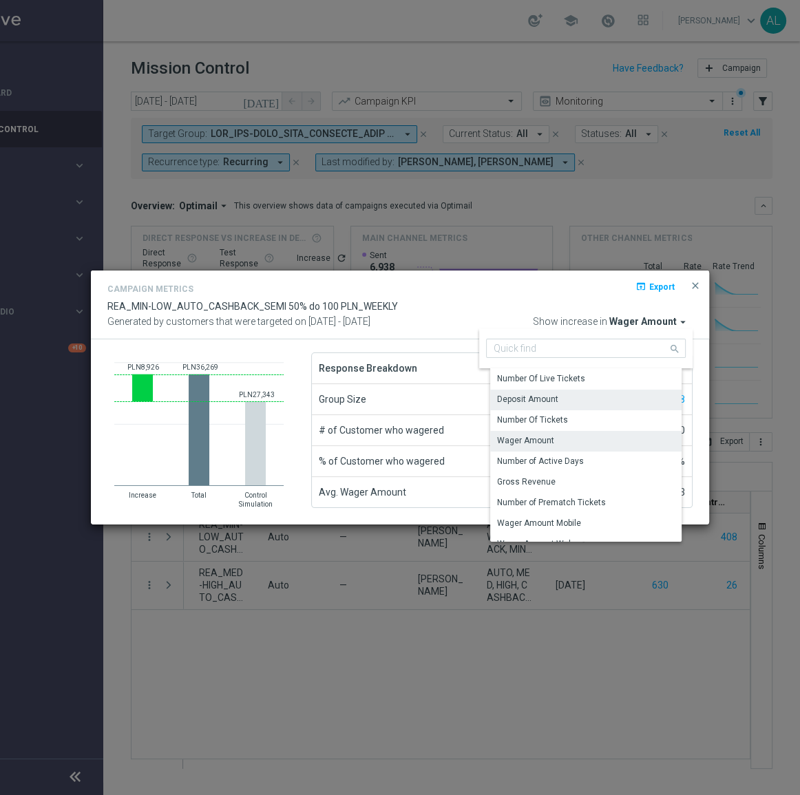
click at [564, 396] on div "Deposit Amount" at bounding box center [591, 399] width 202 height 19
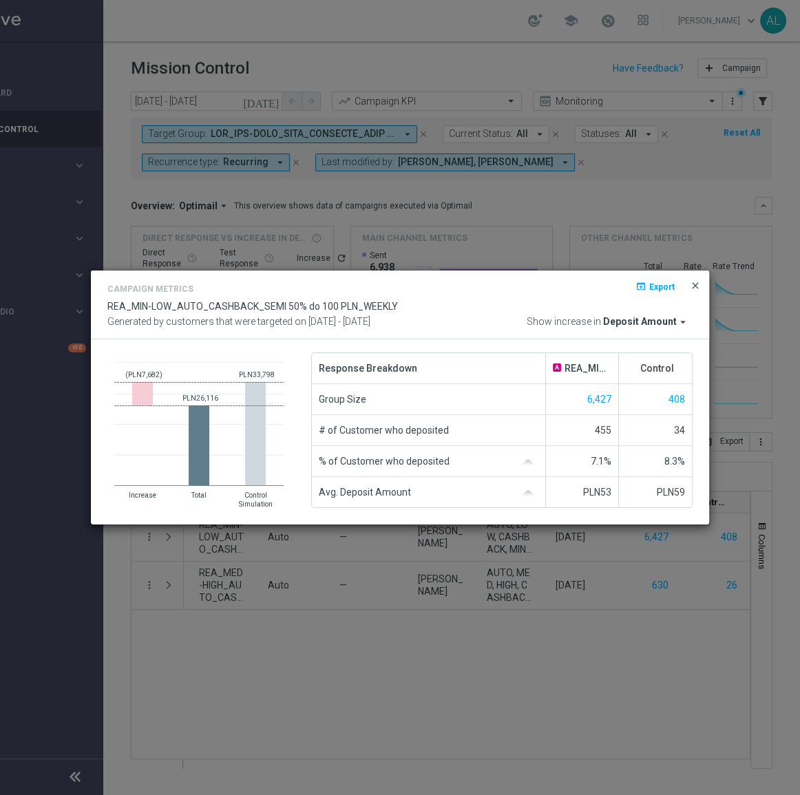
click at [694, 288] on span "close" at bounding box center [695, 285] width 11 height 11
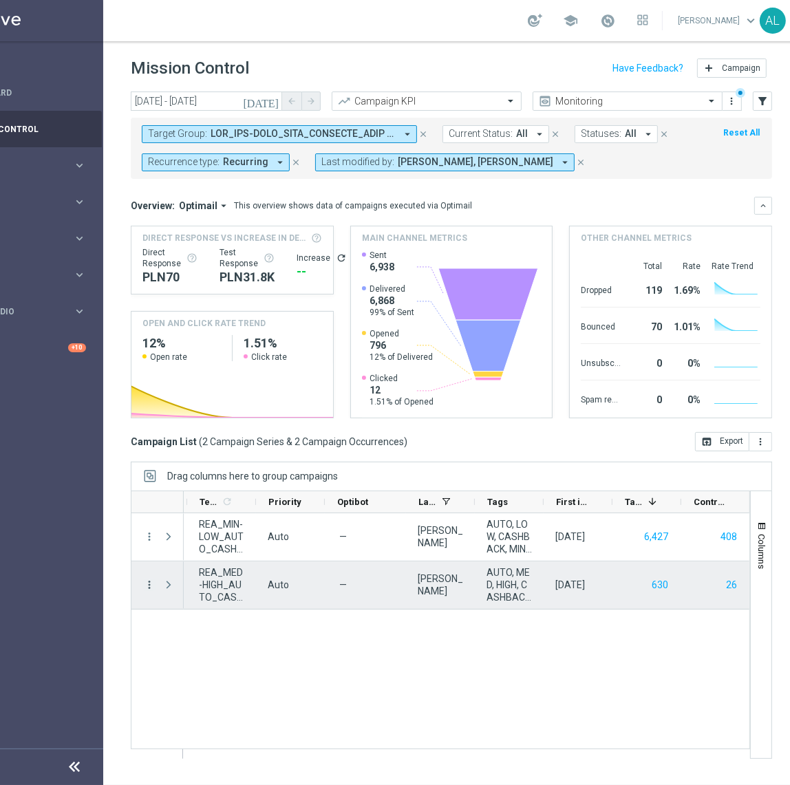
click at [143, 584] on icon "more_vert" at bounding box center [149, 585] width 12 height 12
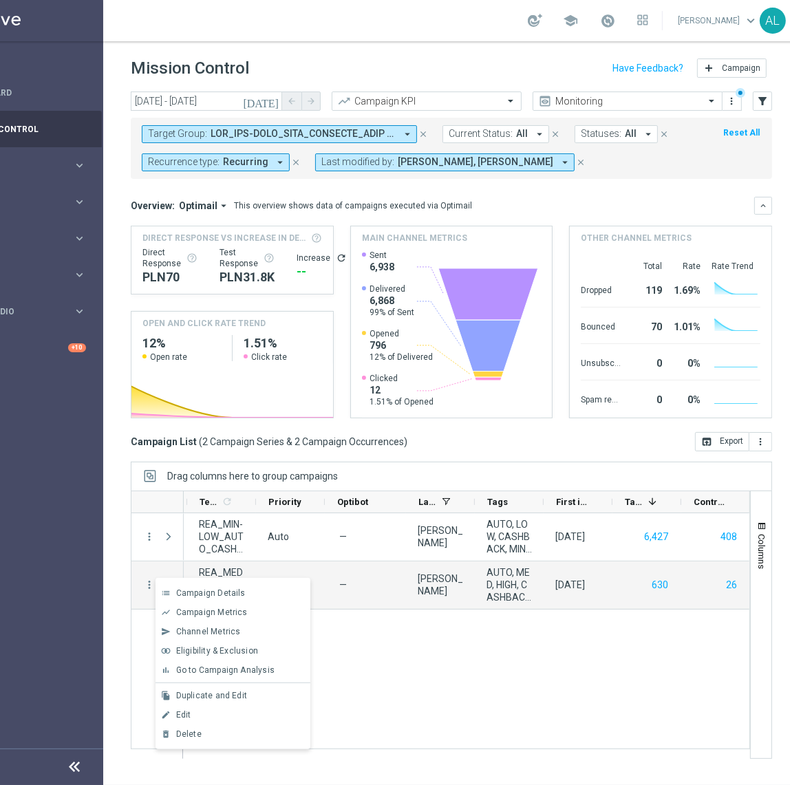
click at [233, 667] on span "Go to Campaign Analysis" at bounding box center [225, 671] width 98 height 10
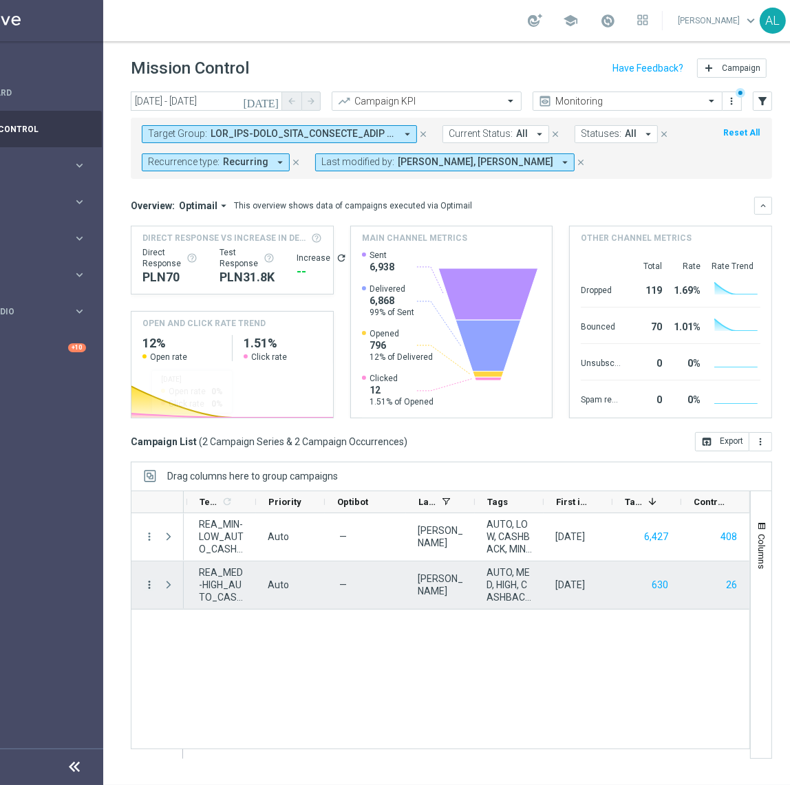
click at [149, 585] on icon "more_vert" at bounding box center [149, 585] width 12 height 12
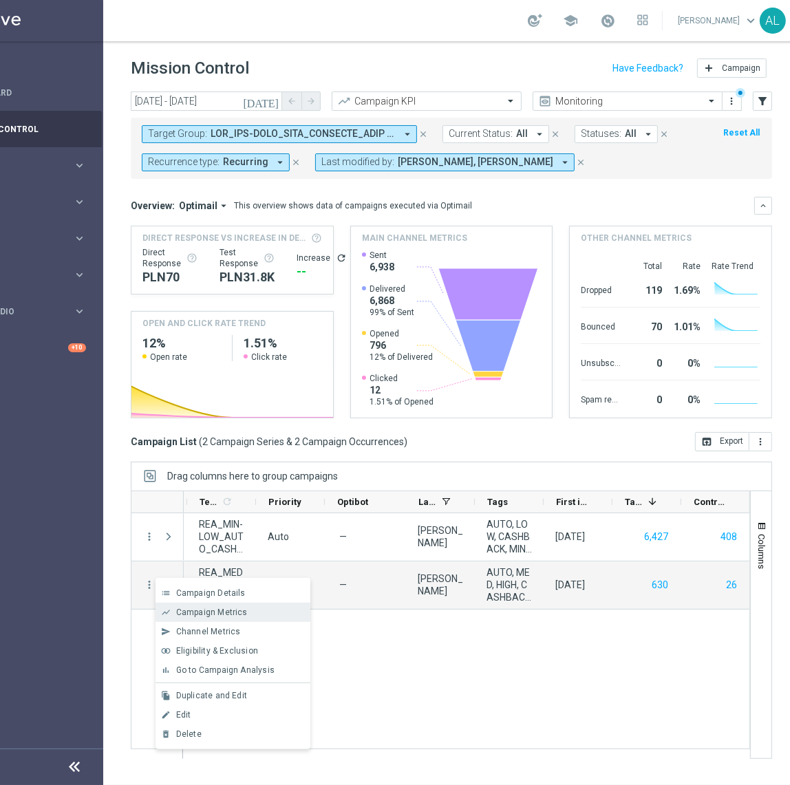
click at [202, 610] on span "Campaign Metrics" at bounding box center [212, 613] width 72 height 10
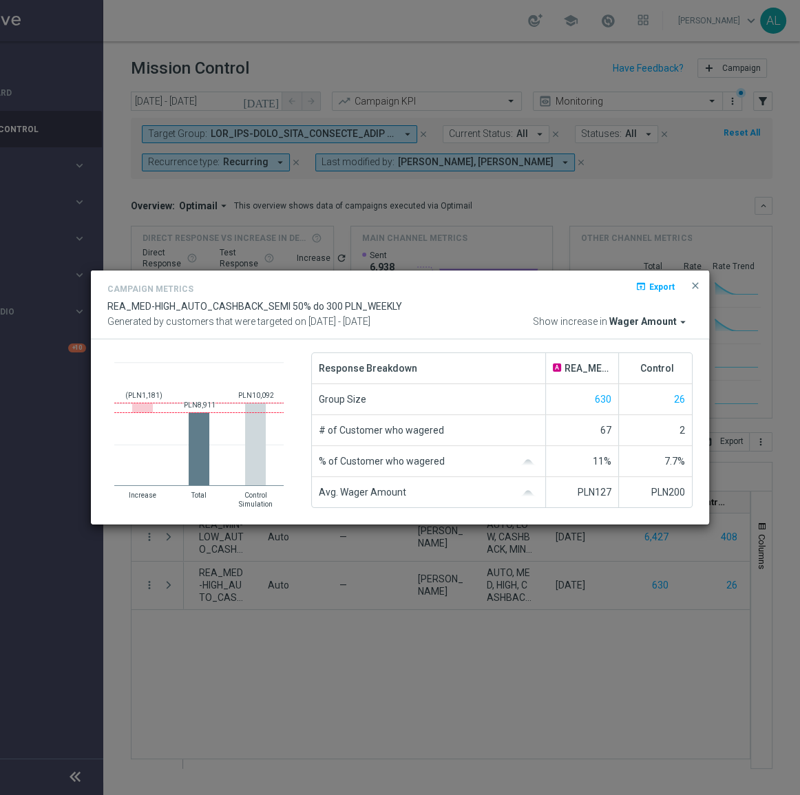
click at [641, 327] on span "Wager Amount" at bounding box center [642, 322] width 67 height 12
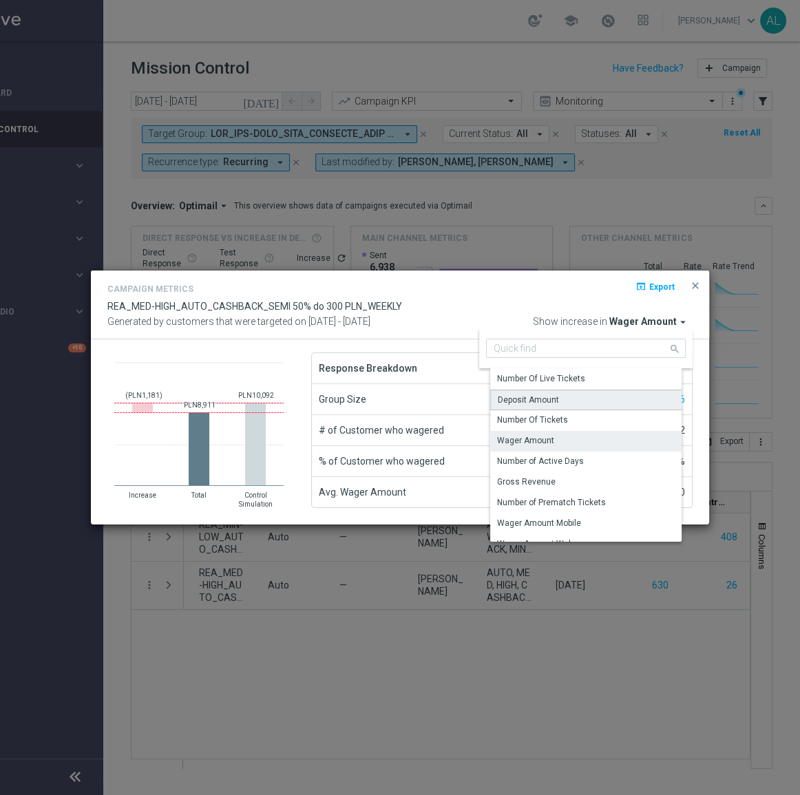
click at [529, 396] on div "Deposit Amount" at bounding box center [528, 400] width 61 height 12
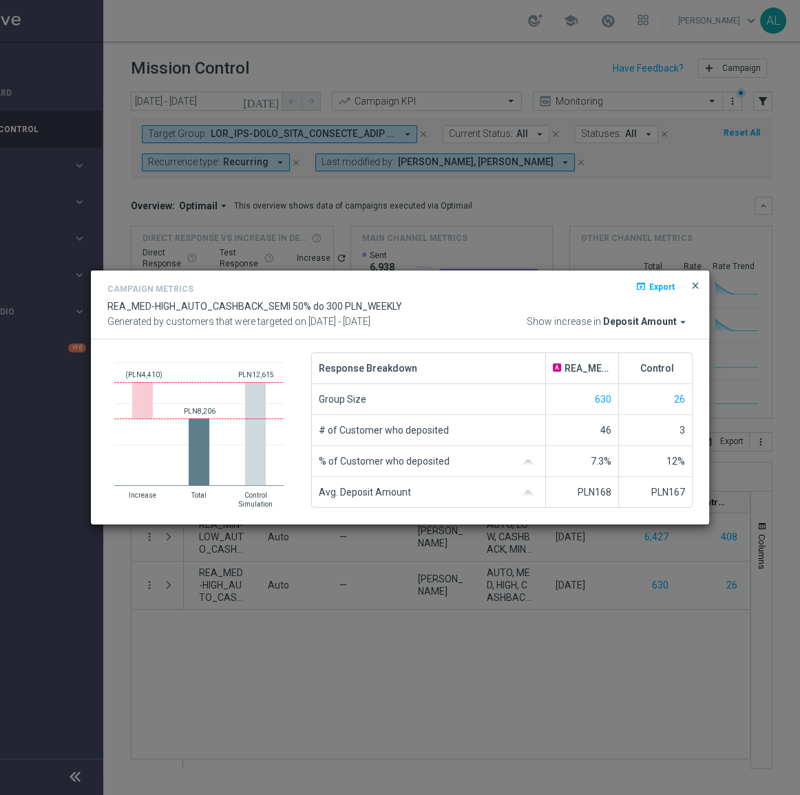
click at [691, 288] on span "close" at bounding box center [695, 285] width 11 height 11
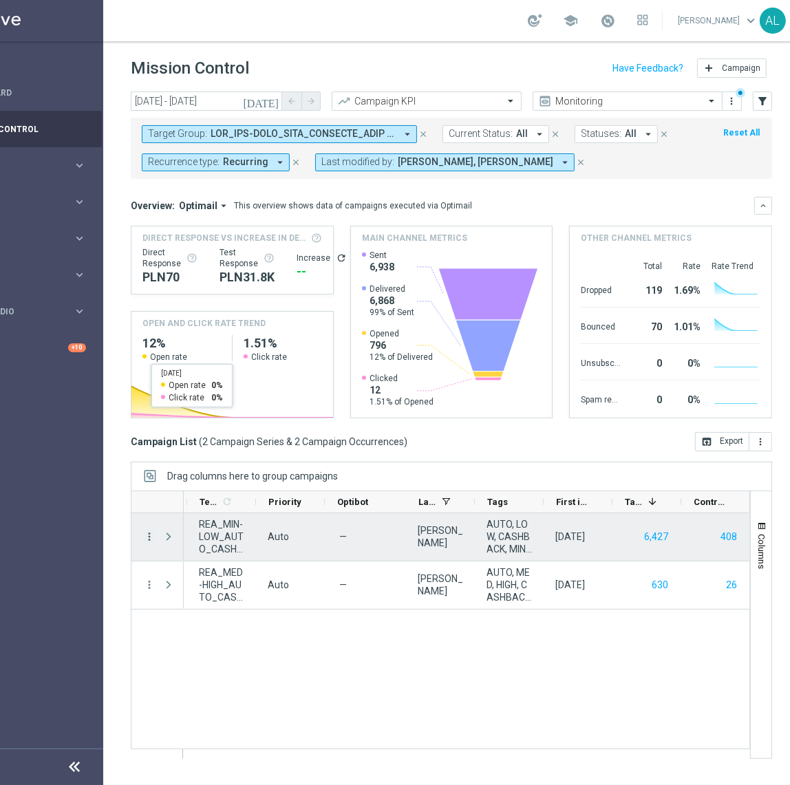
click at [151, 537] on icon "more_vert" at bounding box center [149, 537] width 12 height 12
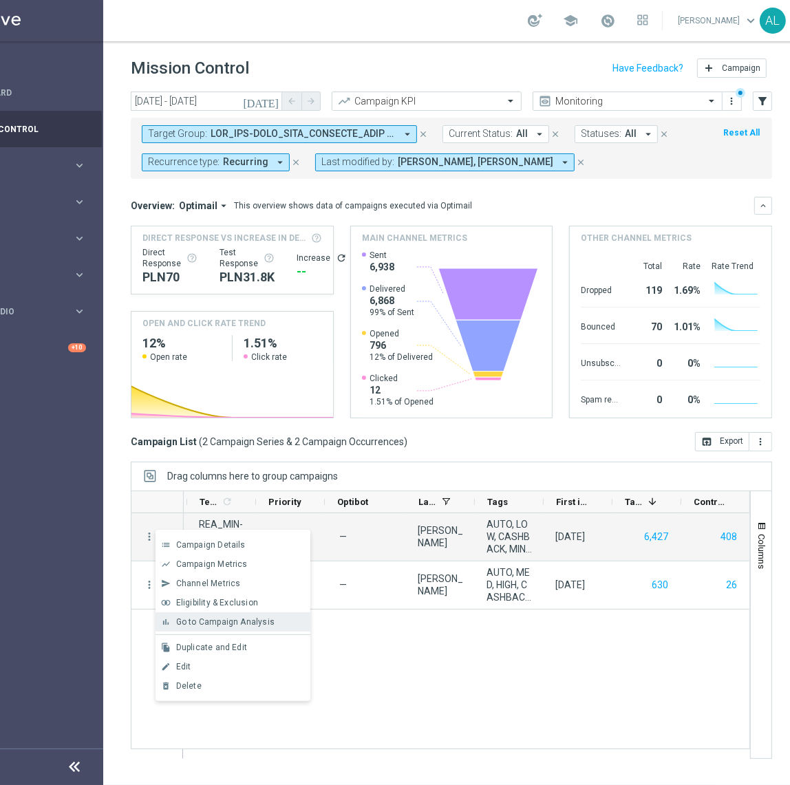
click at [233, 619] on span "Go to Campaign Analysis" at bounding box center [225, 622] width 98 height 10
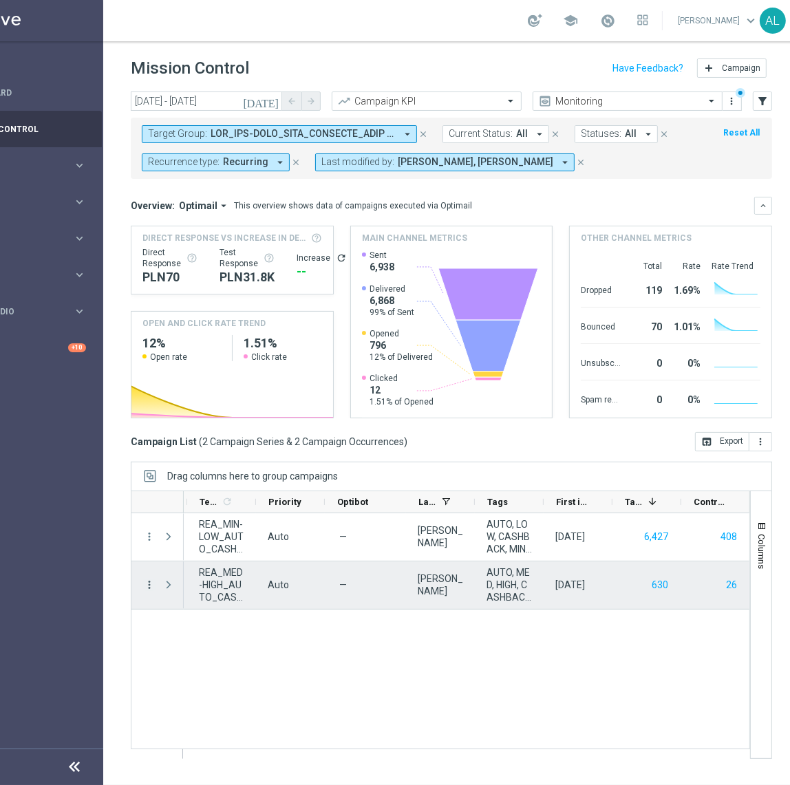
click at [145, 585] on icon "more_vert" at bounding box center [149, 585] width 12 height 12
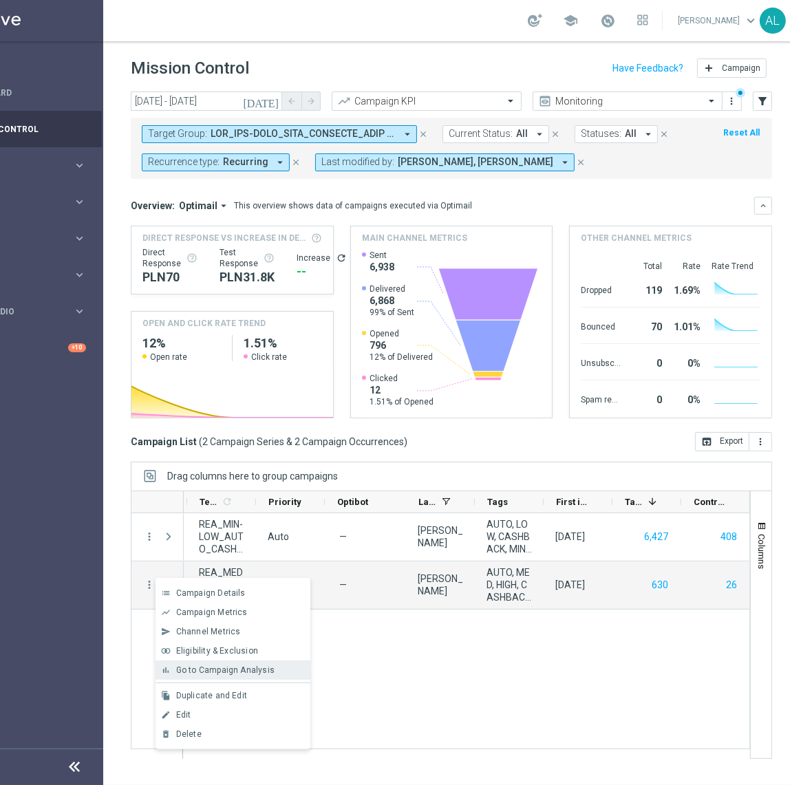
click at [199, 667] on span "Go to Campaign Analysis" at bounding box center [225, 671] width 98 height 10
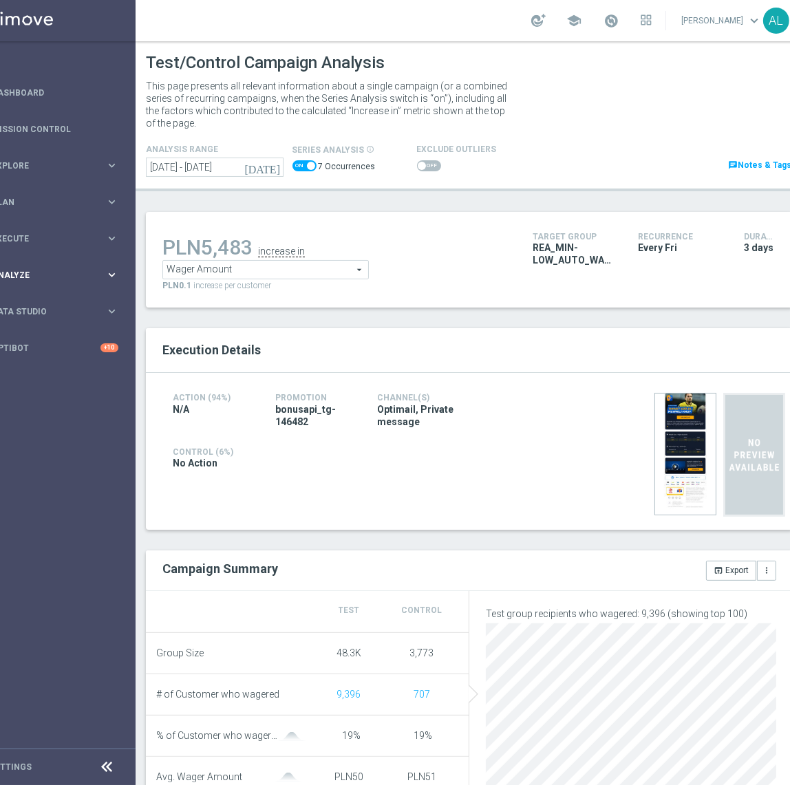
scroll to position [0, 63]
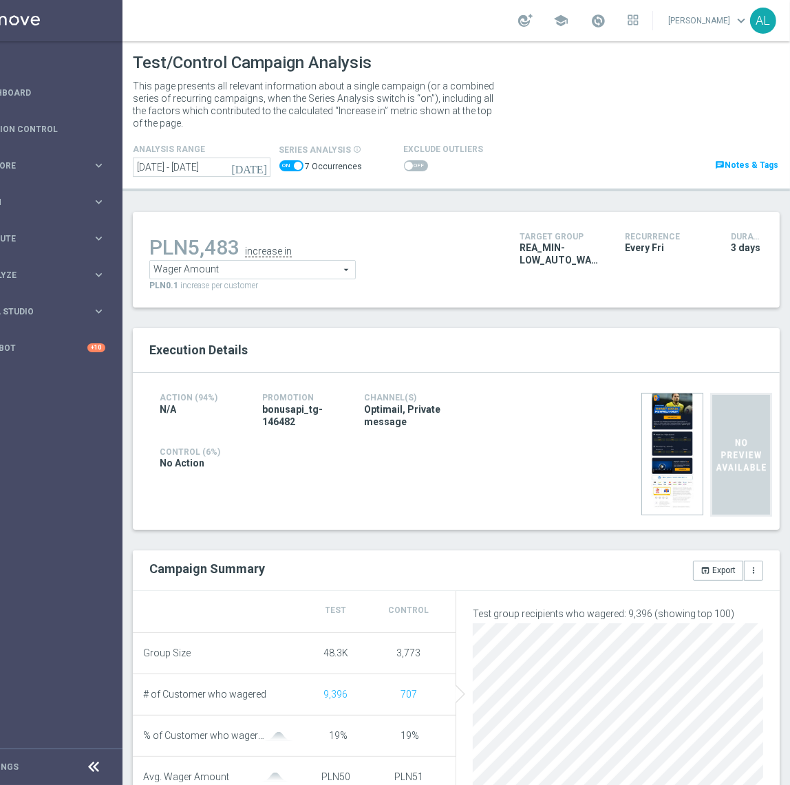
click at [294, 167] on span at bounding box center [298, 166] width 8 height 8
click at [292, 167] on input "checkbox" at bounding box center [291, 165] width 24 height 11
checkbox input "false"
click at [403, 167] on span at bounding box center [415, 165] width 24 height 11
click at [403, 167] on input "checkbox" at bounding box center [415, 165] width 24 height 11
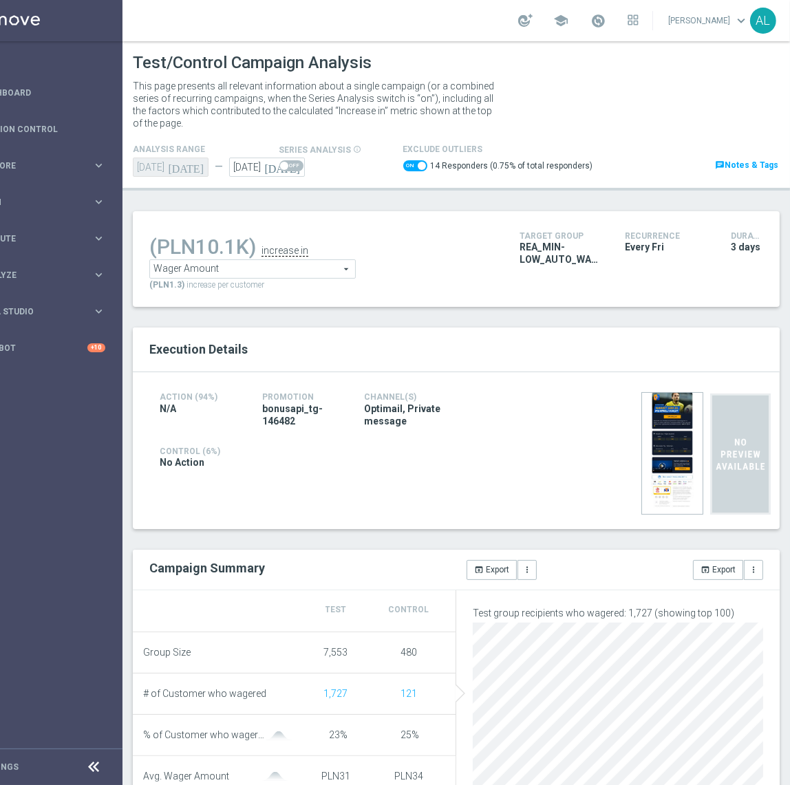
click at [297, 267] on span "Wager Amount" at bounding box center [252, 269] width 205 height 18
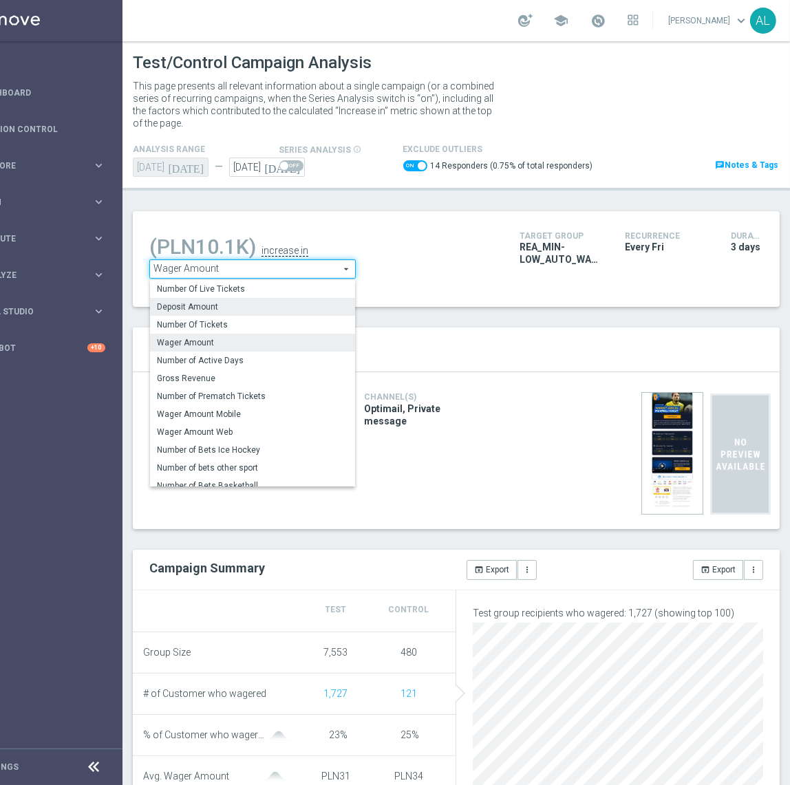
click at [220, 306] on span "Deposit Amount" at bounding box center [252, 306] width 191 height 11
checkbox input "false"
type input "Deposit Amount"
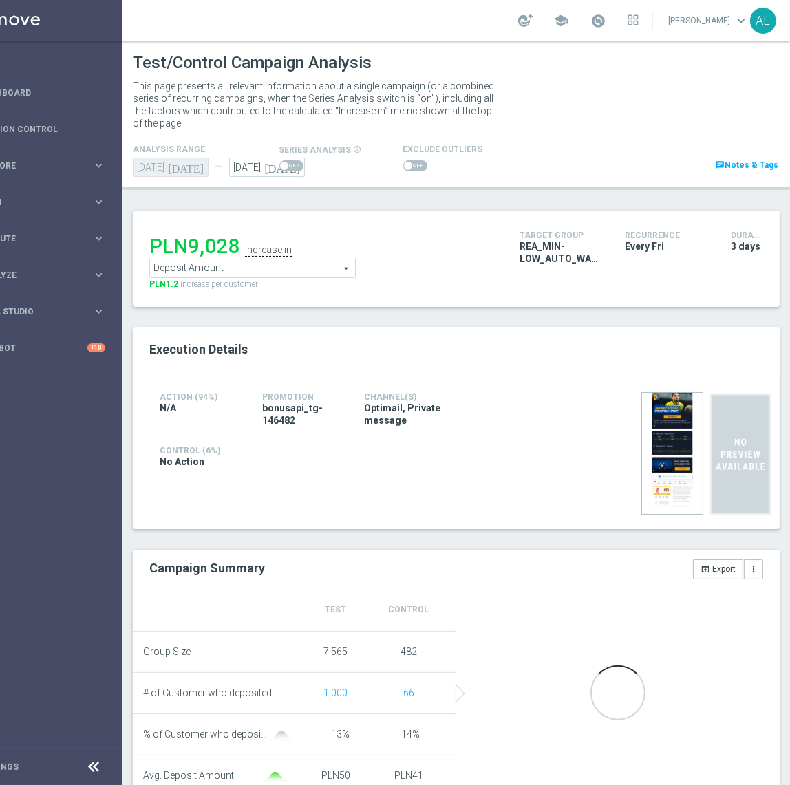
click at [407, 168] on span at bounding box center [415, 165] width 24 height 11
click at [407, 168] on input "checkbox" at bounding box center [415, 165] width 24 height 11
checkbox input "true"
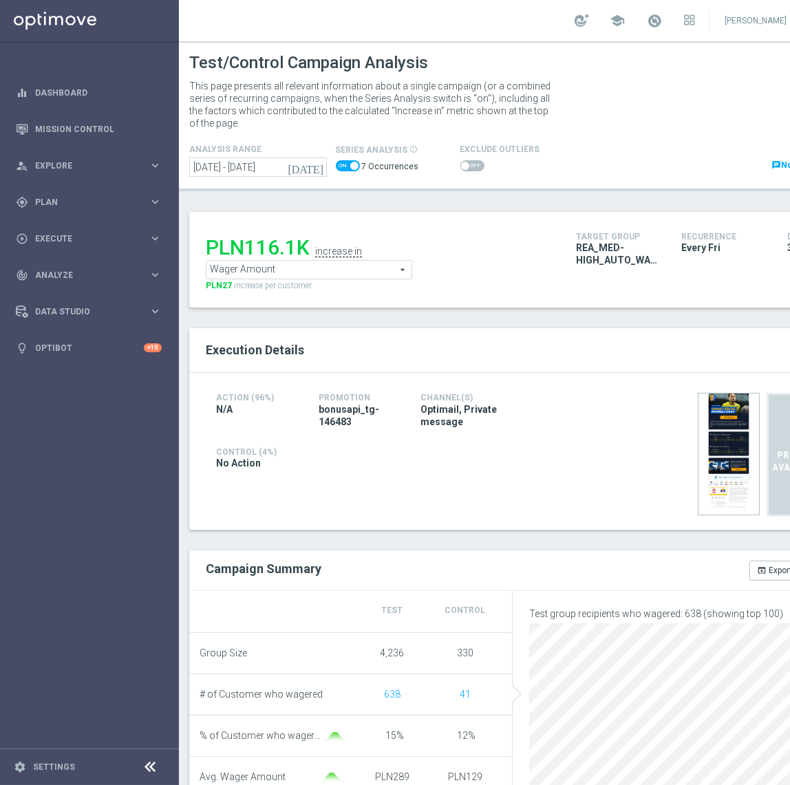
click at [351, 164] on span at bounding box center [354, 166] width 8 height 8
click at [351, 164] on input "checkbox" at bounding box center [348, 165] width 24 height 11
checkbox input "false"
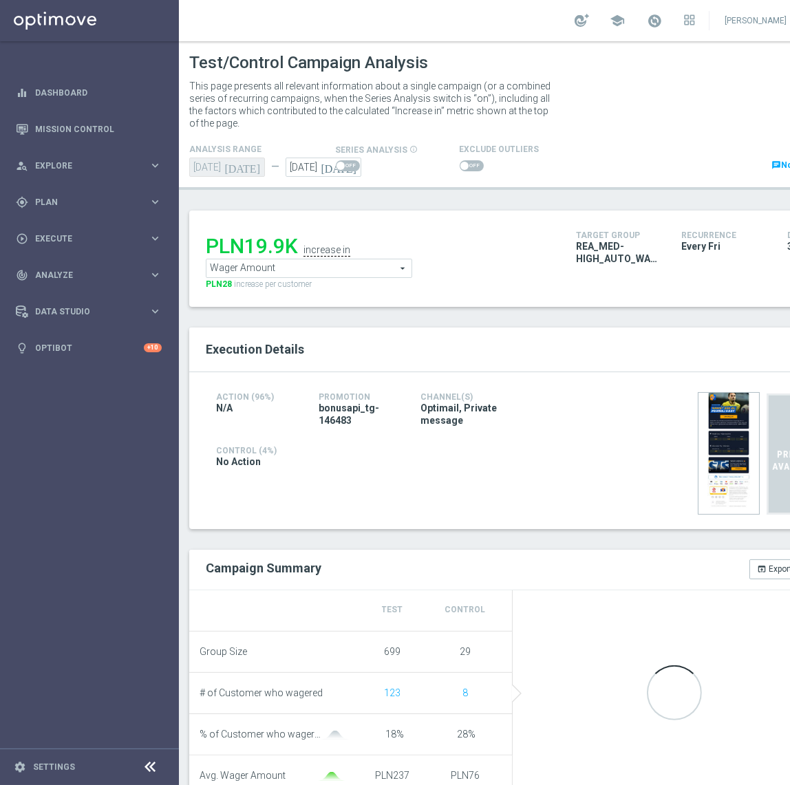
click at [460, 164] on span at bounding box center [464, 166] width 8 height 8
click at [460, 164] on input "checkbox" at bounding box center [472, 165] width 24 height 11
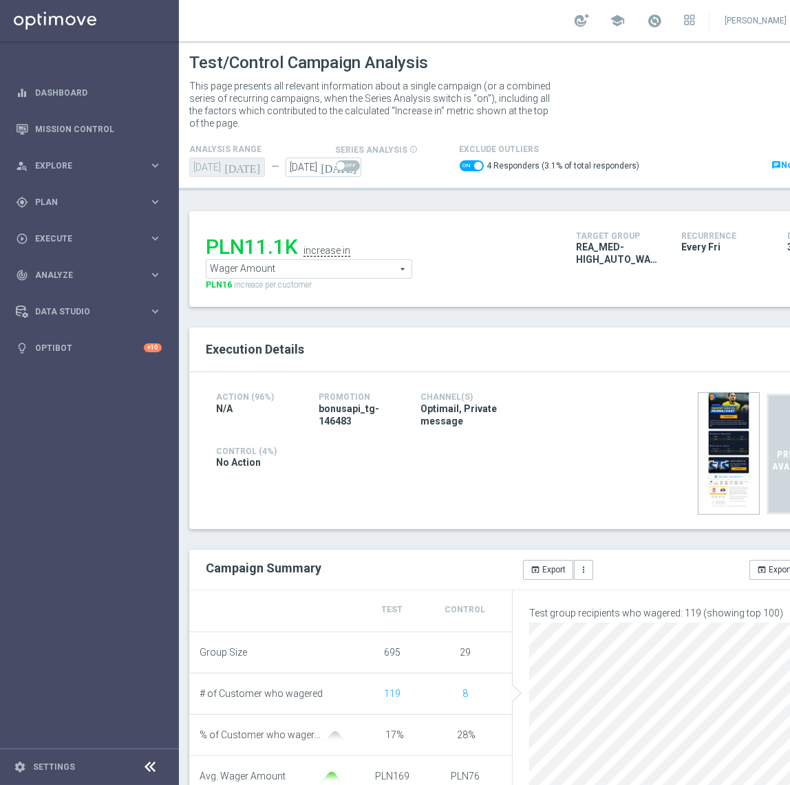
click at [293, 266] on span "Wager Amount" at bounding box center [308, 269] width 205 height 18
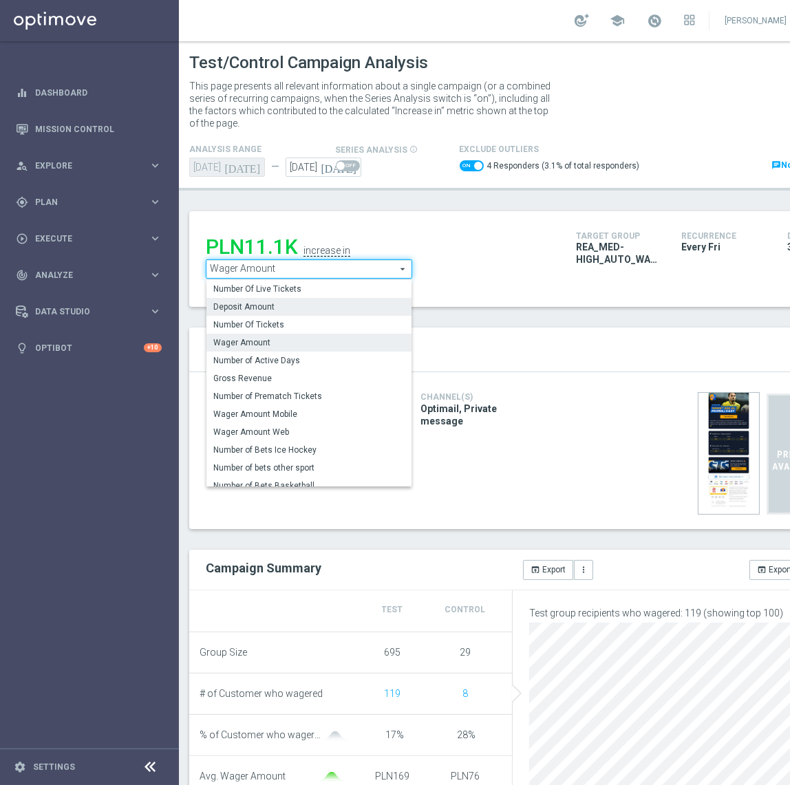
click at [268, 308] on span "Deposit Amount" at bounding box center [308, 306] width 191 height 11
checkbox input "false"
type input "Deposit Amount"
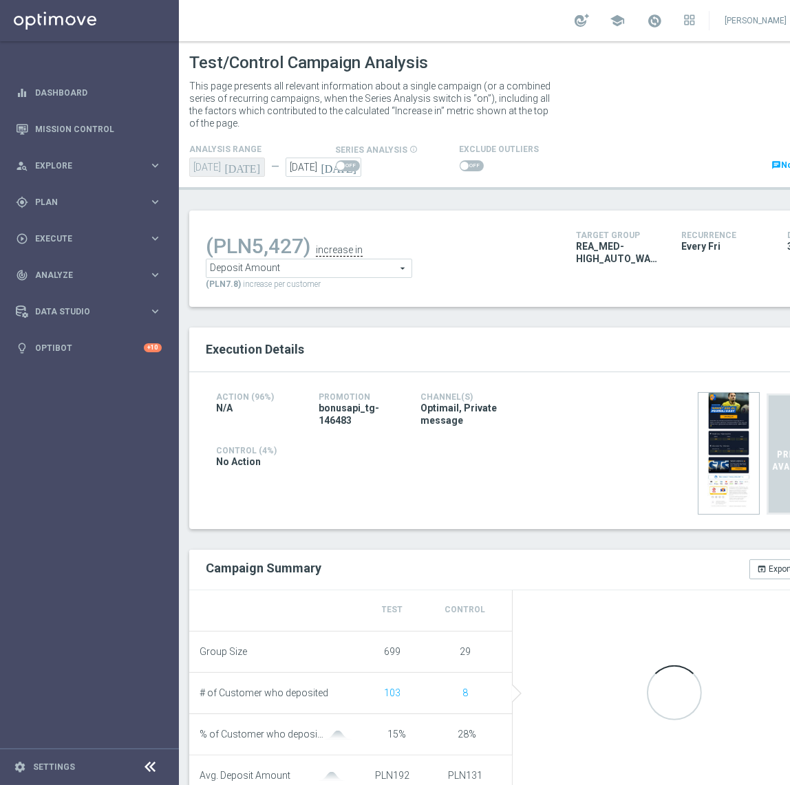
click at [466, 164] on span at bounding box center [472, 165] width 24 height 11
click at [466, 164] on input "checkbox" at bounding box center [472, 165] width 24 height 11
checkbox input "true"
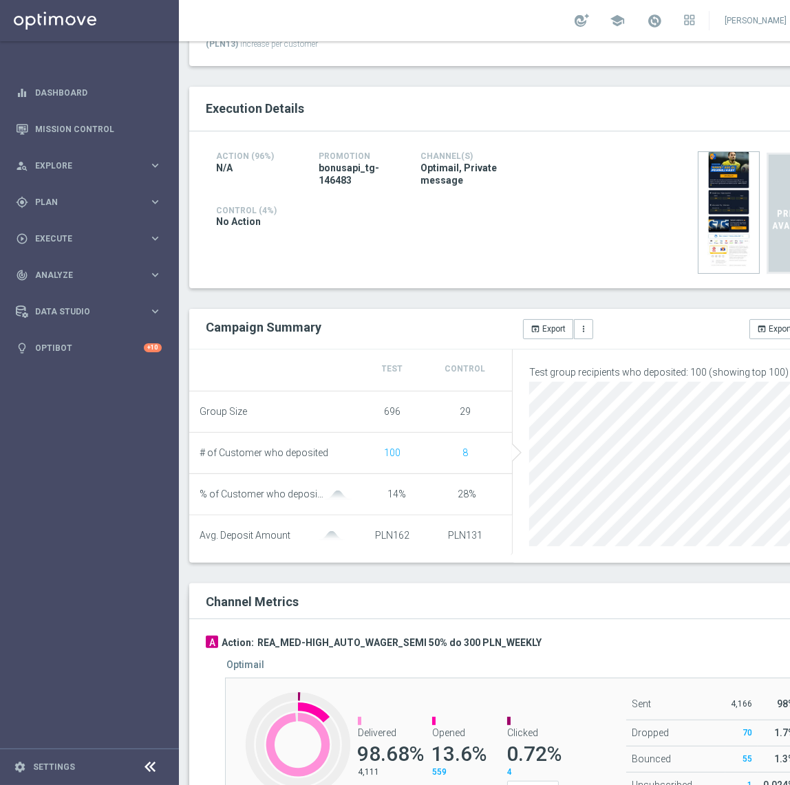
scroll to position [116, 0]
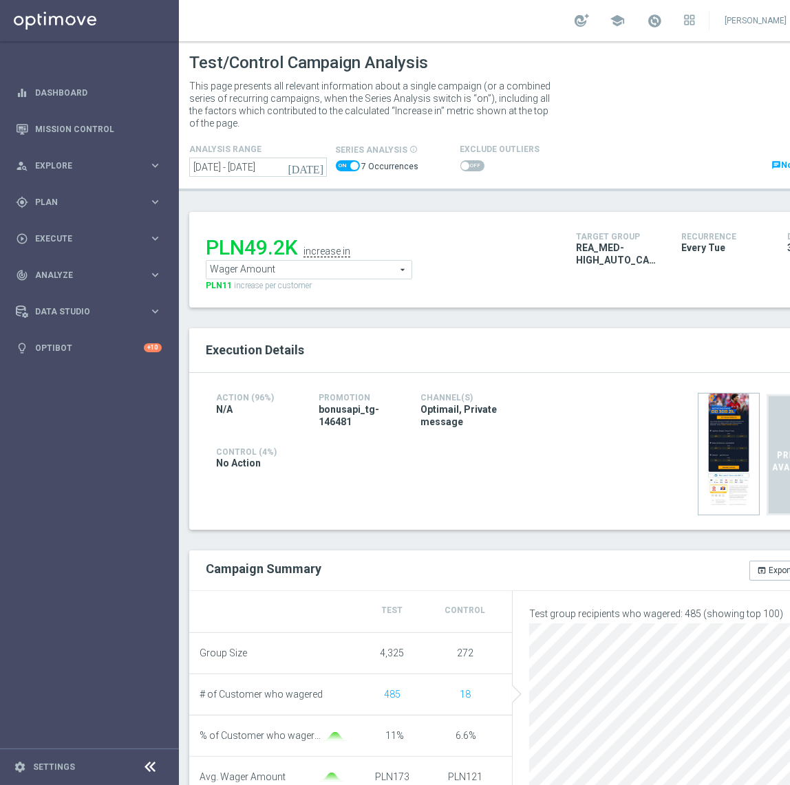
click at [347, 164] on span at bounding box center [348, 165] width 24 height 11
click at [347, 164] on input "checkbox" at bounding box center [348, 165] width 24 height 11
checkbox input "false"
click at [469, 166] on span at bounding box center [472, 165] width 24 height 11
click at [469, 166] on input "checkbox" at bounding box center [472, 165] width 24 height 11
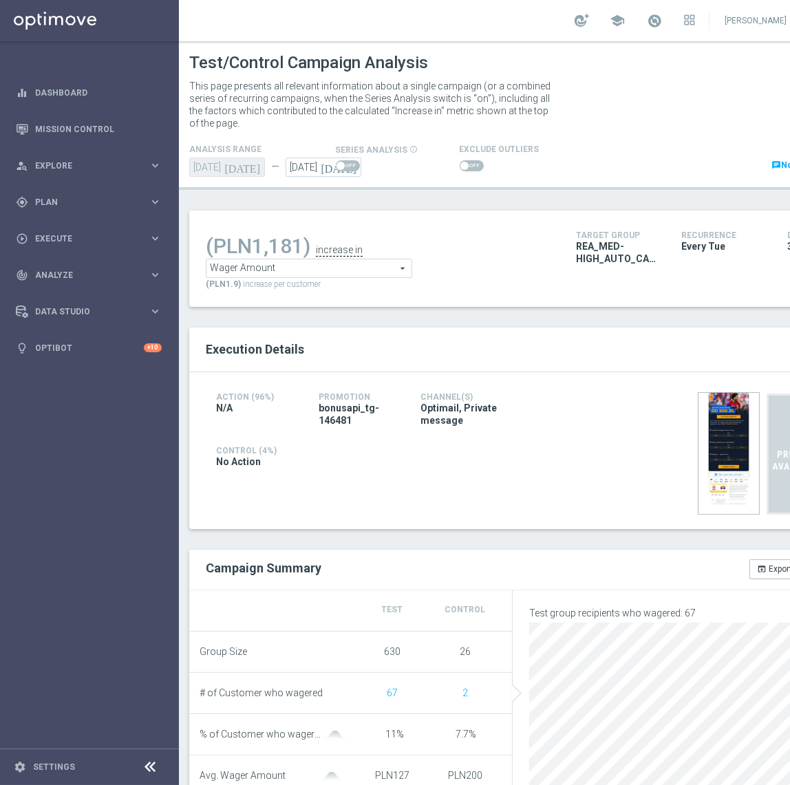
checkbox input "true"
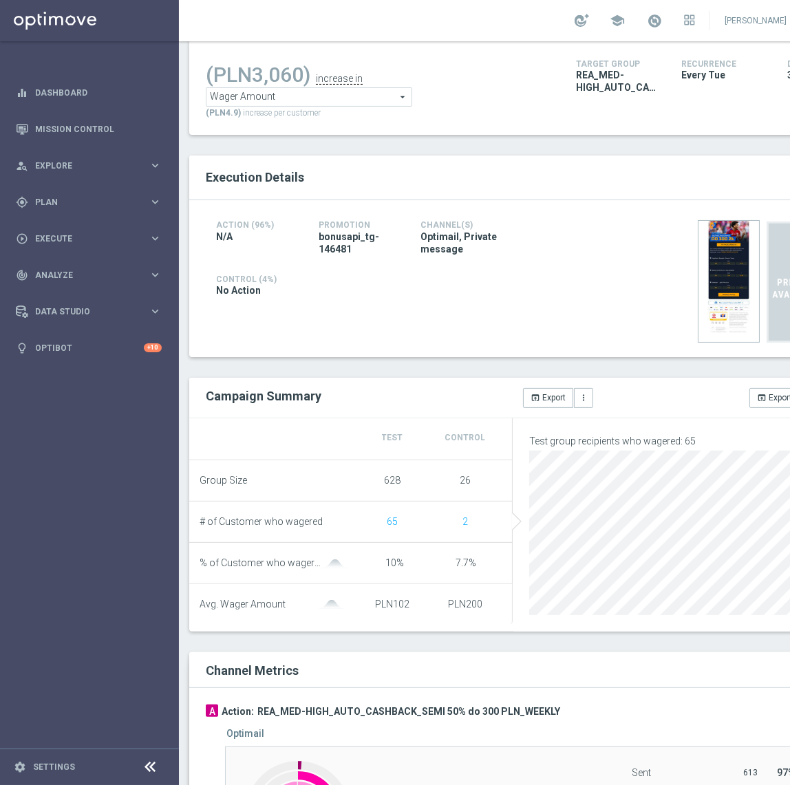
scroll to position [187, 0]
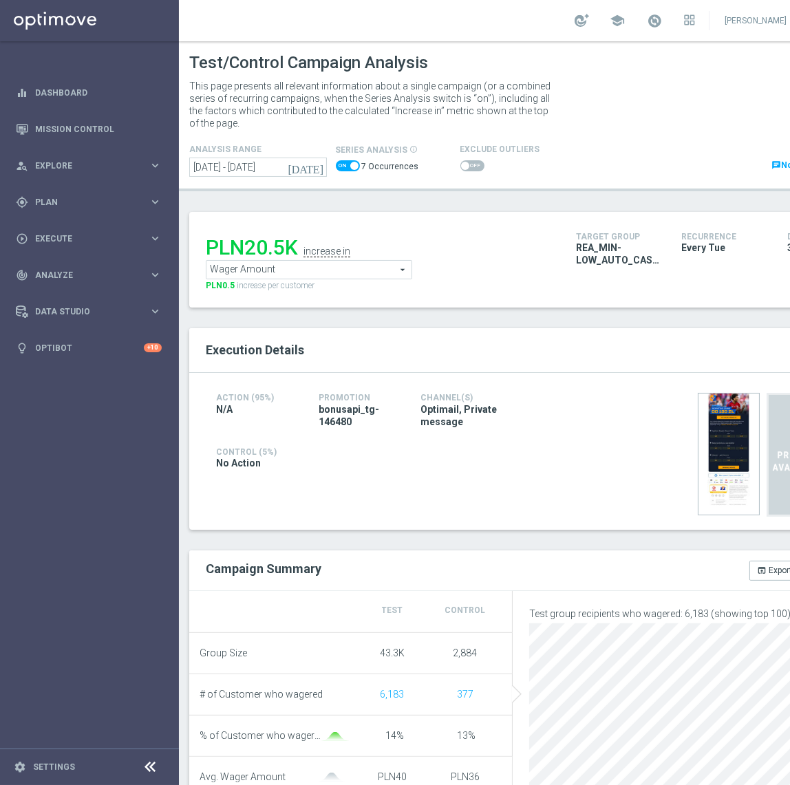
click at [346, 164] on span at bounding box center [348, 165] width 24 height 11
click at [346, 164] on input "checkbox" at bounding box center [348, 165] width 24 height 11
checkbox input "false"
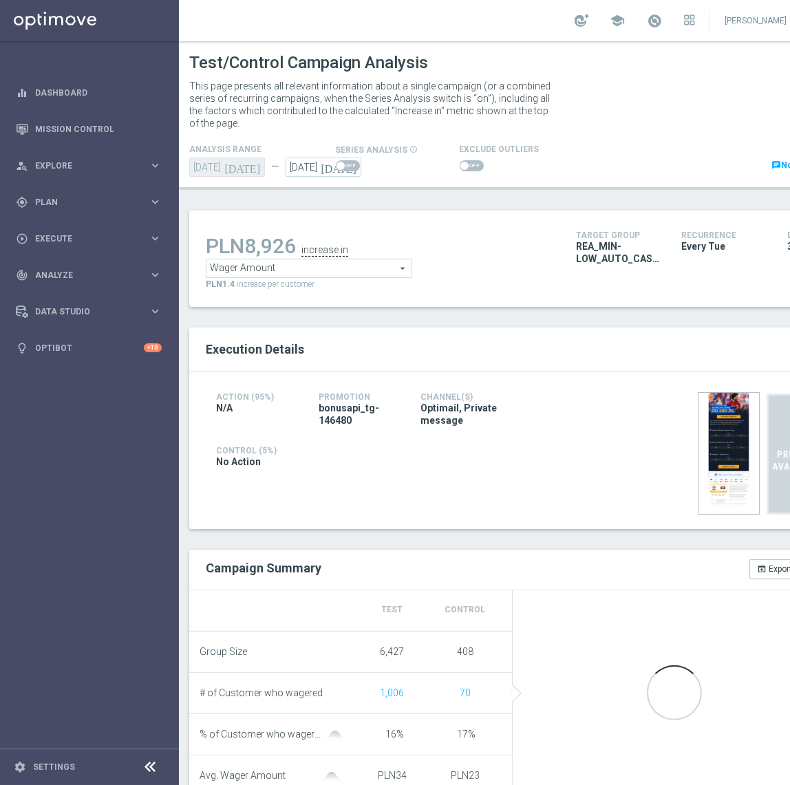
click at [473, 169] on span at bounding box center [472, 165] width 24 height 11
click at [473, 169] on input "checkbox" at bounding box center [472, 165] width 24 height 11
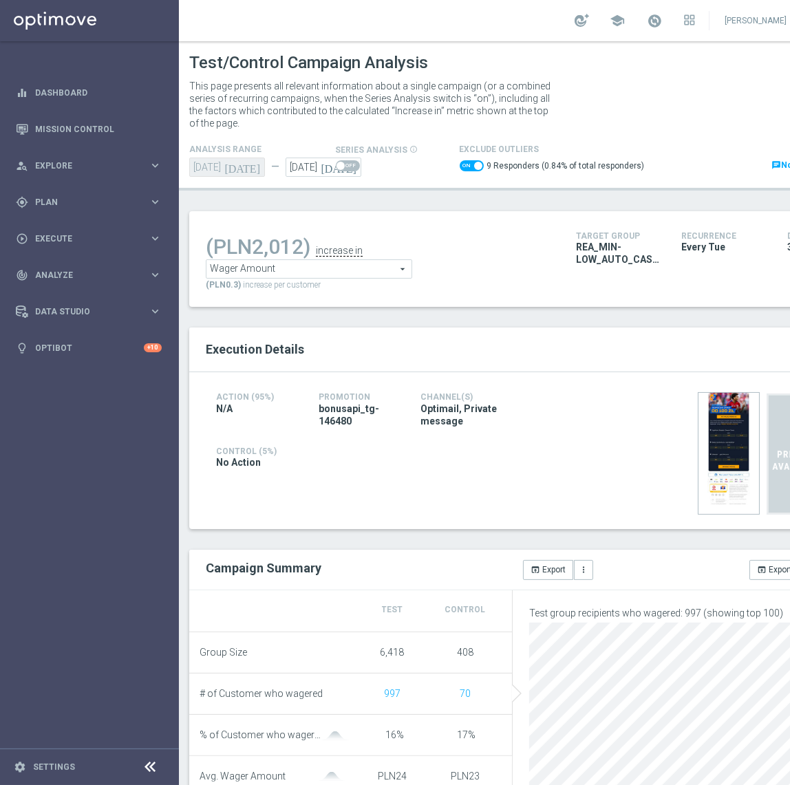
click at [299, 268] on span "Wager Amount" at bounding box center [308, 269] width 205 height 18
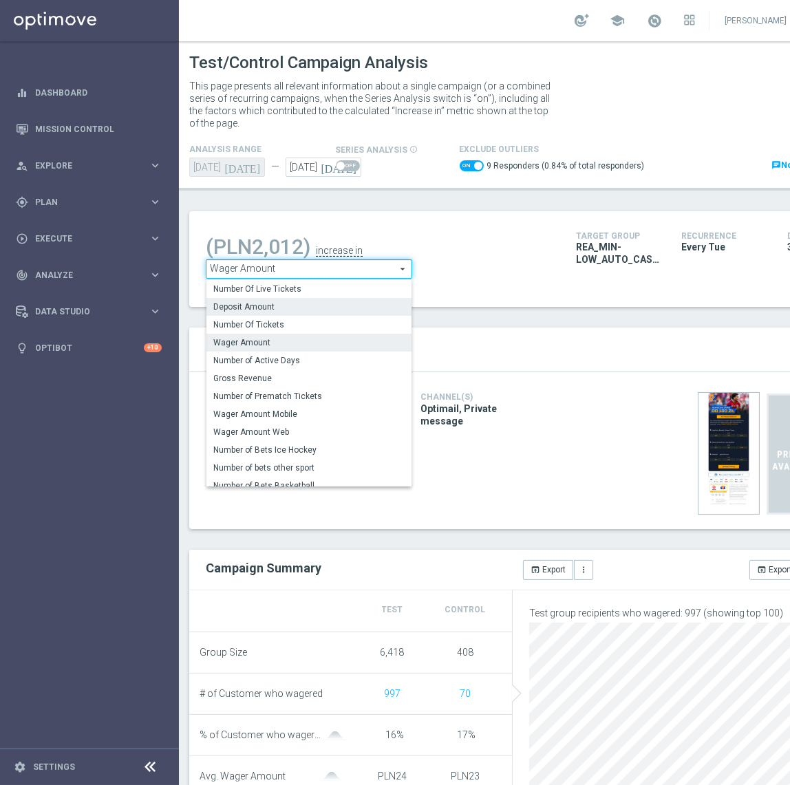
click at [264, 306] on span "Deposit Amount" at bounding box center [308, 306] width 191 height 11
checkbox input "false"
type input "Deposit Amount"
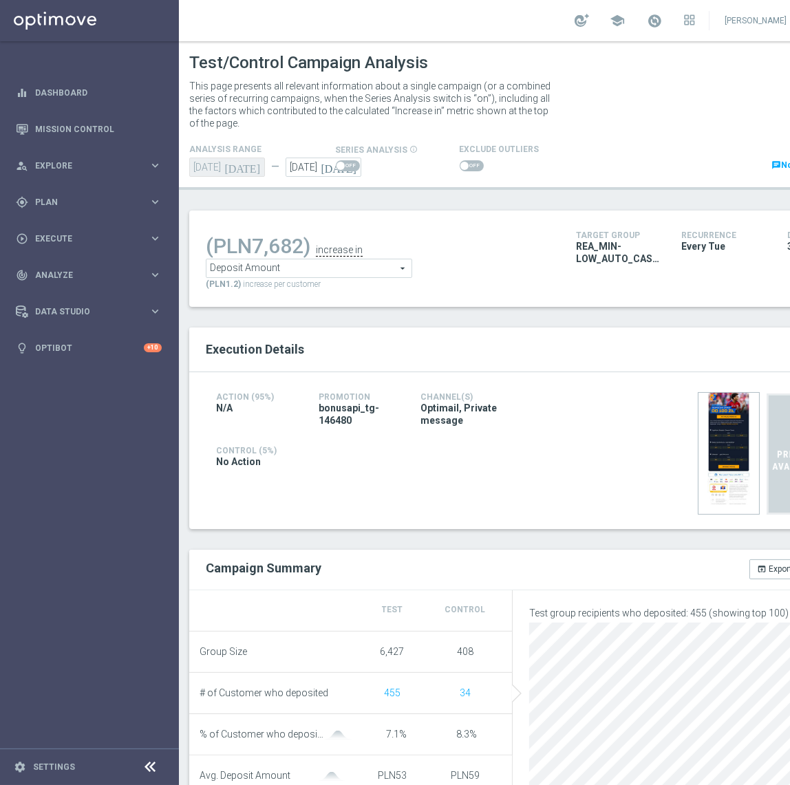
click at [464, 169] on span at bounding box center [472, 165] width 24 height 11
click at [464, 169] on input "checkbox" at bounding box center [472, 165] width 24 height 11
checkbox input "true"
click at [343, 164] on span at bounding box center [348, 165] width 24 height 11
click at [343, 164] on input "checkbox" at bounding box center [348, 165] width 24 height 11
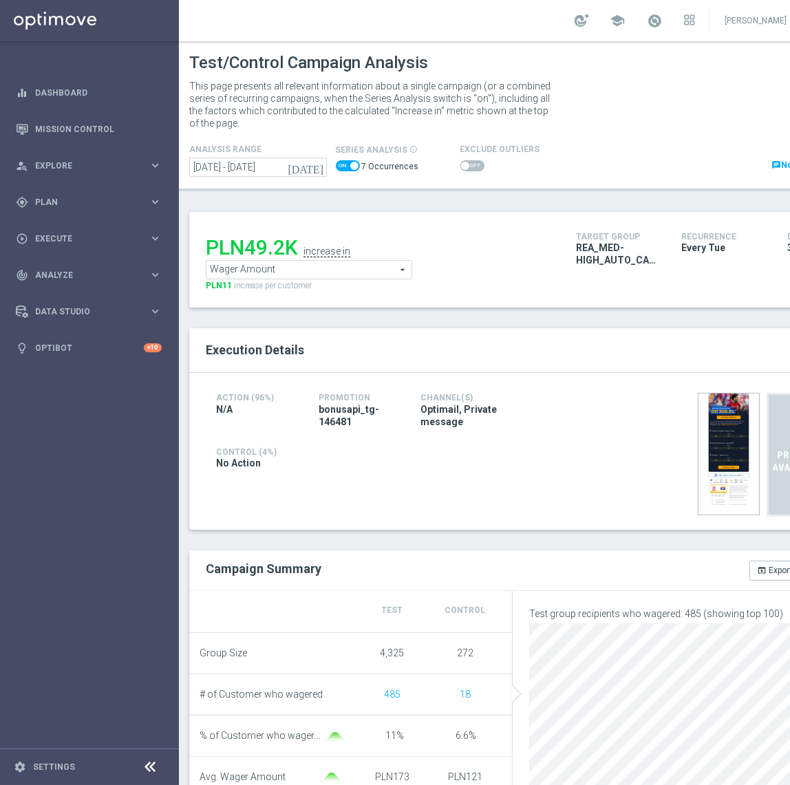
checkbox input "false"
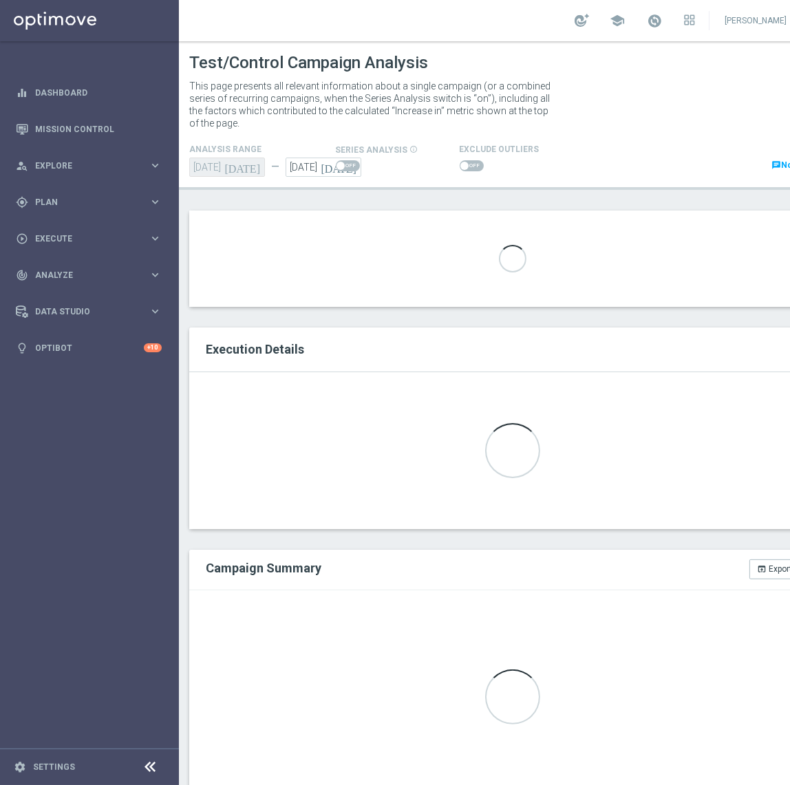
click at [471, 168] on span at bounding box center [472, 165] width 24 height 11
click at [471, 168] on input "checkbox" at bounding box center [472, 165] width 24 height 11
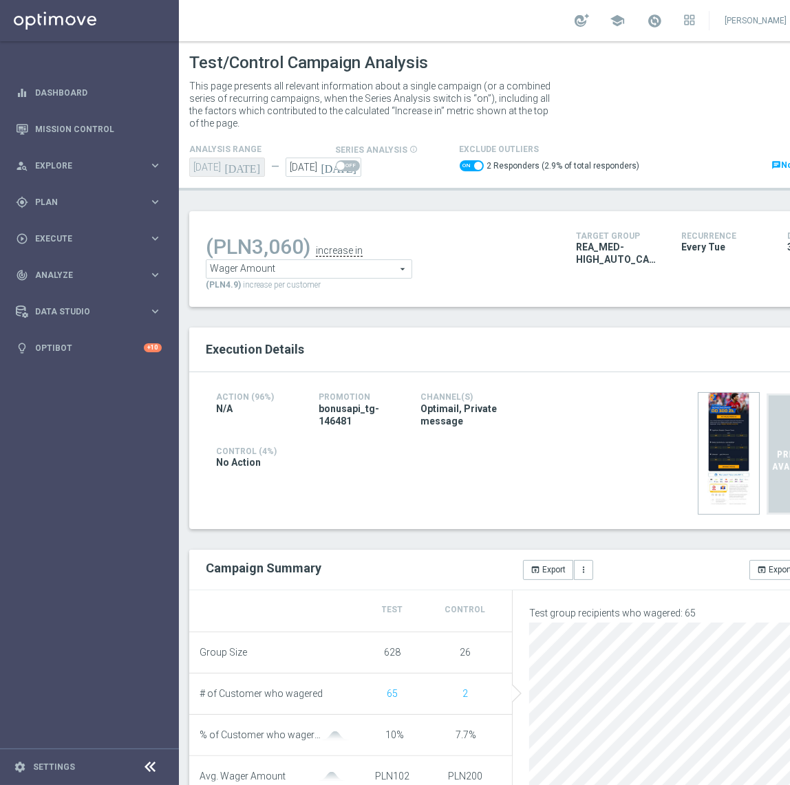
click at [393, 272] on span "Wager Amount" at bounding box center [308, 269] width 205 height 18
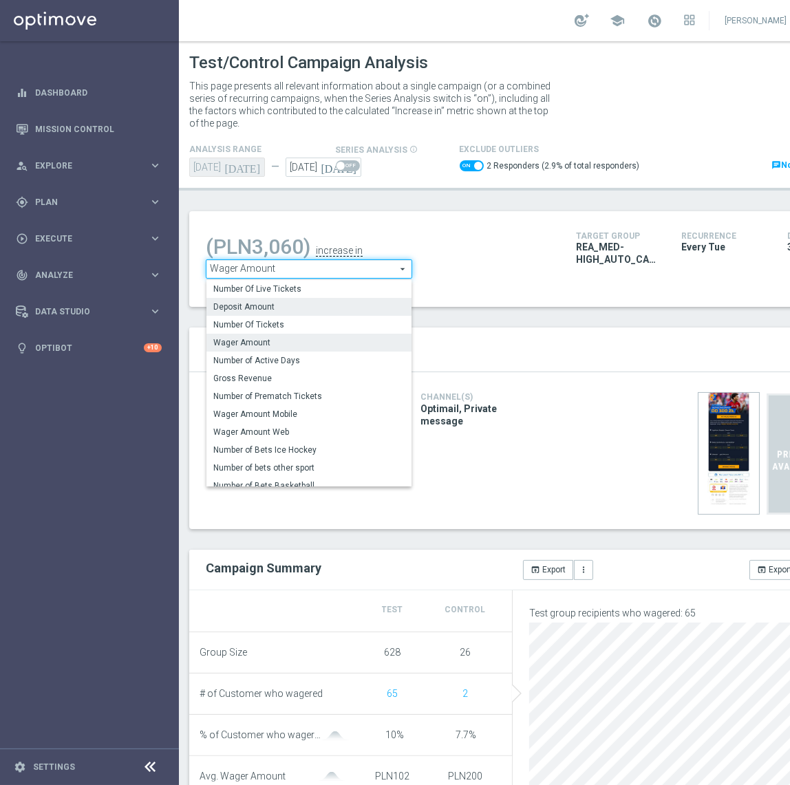
click at [293, 312] on label "Deposit Amount" at bounding box center [308, 307] width 205 height 18
checkbox input "false"
type input "Deposit Amount"
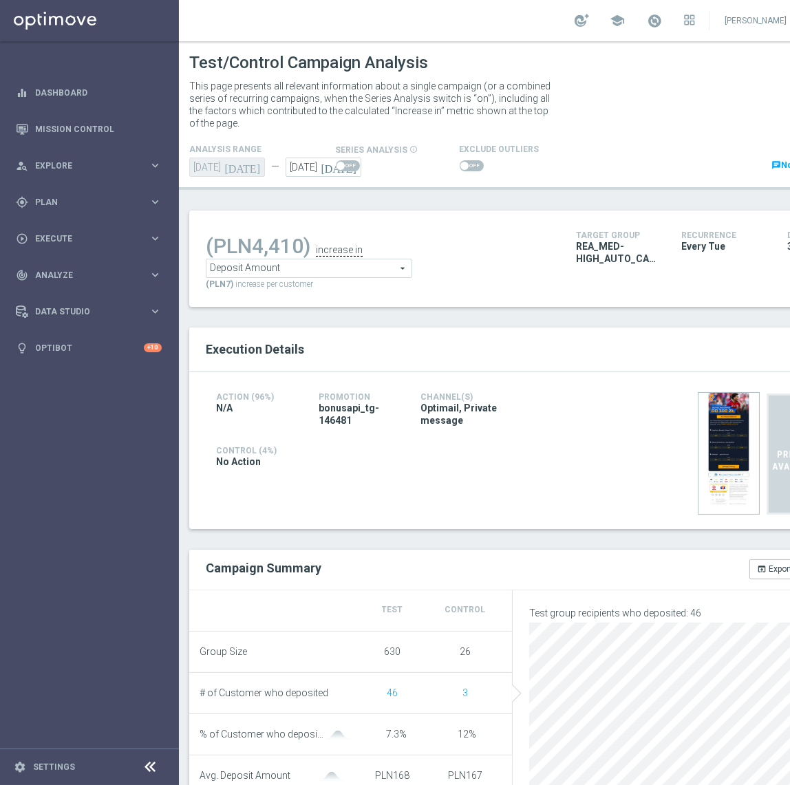
click at [465, 167] on span at bounding box center [472, 165] width 24 height 11
click at [465, 167] on input "checkbox" at bounding box center [472, 165] width 24 height 11
checkbox input "true"
